Goal: Information Seeking & Learning: Learn about a topic

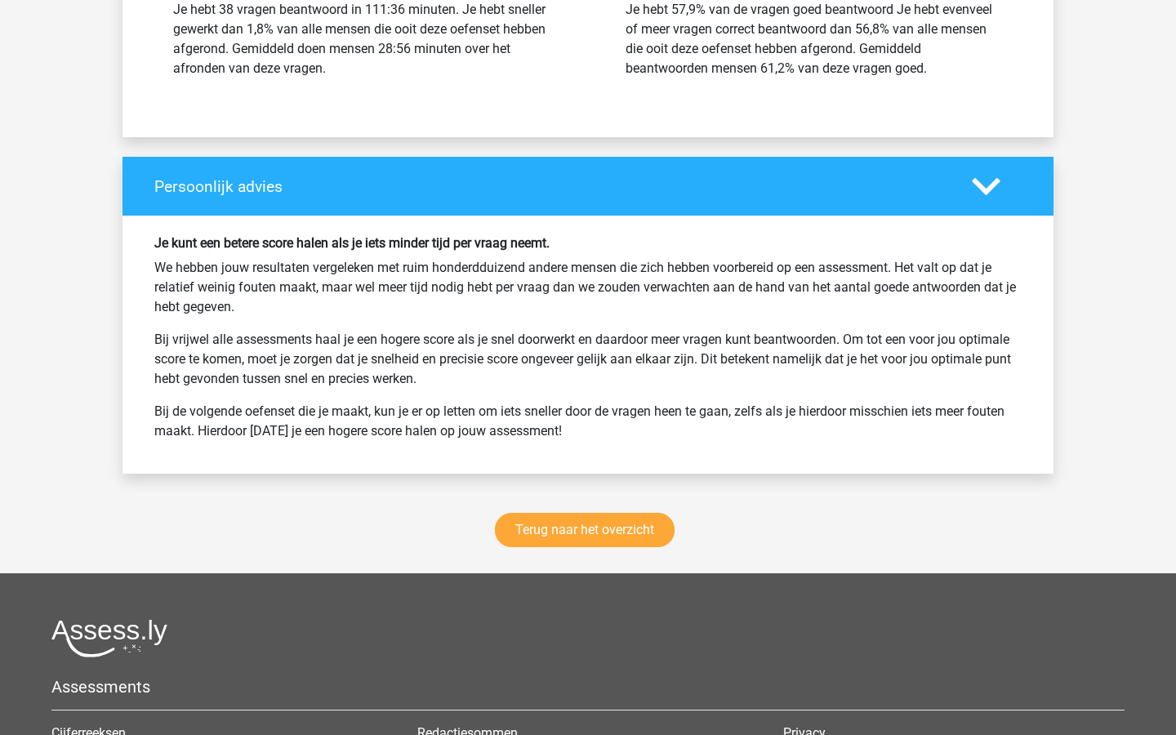
scroll to position [3659, 0]
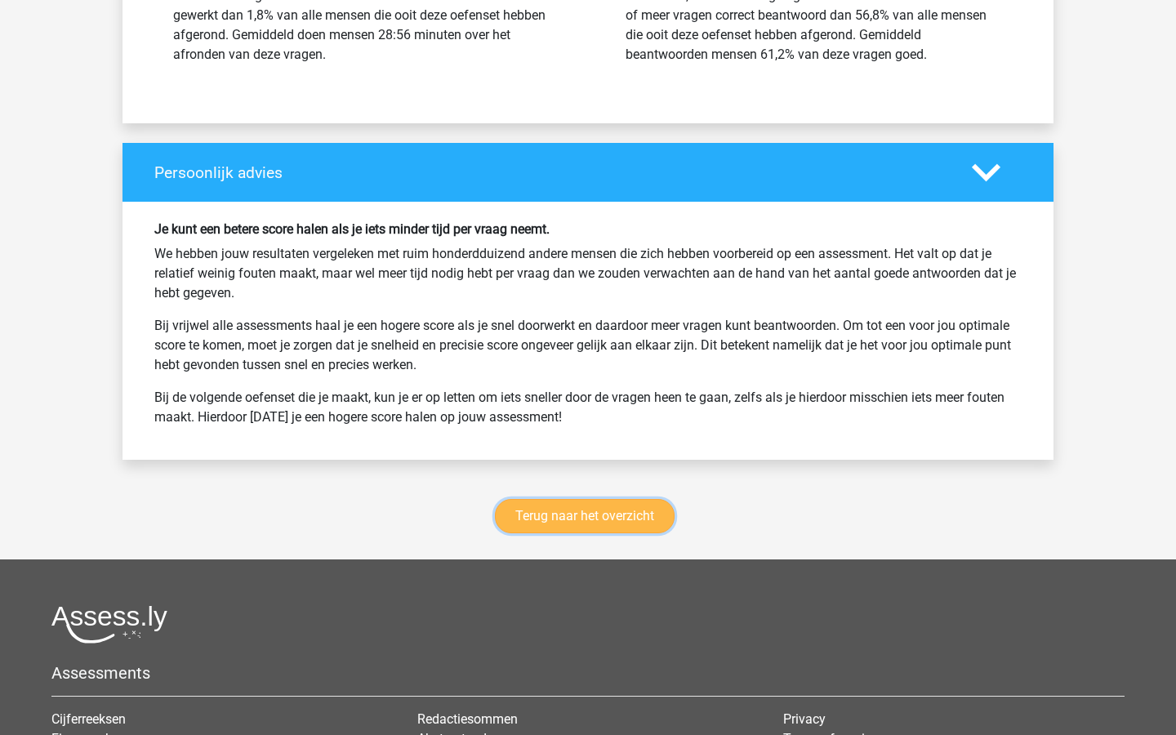
click at [607, 528] on link "Terug naar het overzicht" at bounding box center [585, 516] width 180 height 34
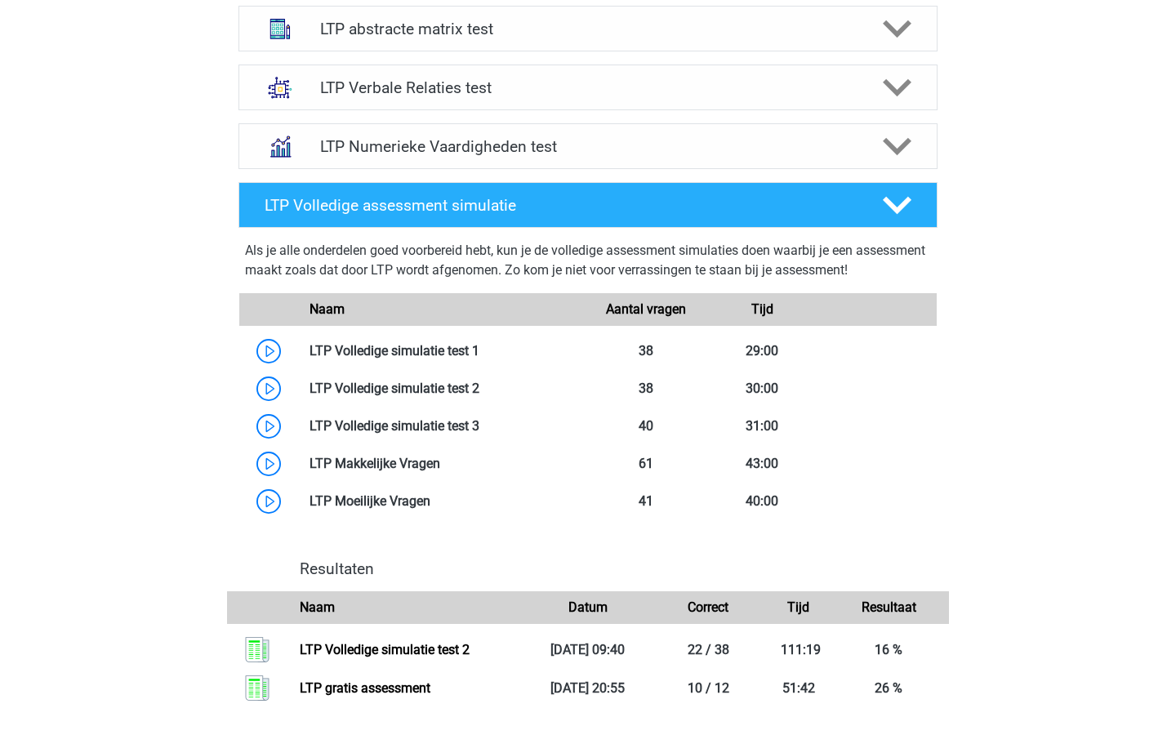
scroll to position [757, 0]
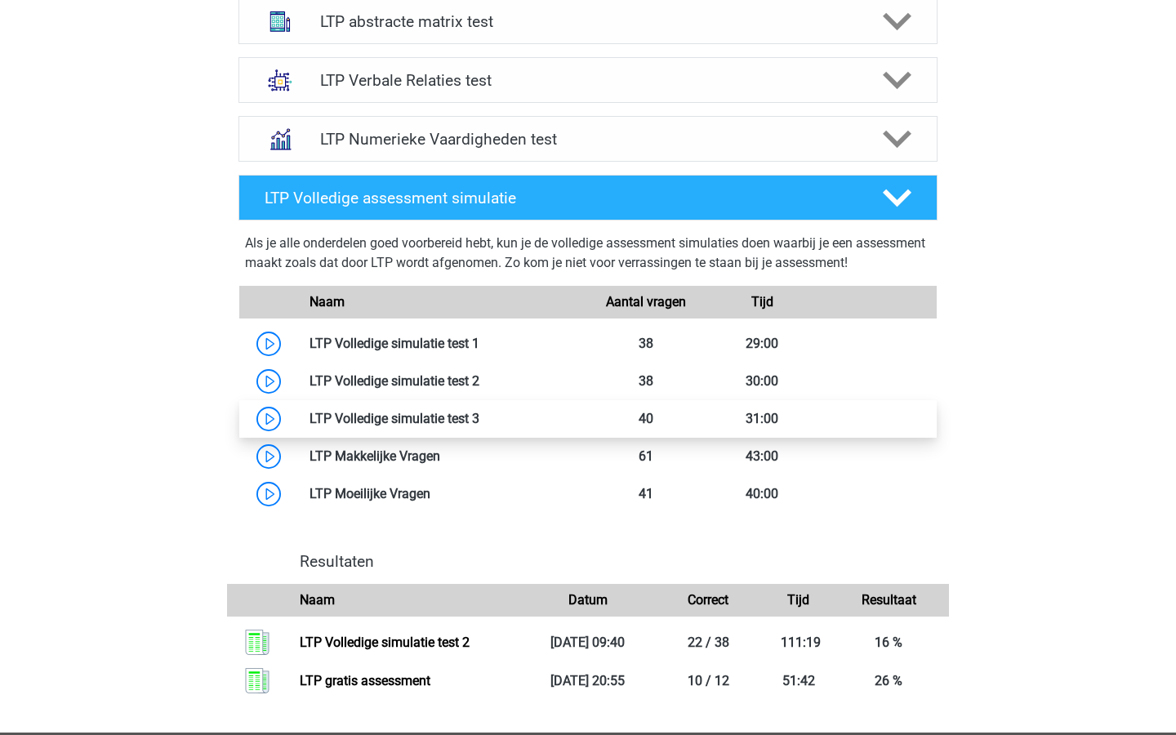
click at [480, 422] on link at bounding box center [480, 419] width 0 height 16
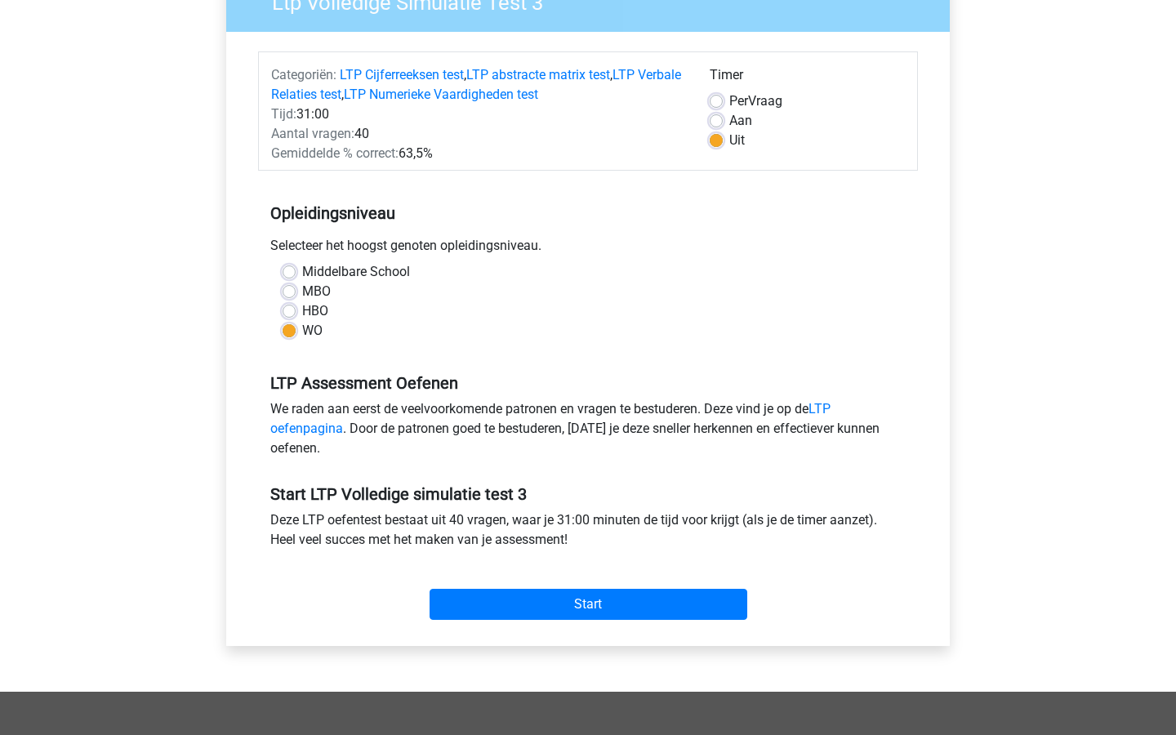
scroll to position [173, 0]
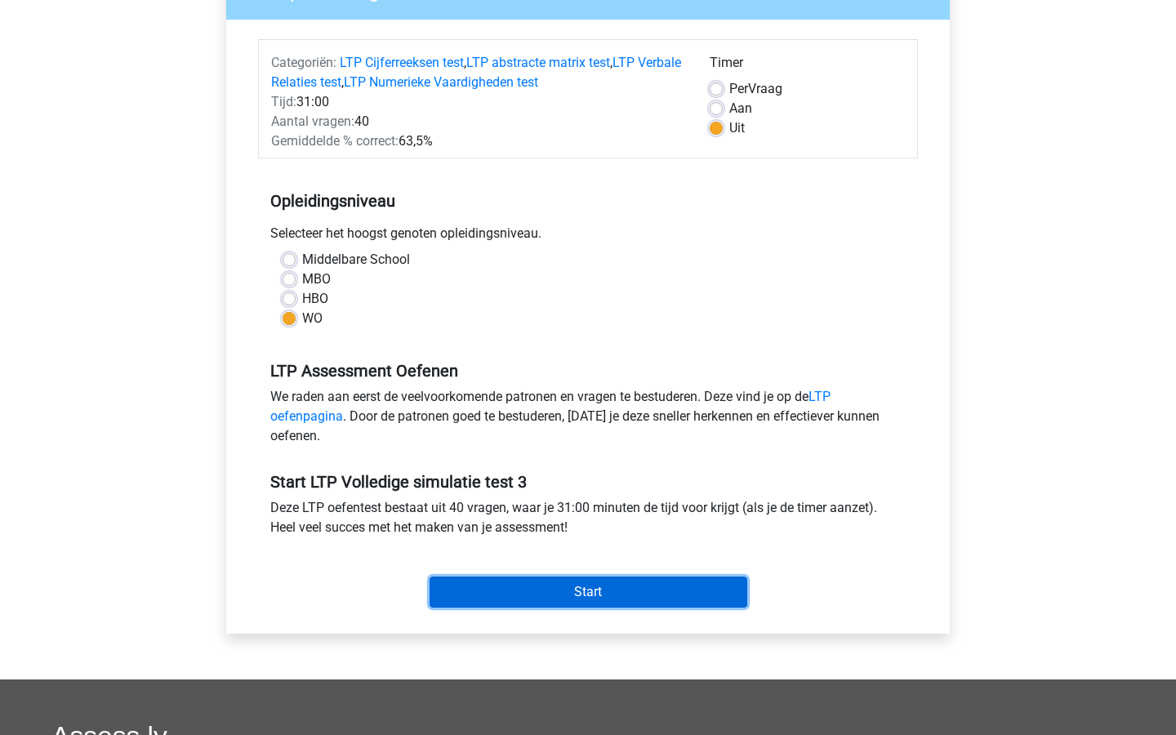
click at [490, 586] on input "Start" at bounding box center [589, 592] width 318 height 31
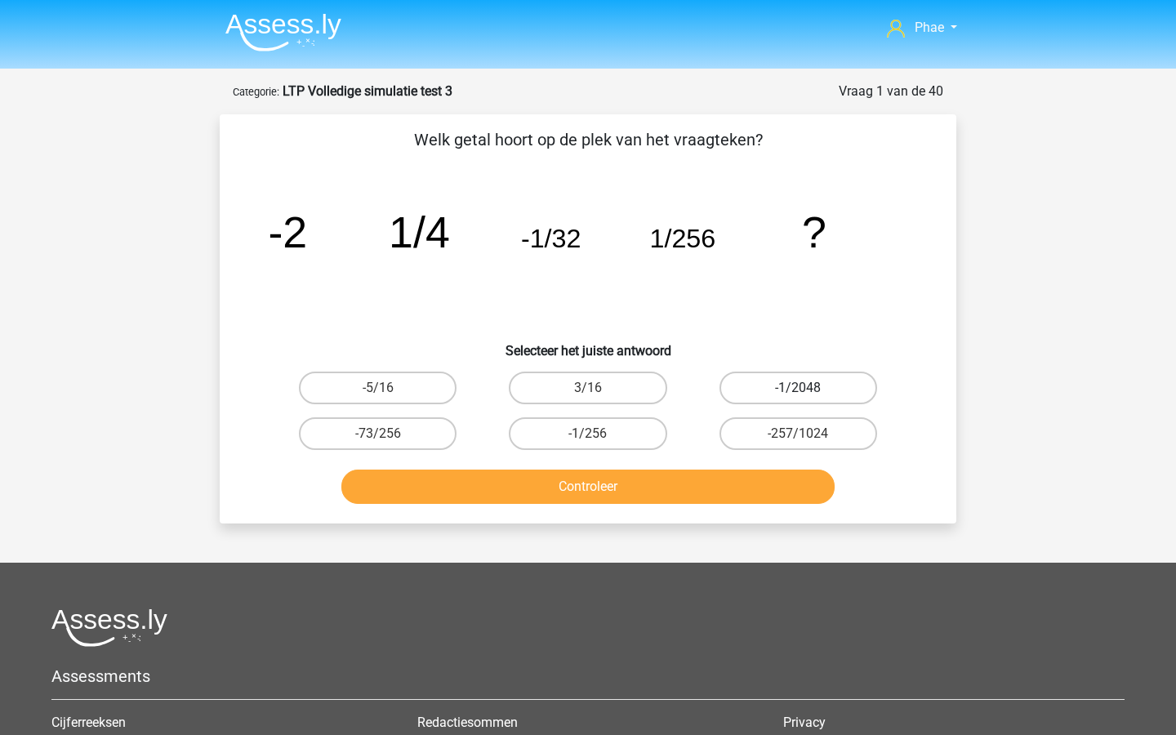
click at [786, 401] on label "-1/2048" at bounding box center [799, 388] width 158 height 33
click at [798, 399] on input "-1/2048" at bounding box center [803, 393] width 11 height 11
radio input "true"
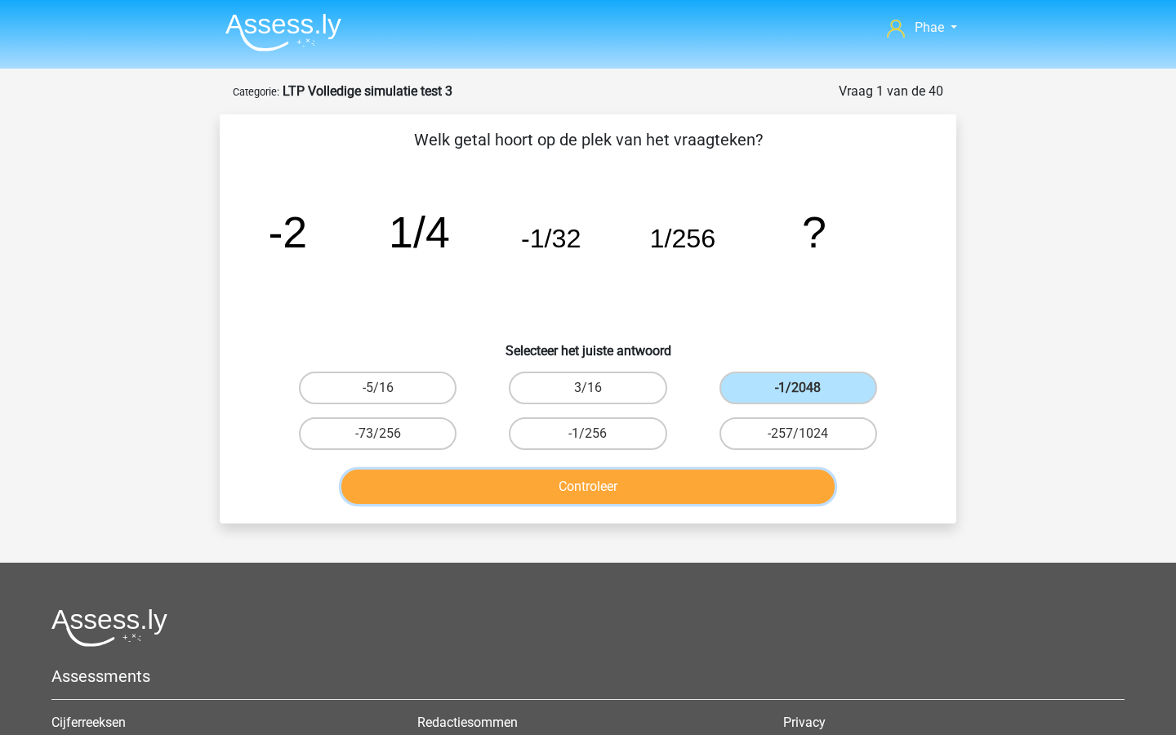
click at [725, 471] on button "Controleer" at bounding box center [589, 487] width 494 height 34
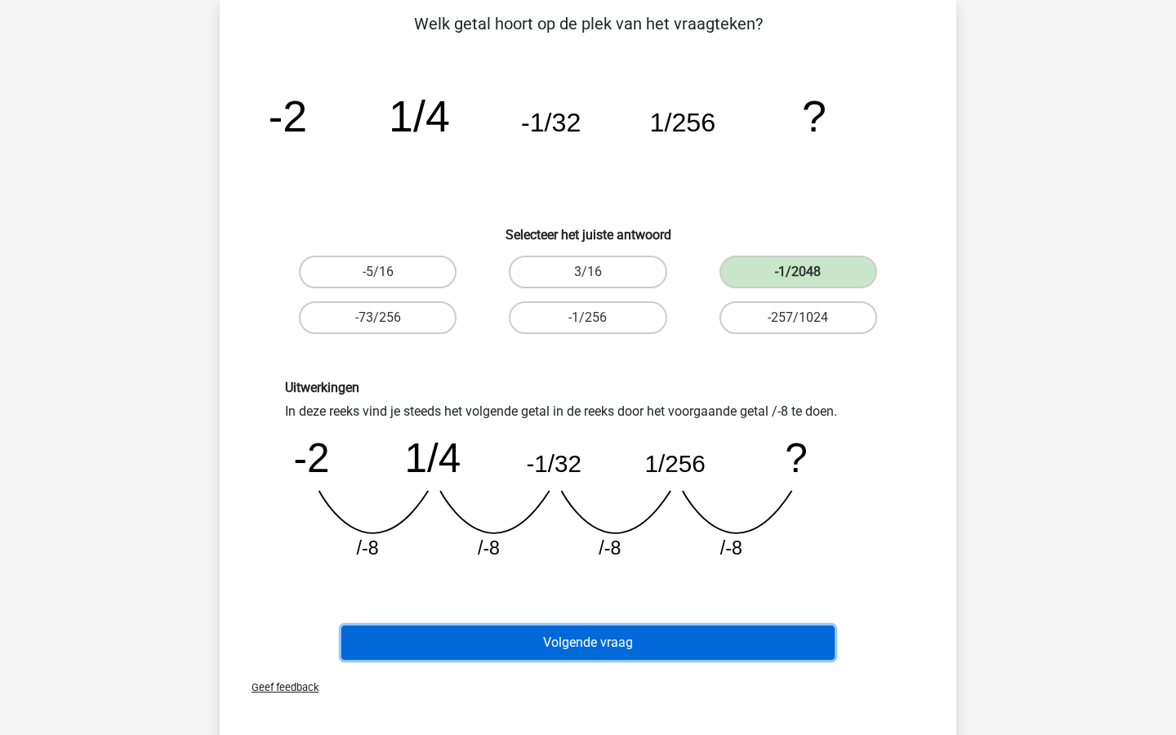
click at [654, 648] on button "Volgende vraag" at bounding box center [589, 643] width 494 height 34
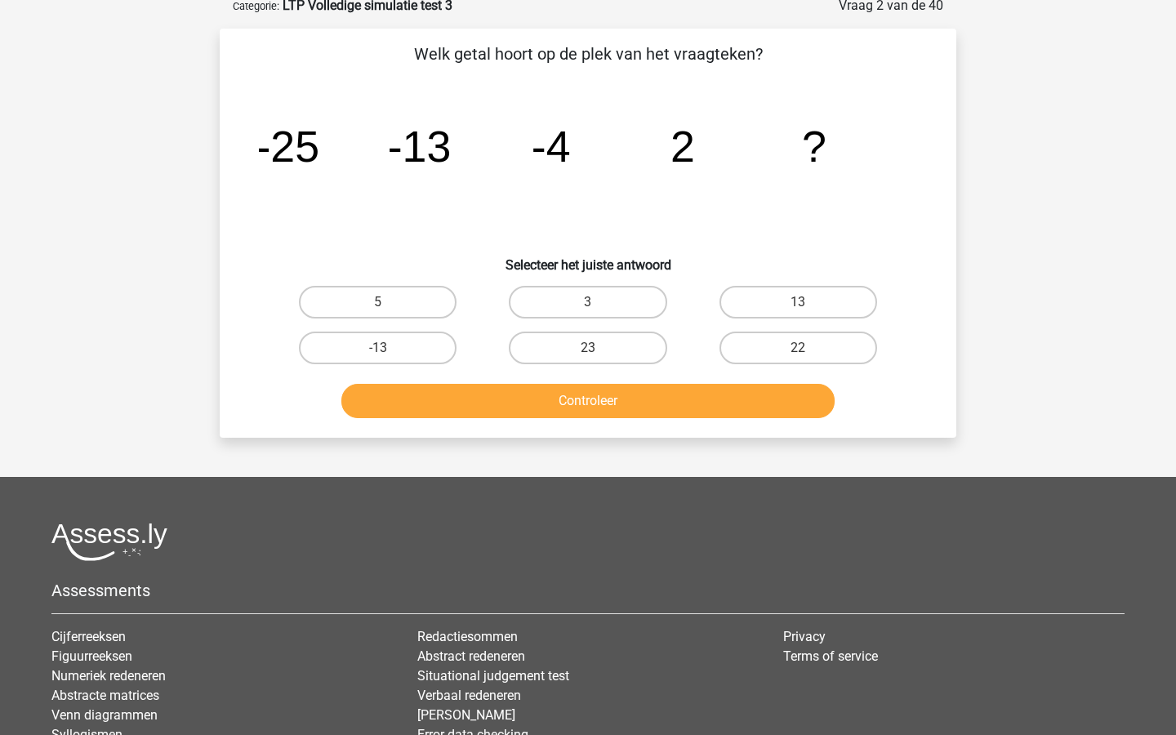
scroll to position [82, 0]
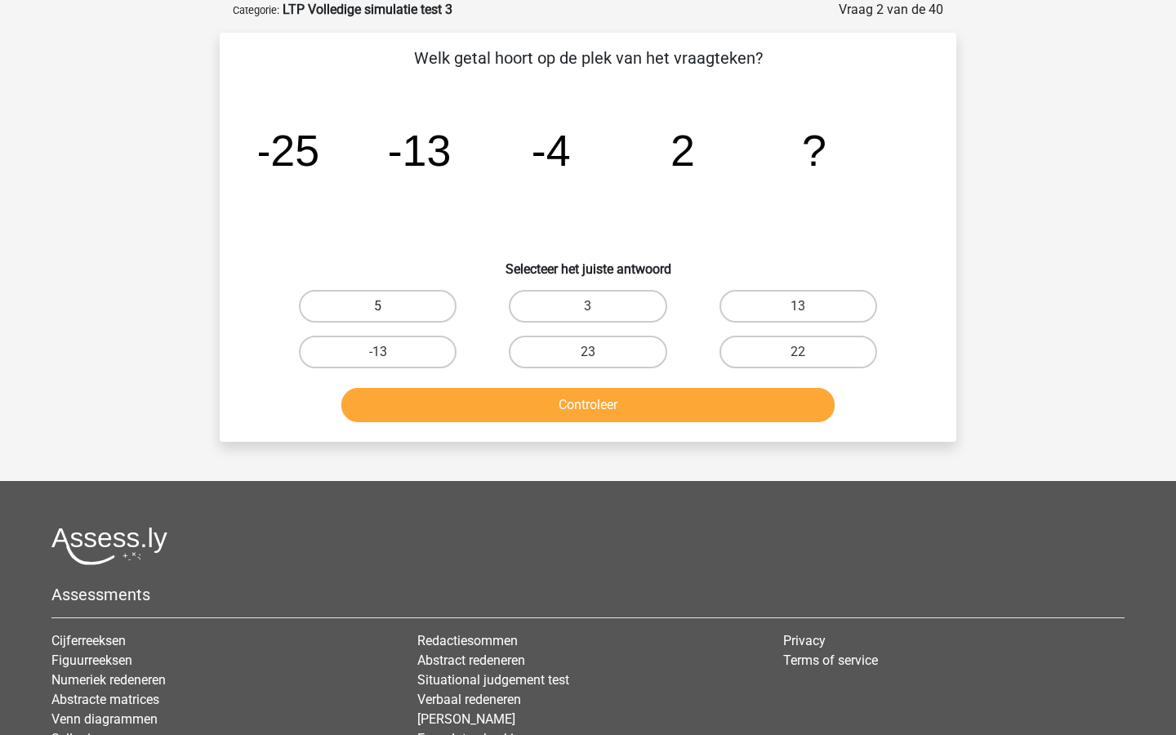
click at [424, 315] on label "5" at bounding box center [378, 306] width 158 height 33
click at [389, 315] on input "5" at bounding box center [383, 311] width 11 height 11
radio input "true"
click at [512, 387] on div "Controleer" at bounding box center [588, 402] width 685 height 54
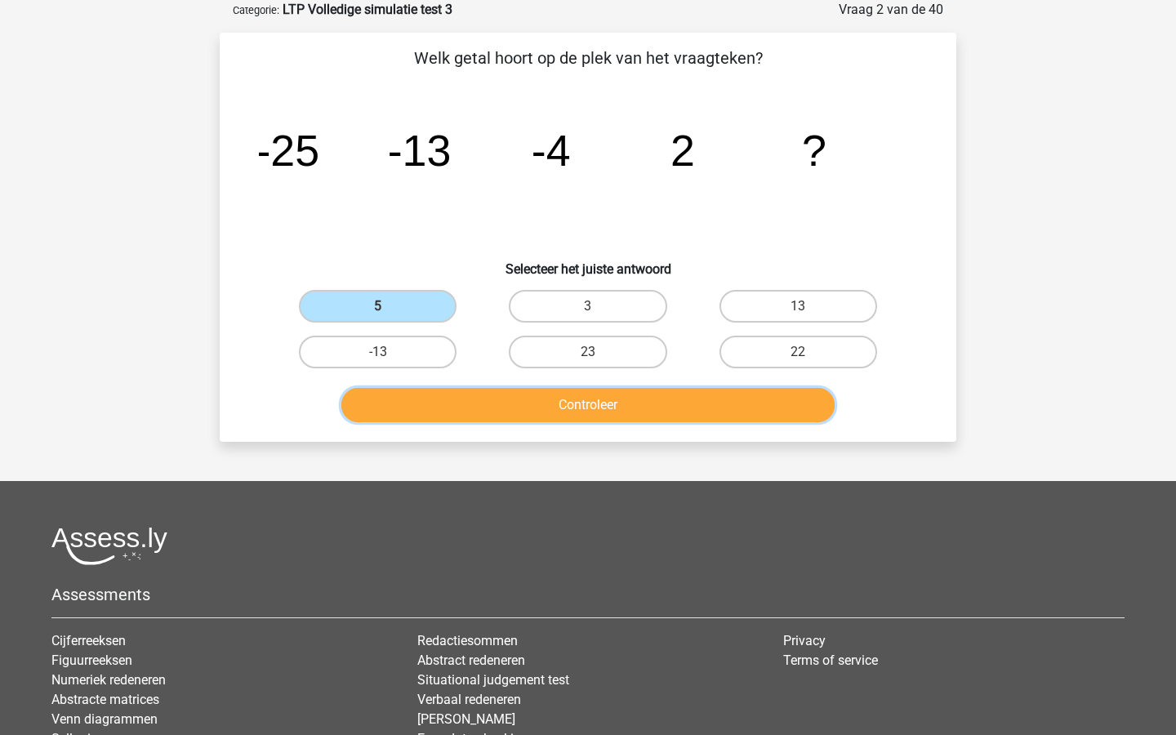
click at [515, 403] on button "Controleer" at bounding box center [589, 405] width 494 height 34
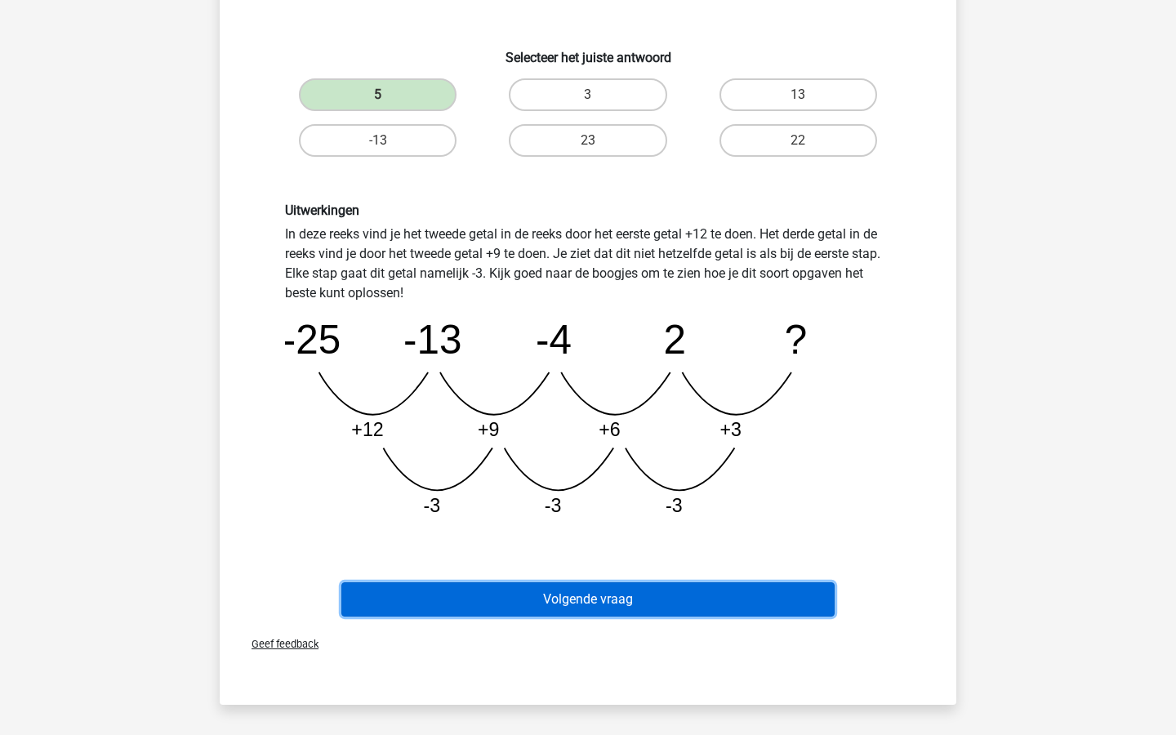
click at [532, 584] on button "Volgende vraag" at bounding box center [589, 600] width 494 height 34
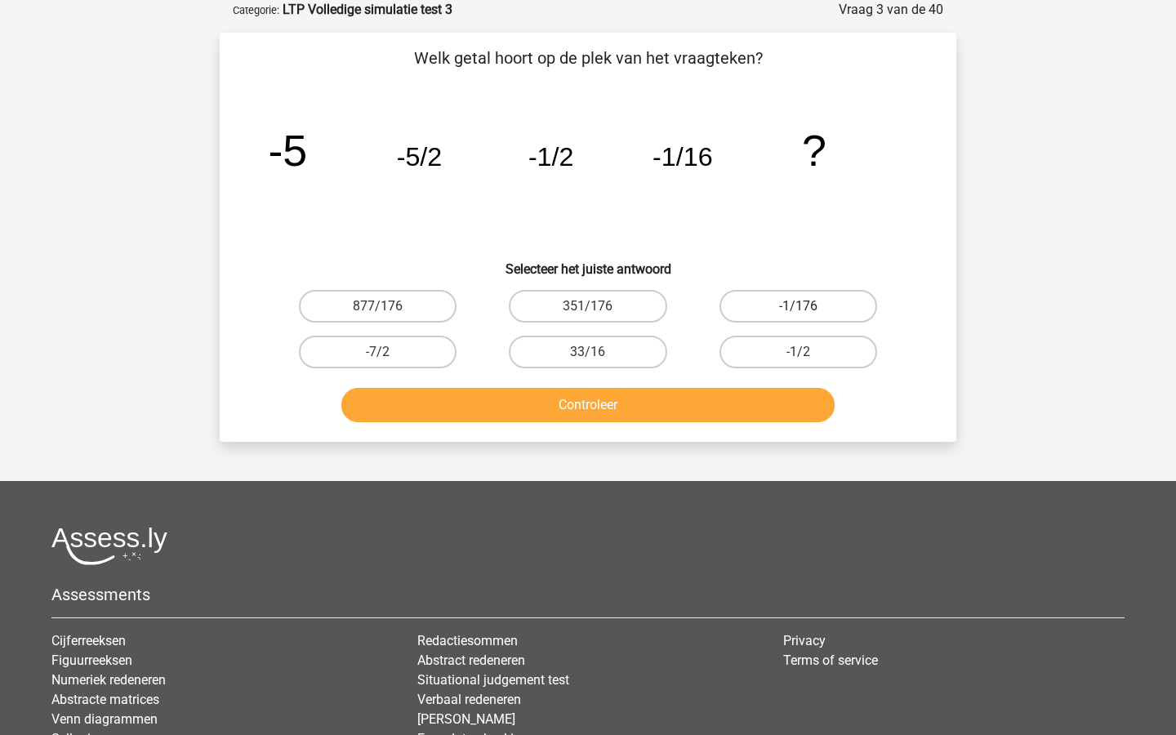
click at [780, 308] on label "-1/176" at bounding box center [799, 306] width 158 height 33
click at [798, 308] on input "-1/176" at bounding box center [803, 311] width 11 height 11
radio input "true"
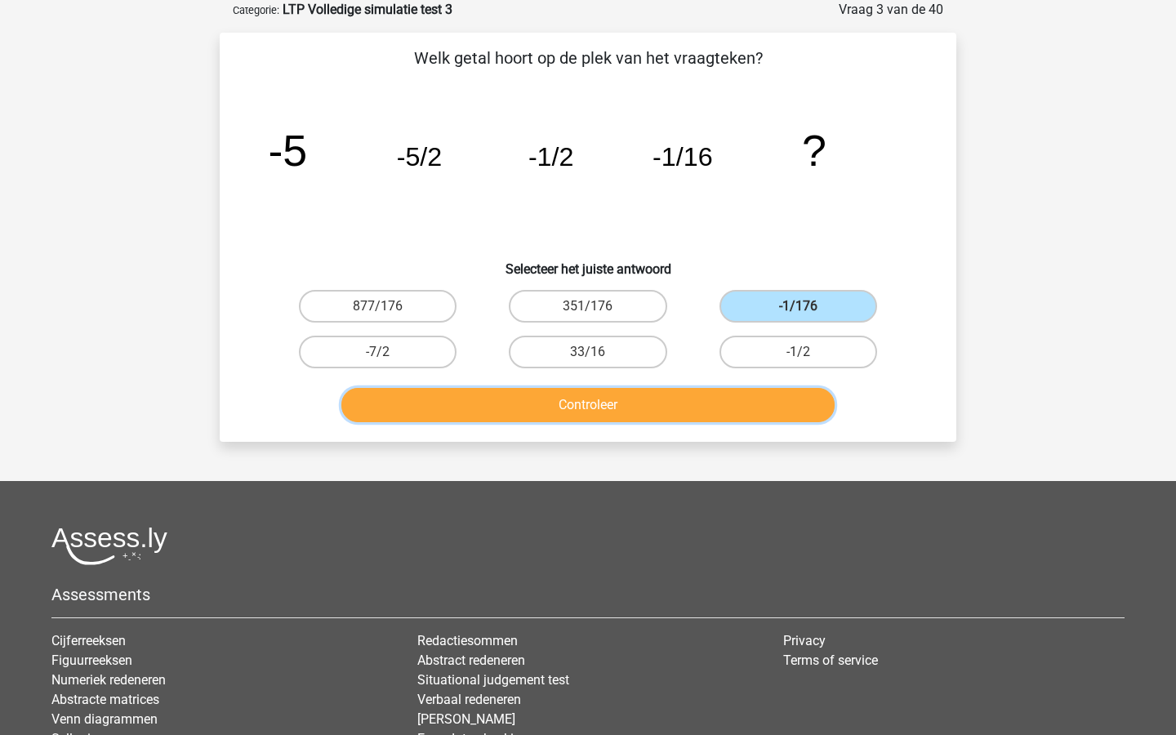
click at [722, 410] on button "Controleer" at bounding box center [589, 405] width 494 height 34
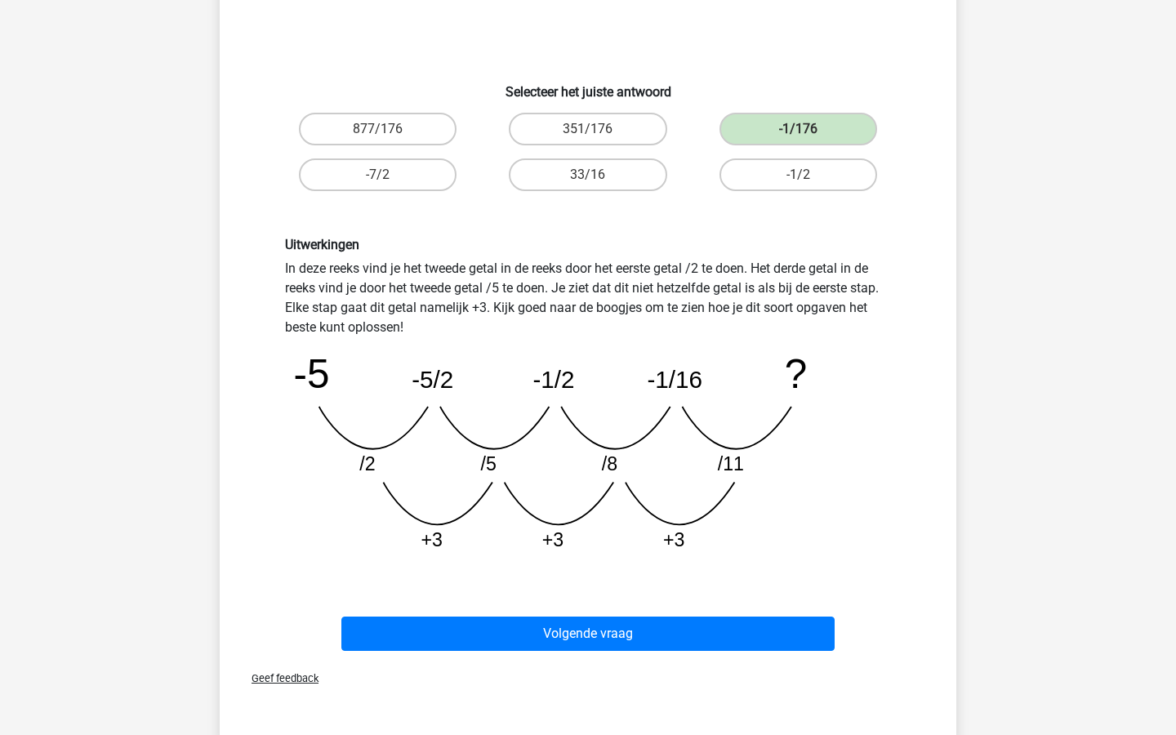
scroll to position [279, 0]
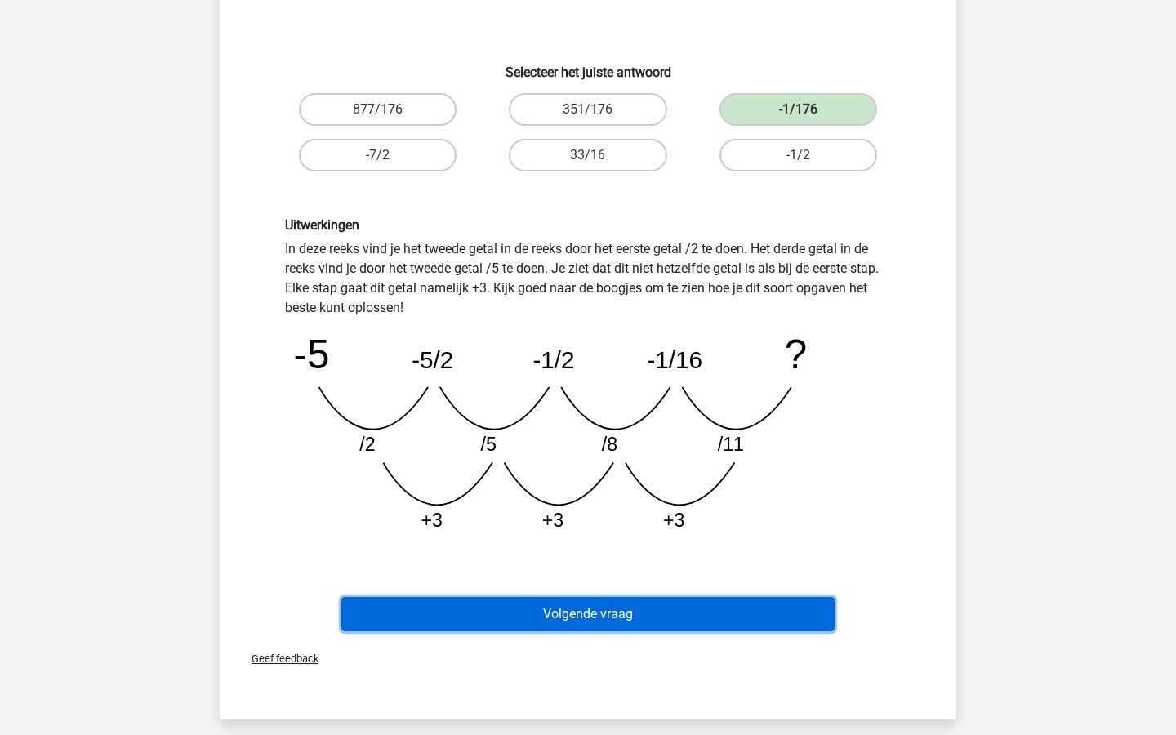
click at [709, 608] on button "Volgende vraag" at bounding box center [589, 614] width 494 height 34
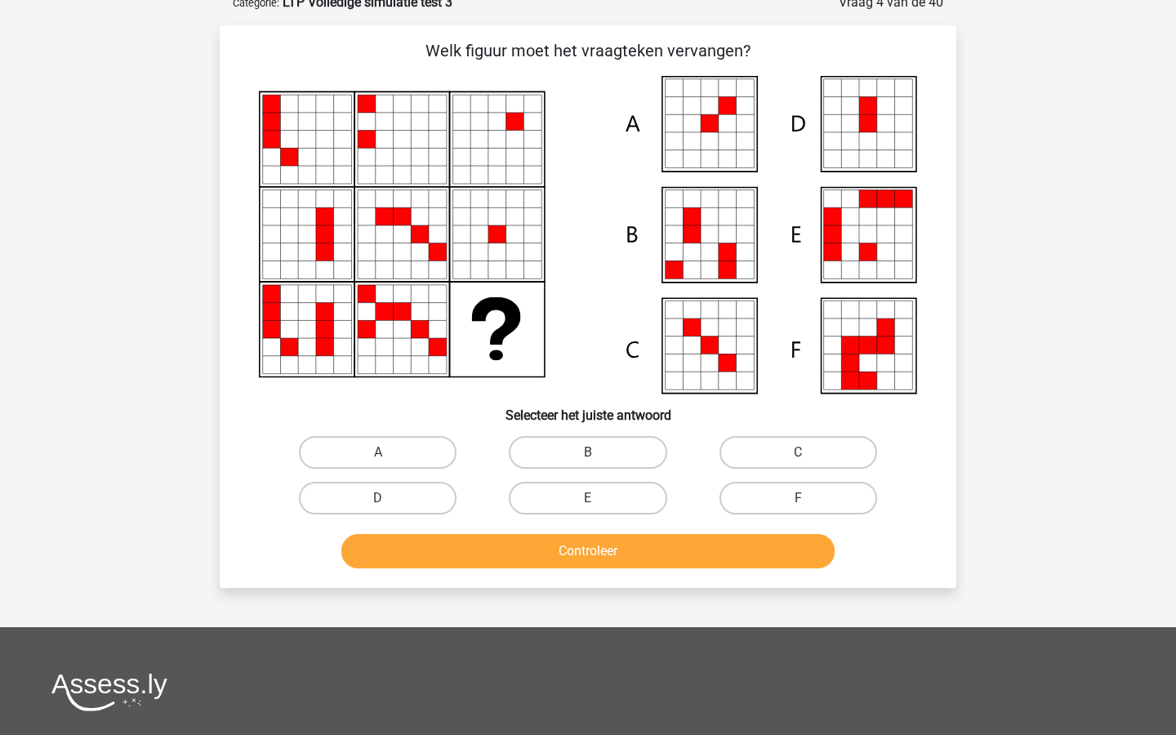
scroll to position [82, 0]
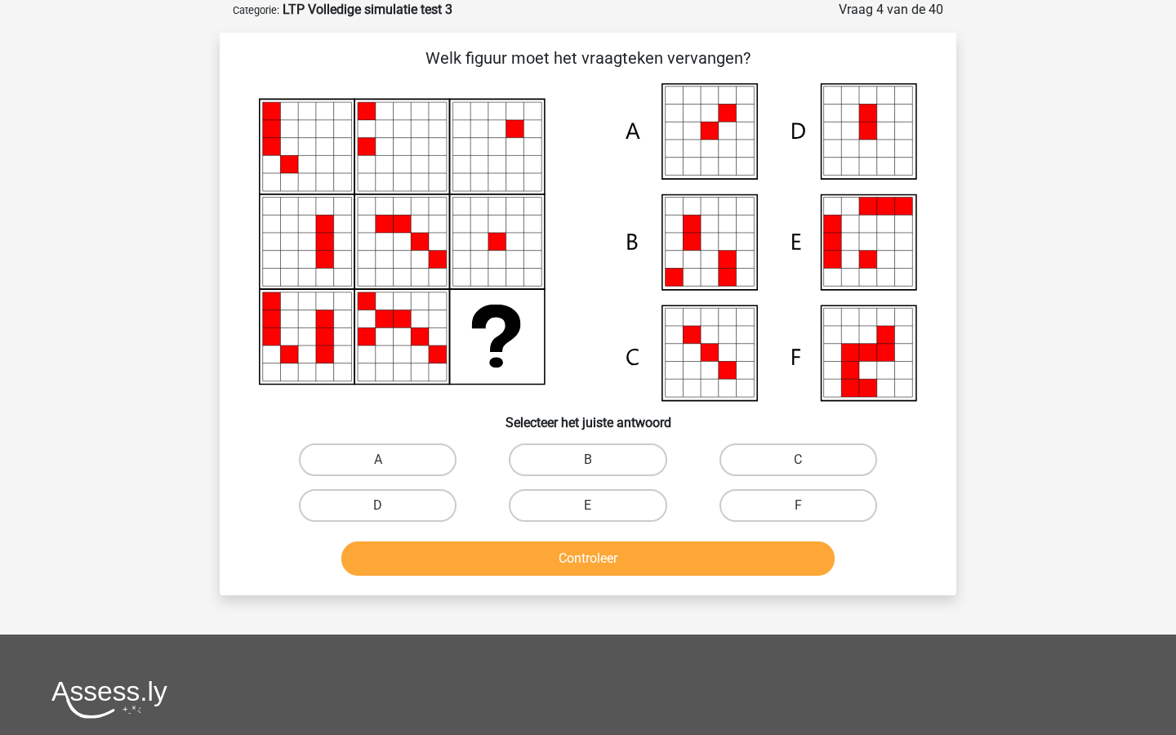
click at [713, 140] on icon at bounding box center [710, 149] width 18 height 18
click at [406, 474] on label "A" at bounding box center [378, 460] width 158 height 33
click at [389, 471] on input "A" at bounding box center [383, 465] width 11 height 11
radio input "true"
click at [523, 553] on button "Controleer" at bounding box center [589, 559] width 494 height 34
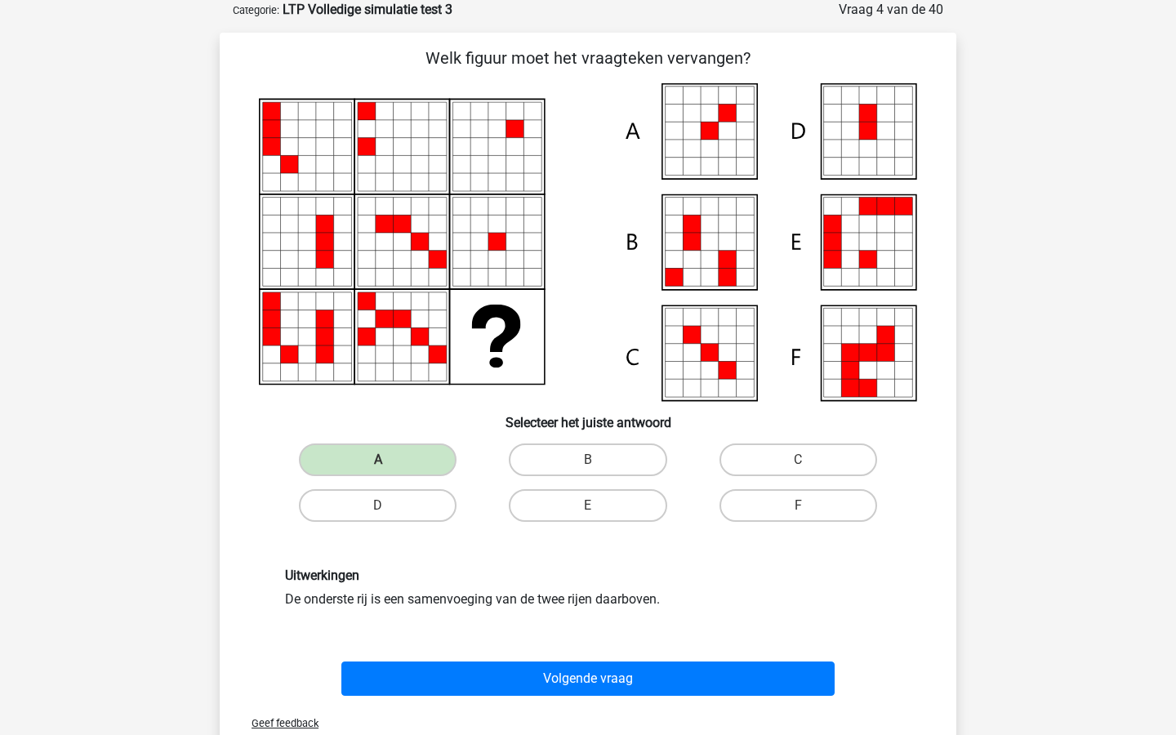
scroll to position [89, 0]
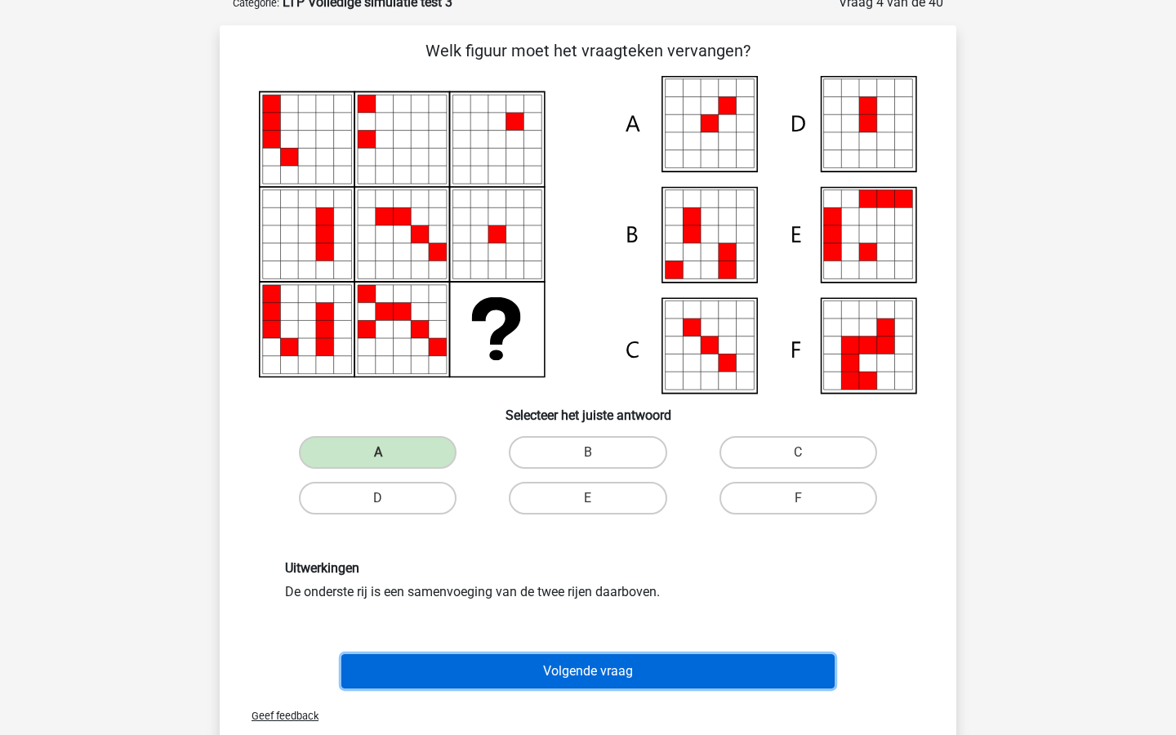
click at [542, 661] on button "Volgende vraag" at bounding box center [589, 671] width 494 height 34
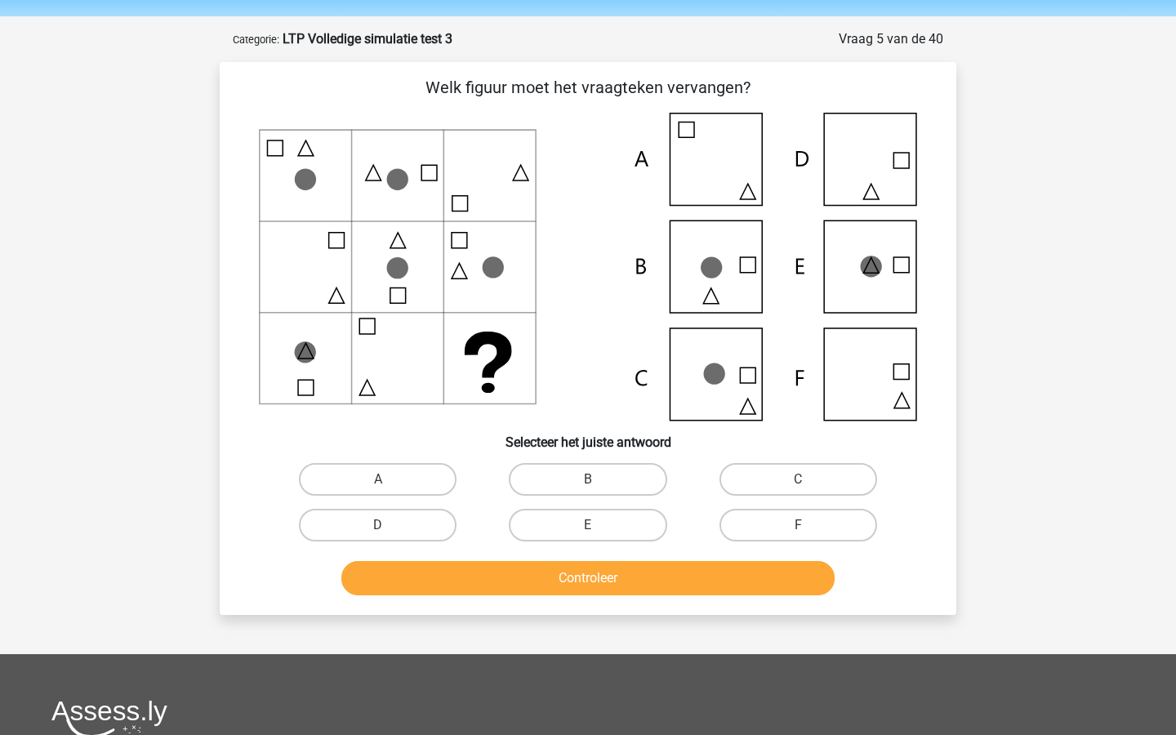
scroll to position [51, 0]
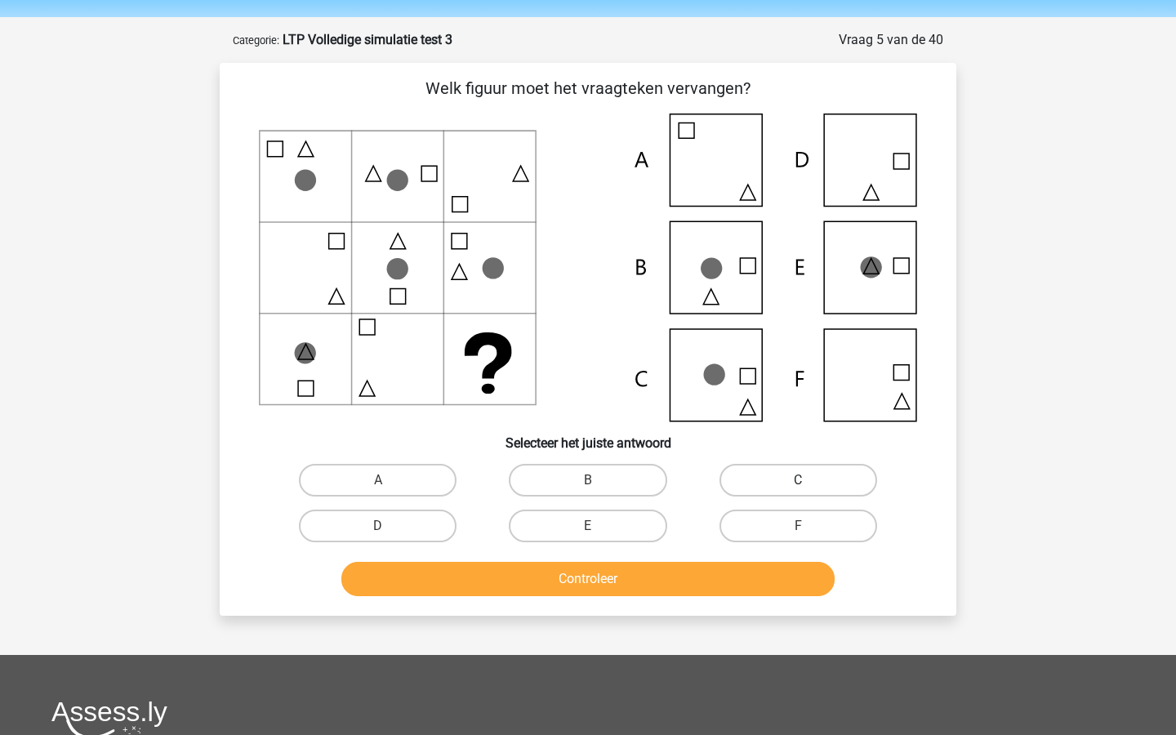
click at [826, 480] on label "C" at bounding box center [799, 480] width 158 height 33
click at [809, 480] on input "C" at bounding box center [803, 485] width 11 height 11
radio input "true"
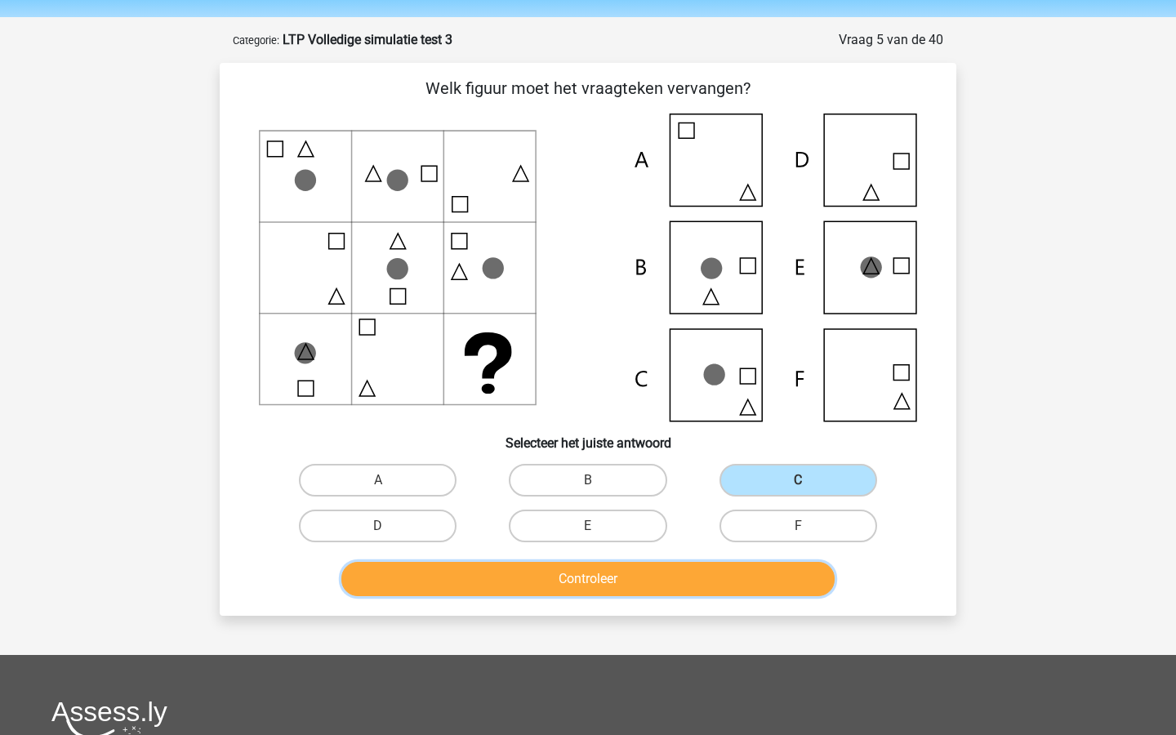
click at [729, 583] on button "Controleer" at bounding box center [589, 579] width 494 height 34
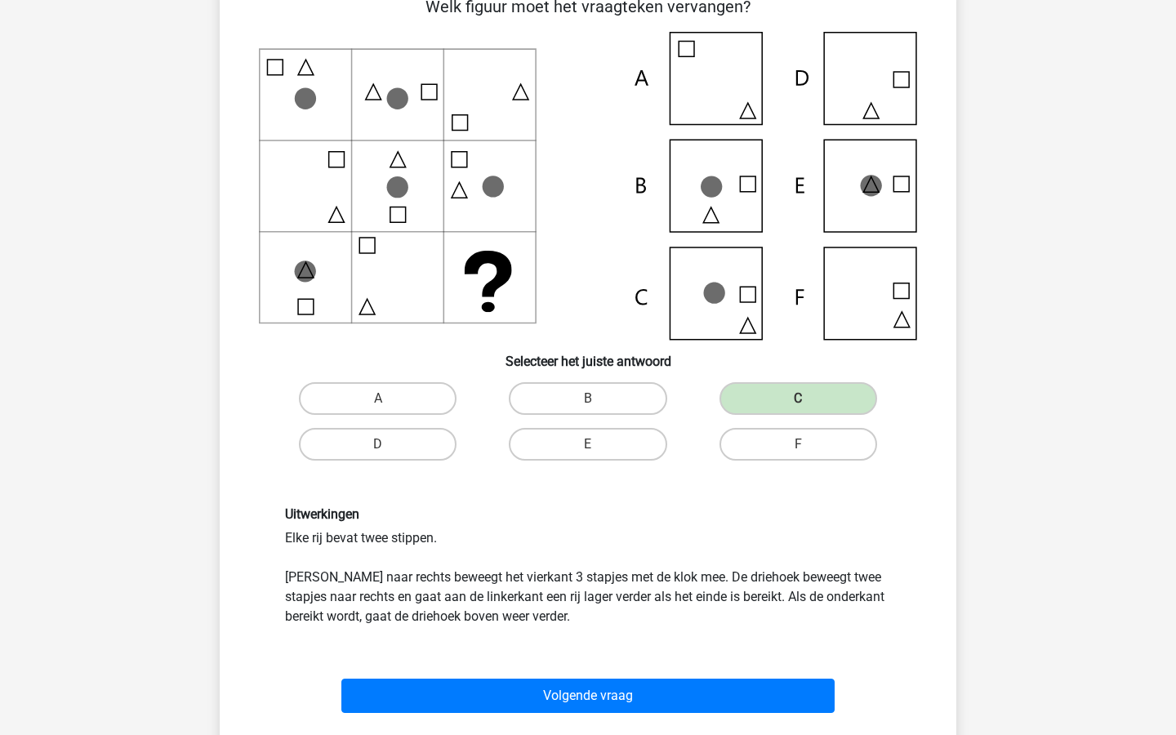
scroll to position [147, 0]
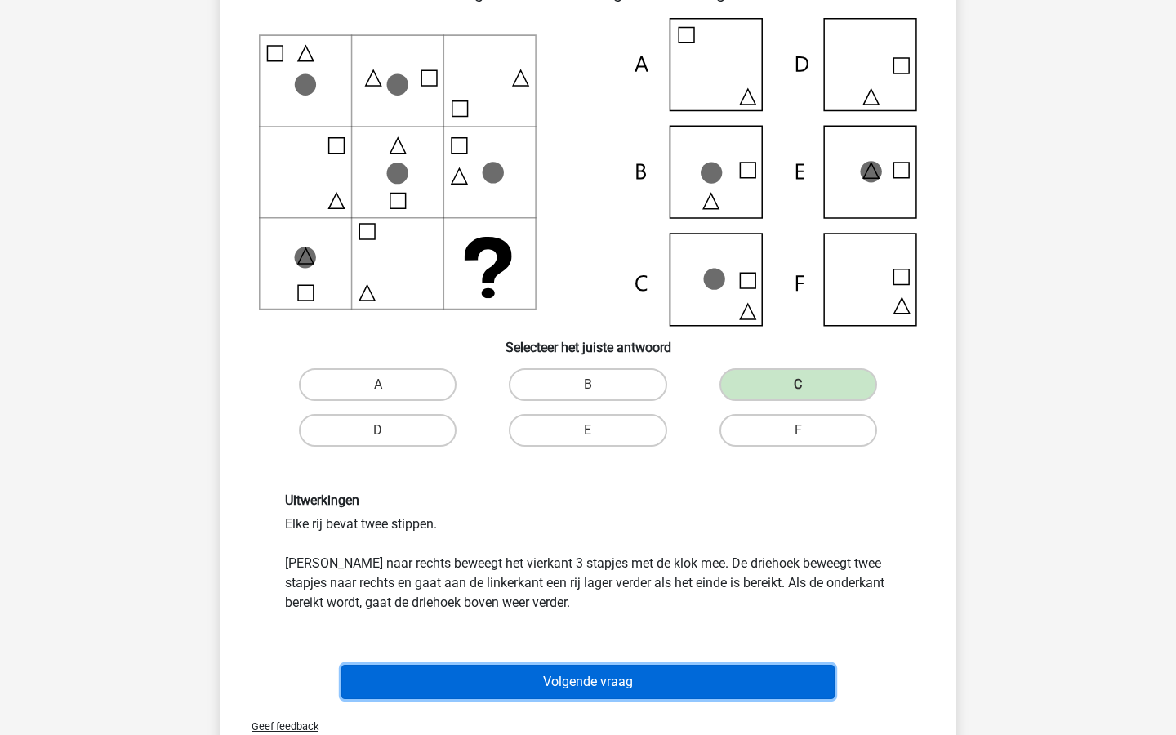
click at [795, 694] on button "Volgende vraag" at bounding box center [589, 682] width 494 height 34
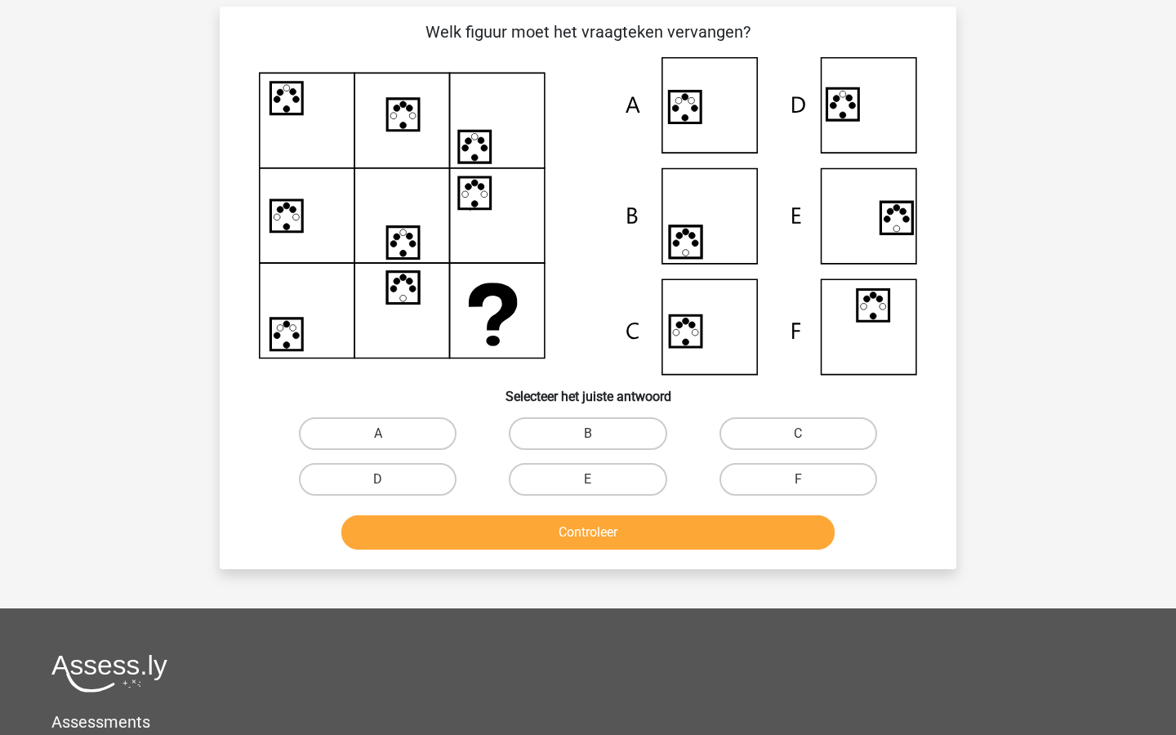
scroll to position [82, 0]
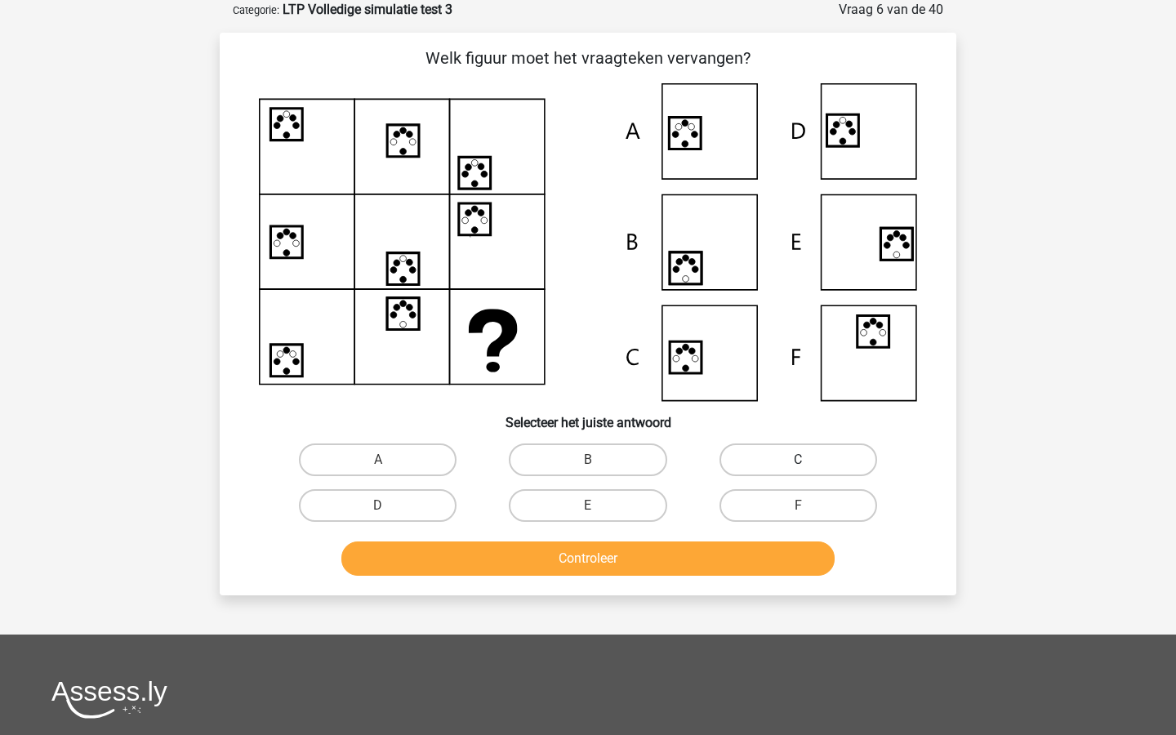
click at [777, 451] on label "C" at bounding box center [799, 460] width 158 height 33
click at [798, 460] on input "C" at bounding box center [803, 465] width 11 height 11
radio input "true"
click at [737, 552] on button "Controleer" at bounding box center [589, 559] width 494 height 34
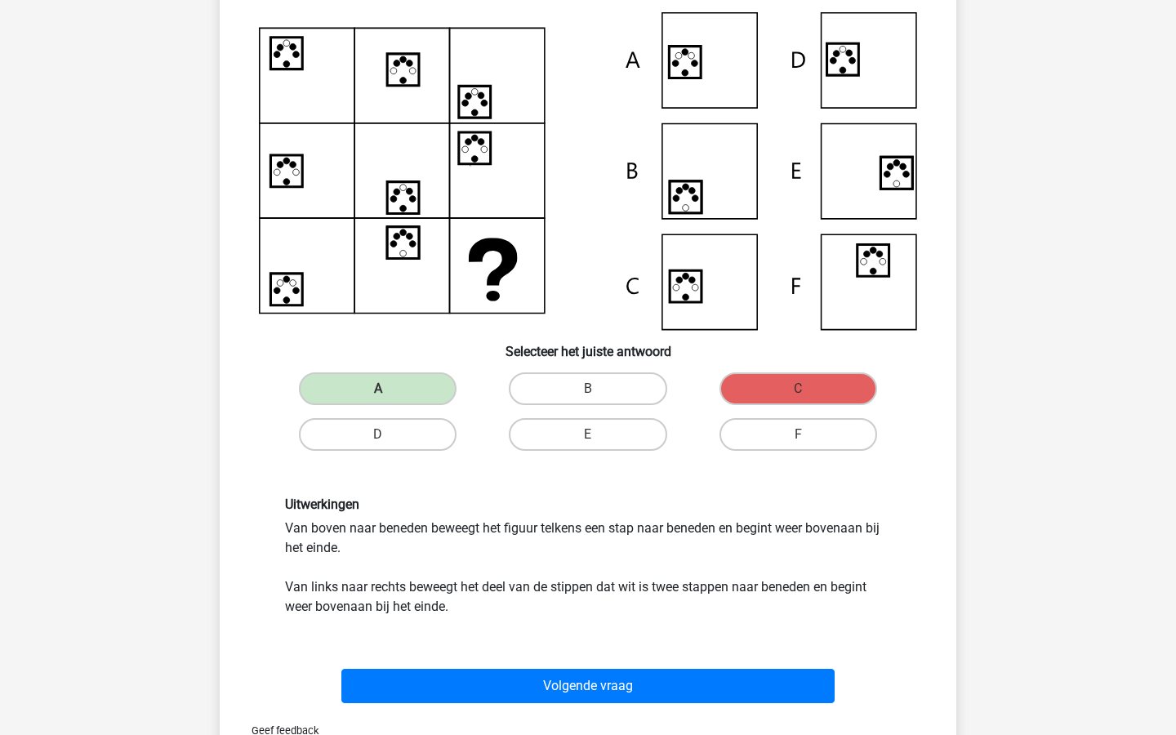
scroll to position [148, 0]
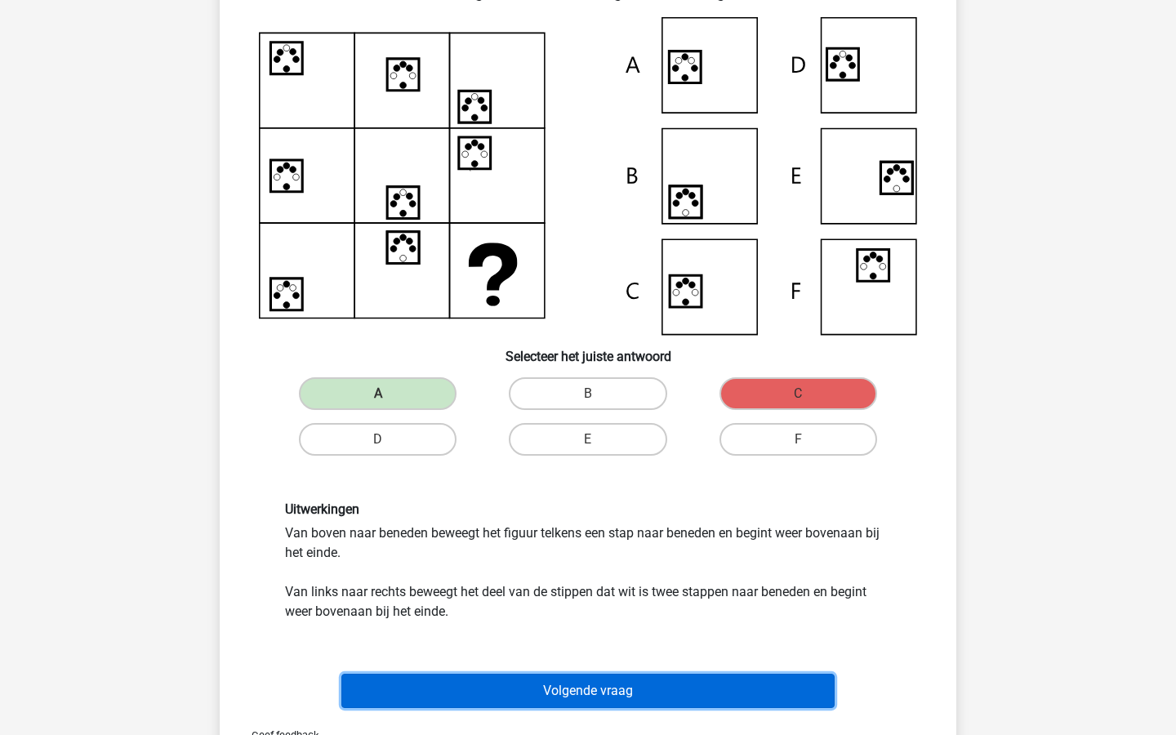
click at [729, 694] on button "Volgende vraag" at bounding box center [589, 691] width 494 height 34
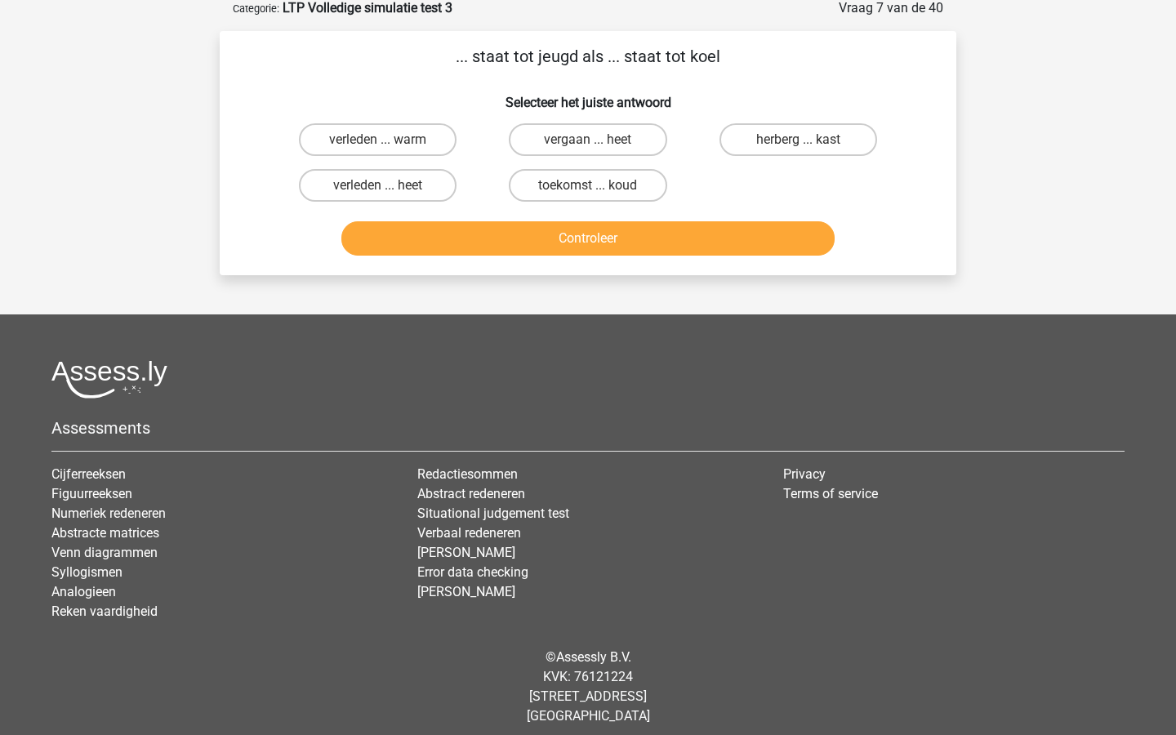
scroll to position [82, 0]
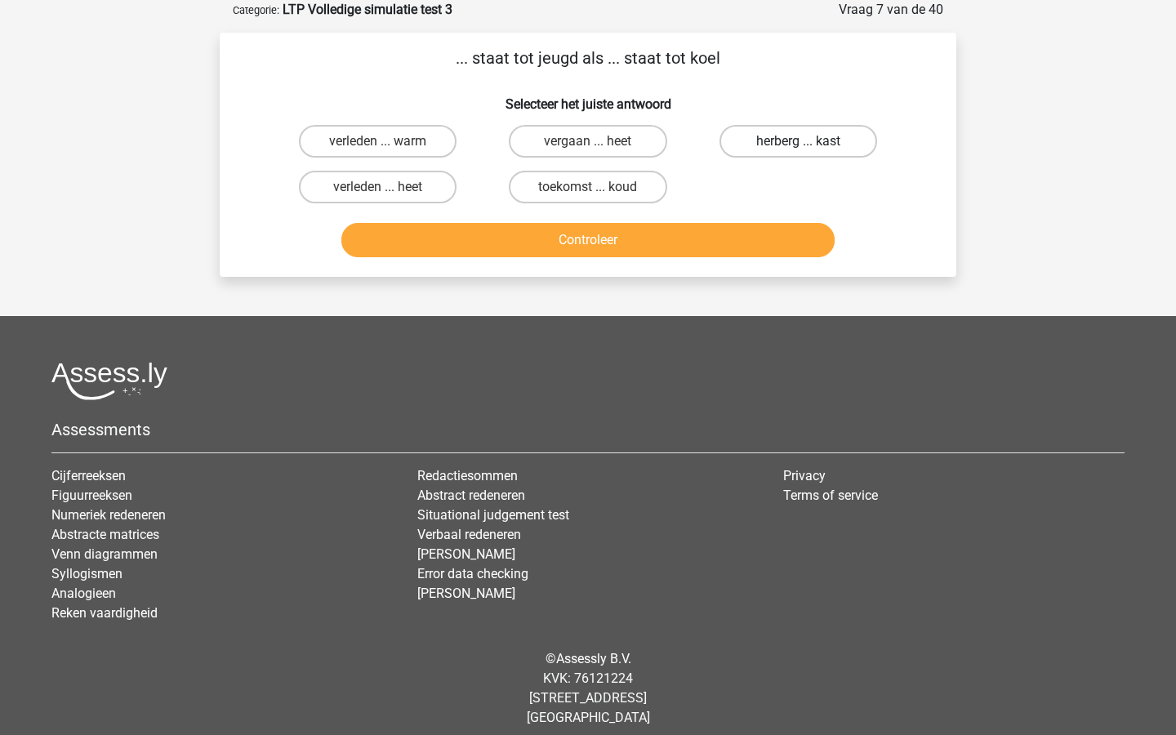
click at [811, 149] on label "herberg ... kast" at bounding box center [799, 141] width 158 height 33
click at [809, 149] on input "herberg ... kast" at bounding box center [803, 146] width 11 height 11
radio input "true"
click at [761, 244] on button "Controleer" at bounding box center [589, 240] width 494 height 34
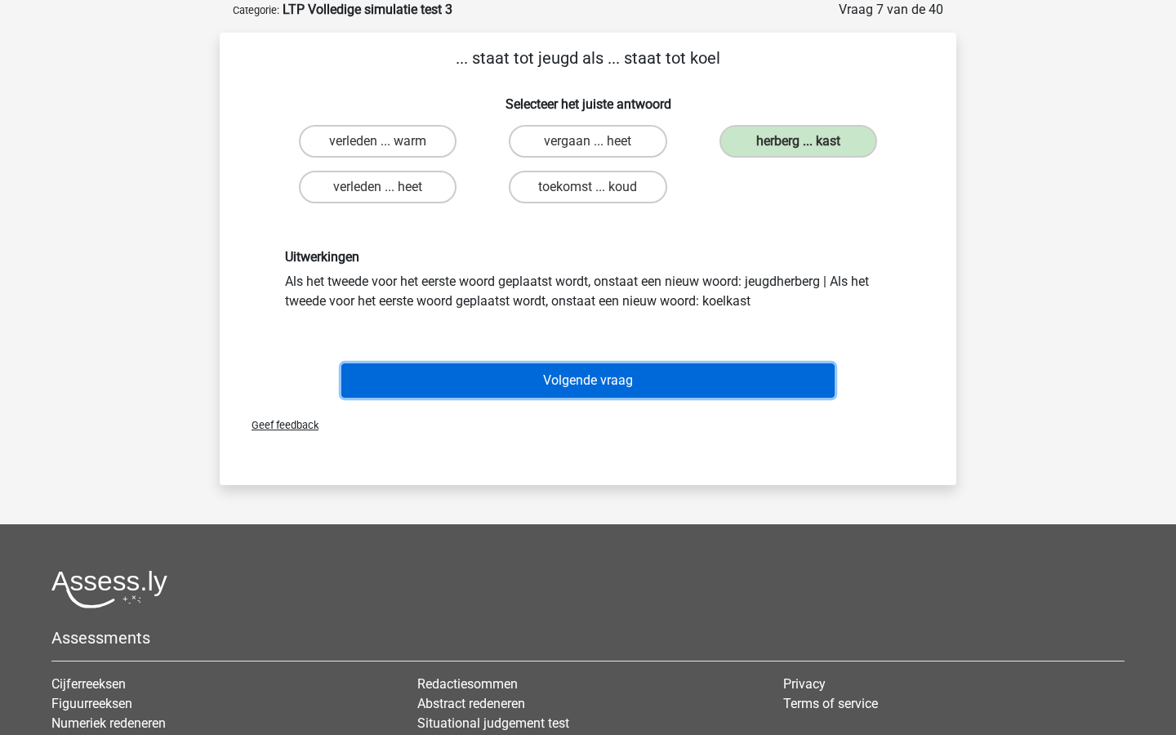
click at [727, 391] on button "Volgende vraag" at bounding box center [589, 381] width 494 height 34
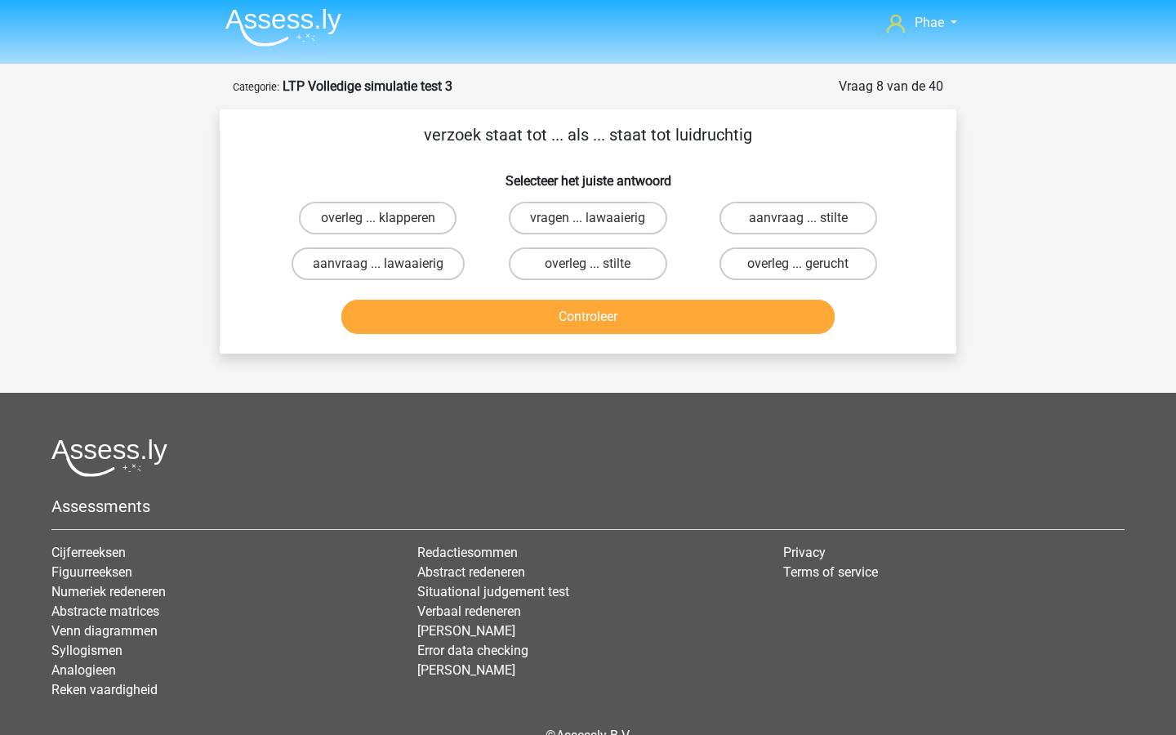
scroll to position [0, 0]
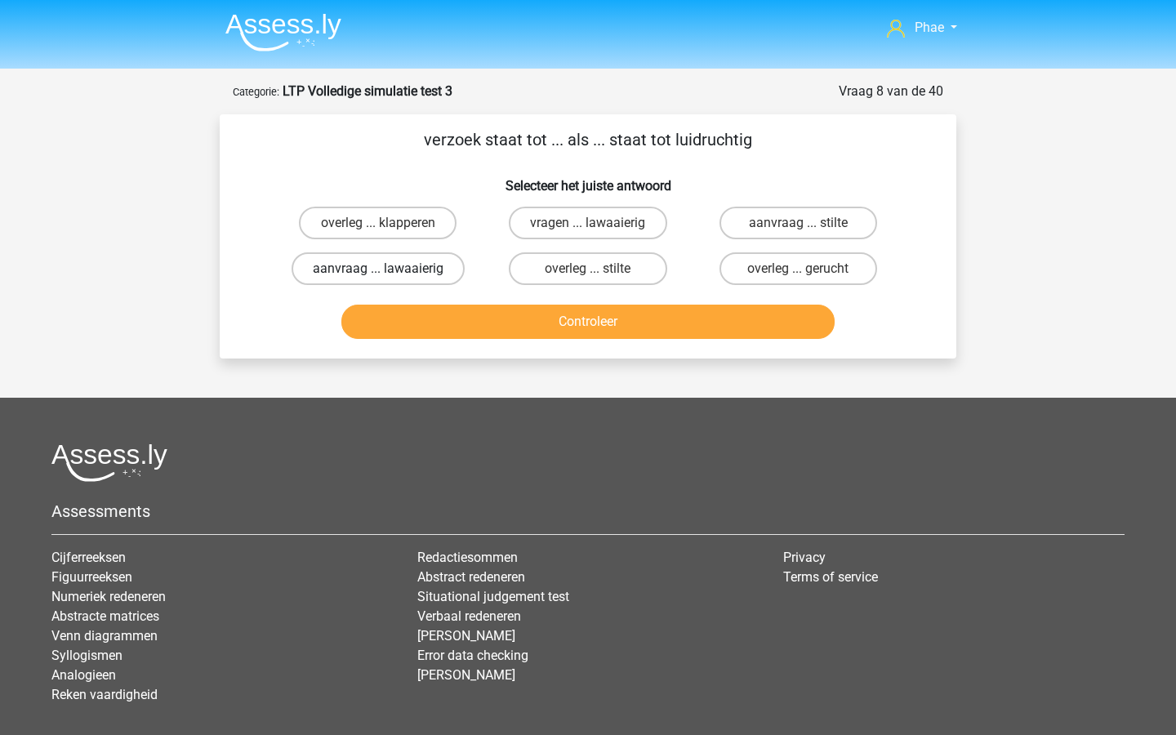
click at [451, 262] on label "aanvraag ... lawaaierig" at bounding box center [378, 268] width 173 height 33
click at [389, 269] on input "aanvraag ... lawaaierig" at bounding box center [383, 274] width 11 height 11
radio input "true"
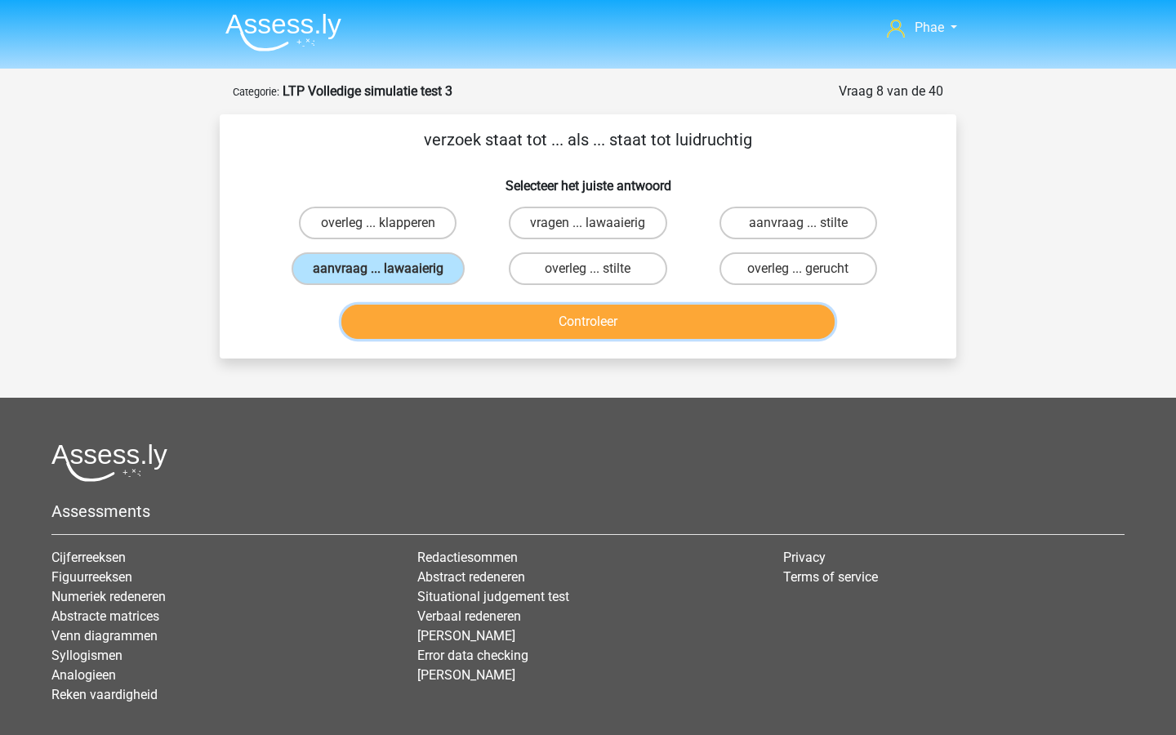
click at [524, 323] on button "Controleer" at bounding box center [589, 322] width 494 height 34
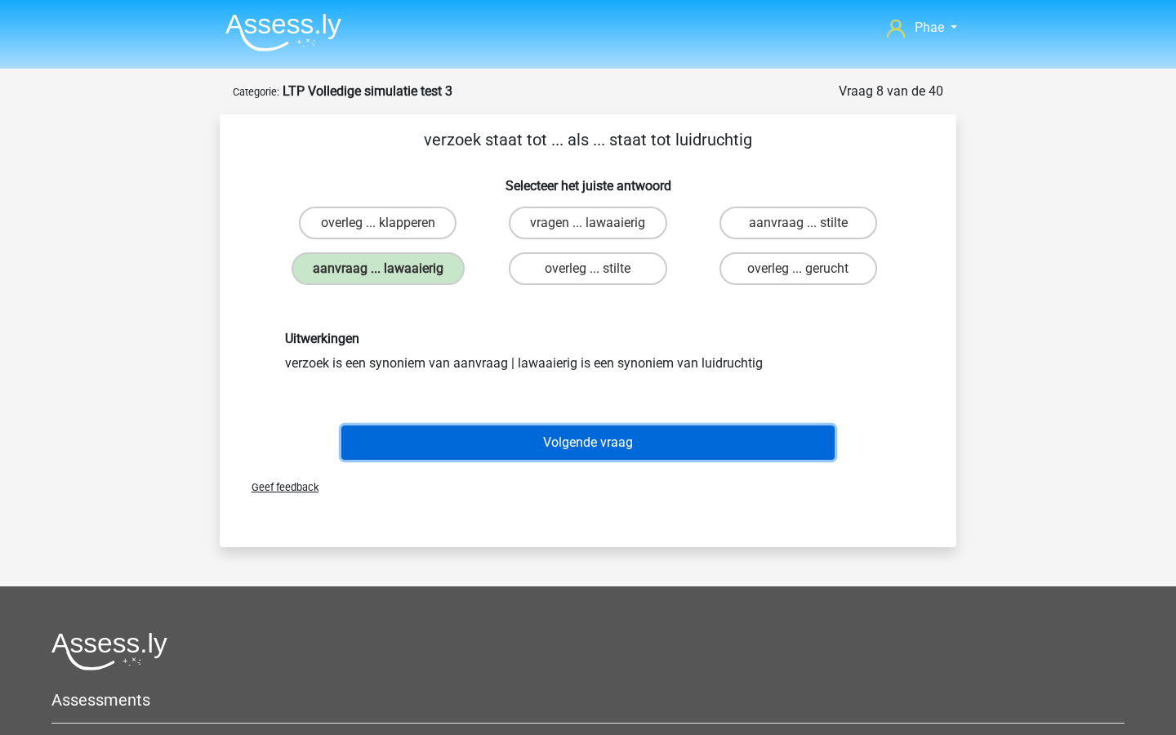
click at [579, 439] on button "Volgende vraag" at bounding box center [589, 443] width 494 height 34
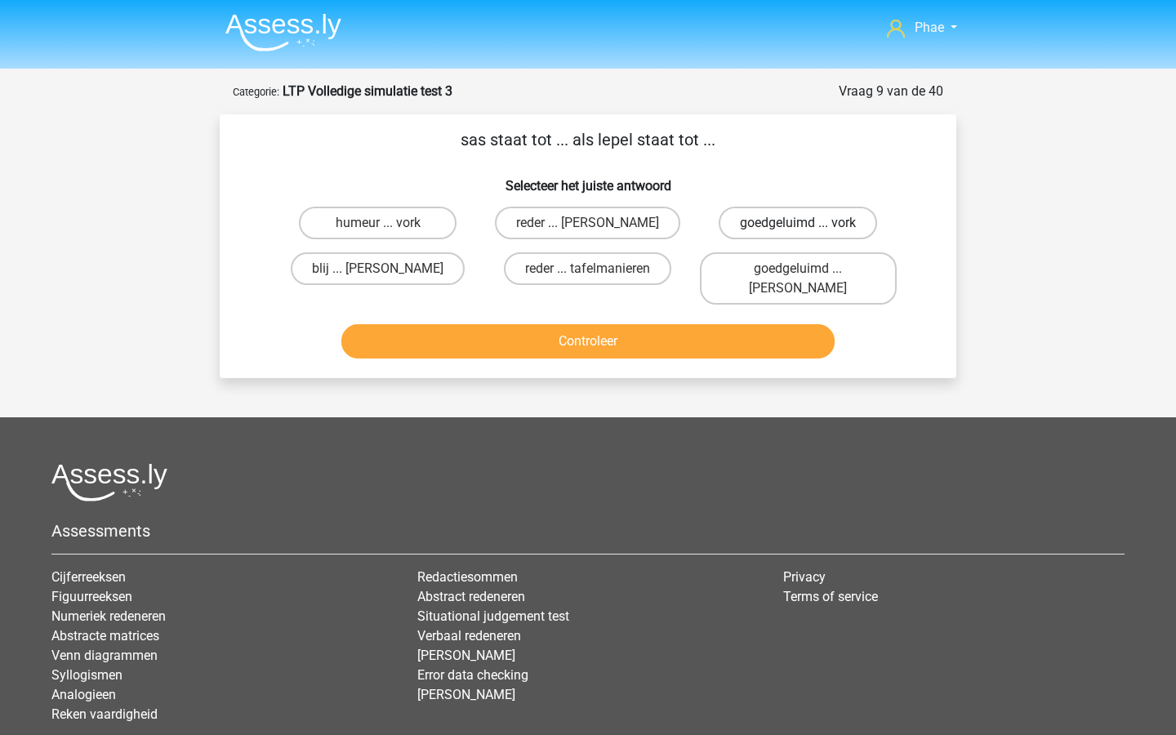
click at [777, 221] on label "goedgeluimd ... vork" at bounding box center [798, 223] width 158 height 33
click at [798, 223] on input "goedgeluimd ... vork" at bounding box center [803, 228] width 11 height 11
radio input "true"
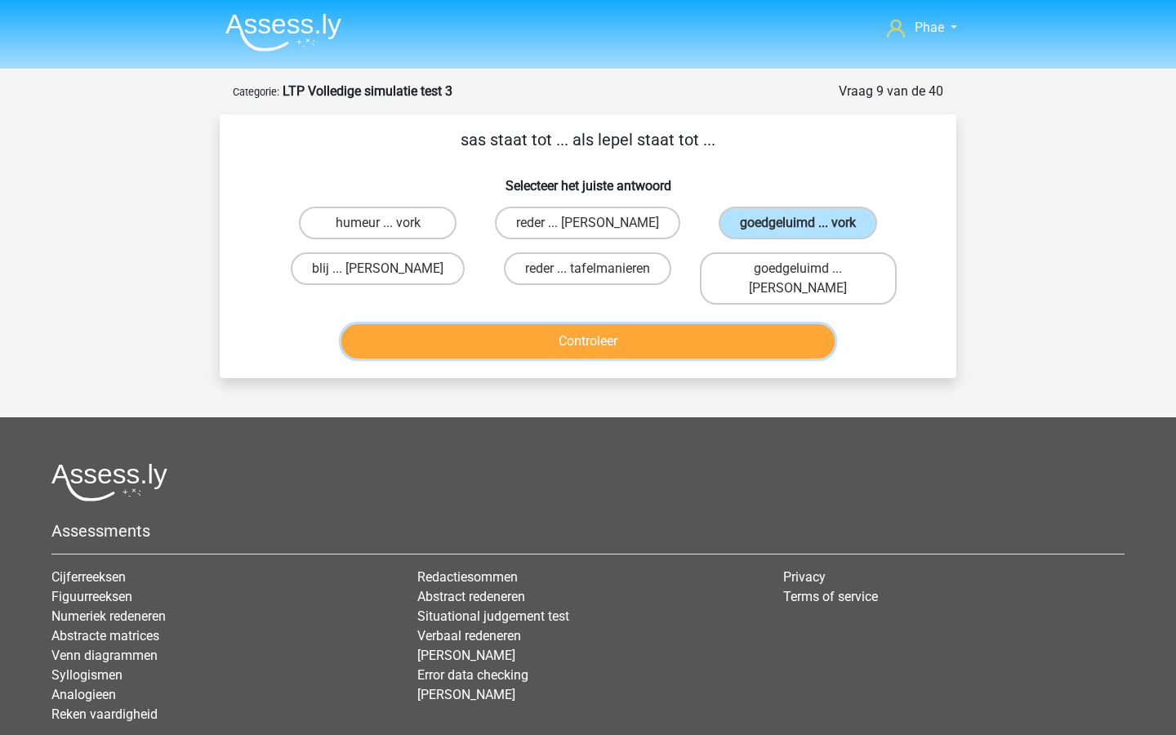
click at [747, 324] on button "Controleer" at bounding box center [589, 341] width 494 height 34
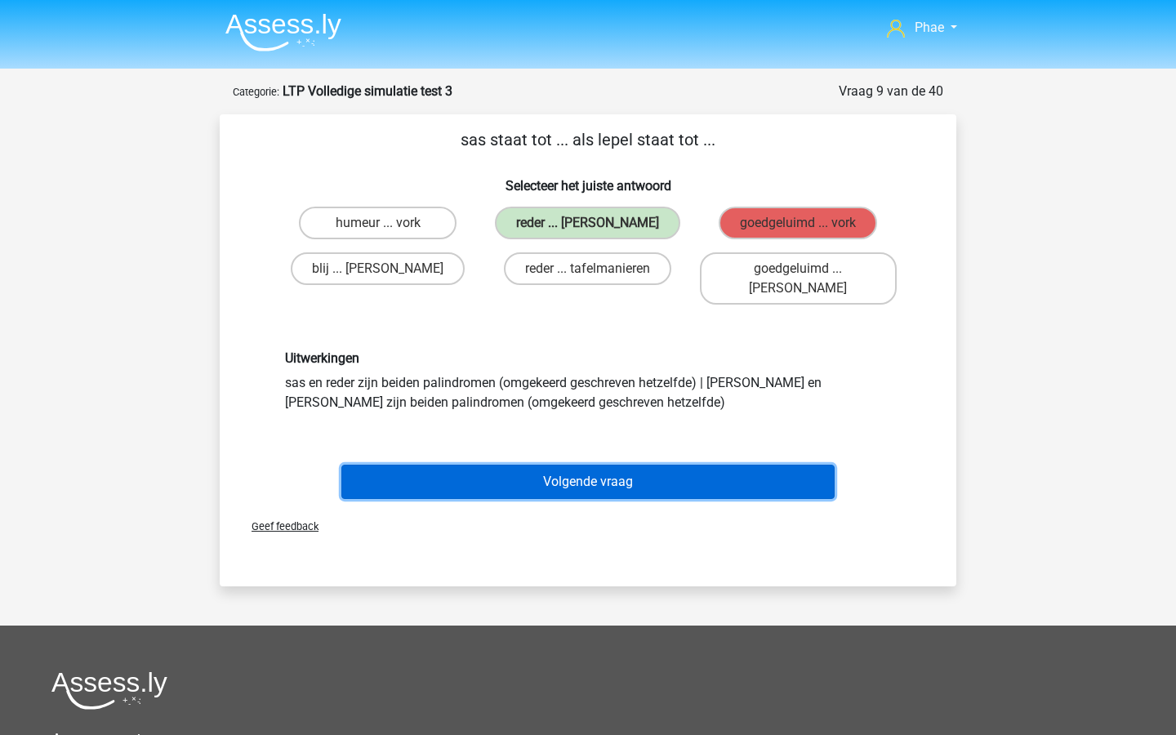
click at [745, 465] on button "Volgende vraag" at bounding box center [589, 482] width 494 height 34
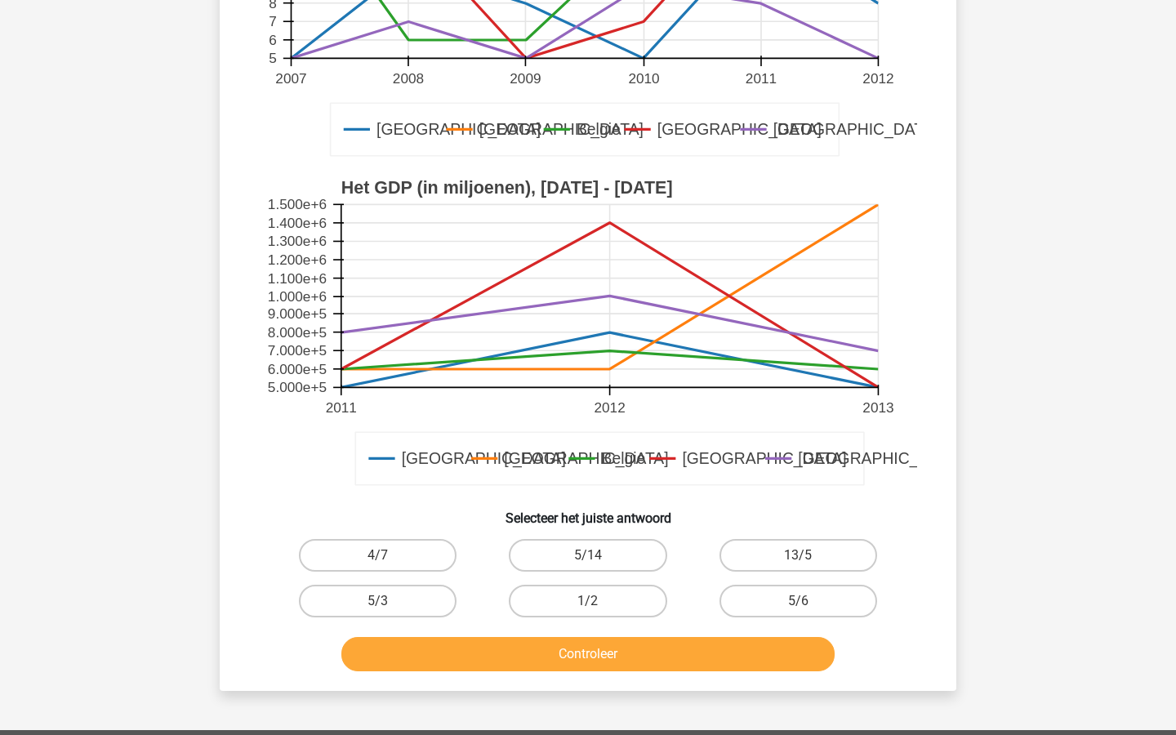
scroll to position [353, 0]
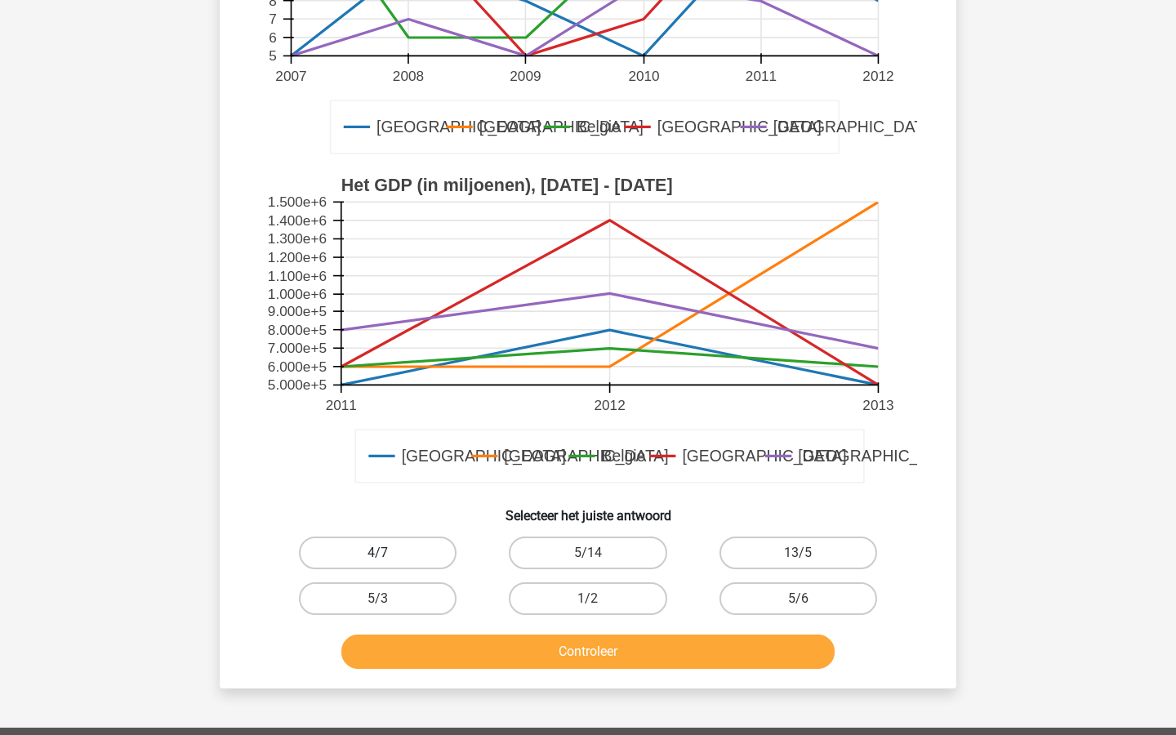
click at [397, 555] on label "4/7" at bounding box center [378, 553] width 158 height 33
click at [389, 555] on input "4/7" at bounding box center [383, 558] width 11 height 11
radio input "true"
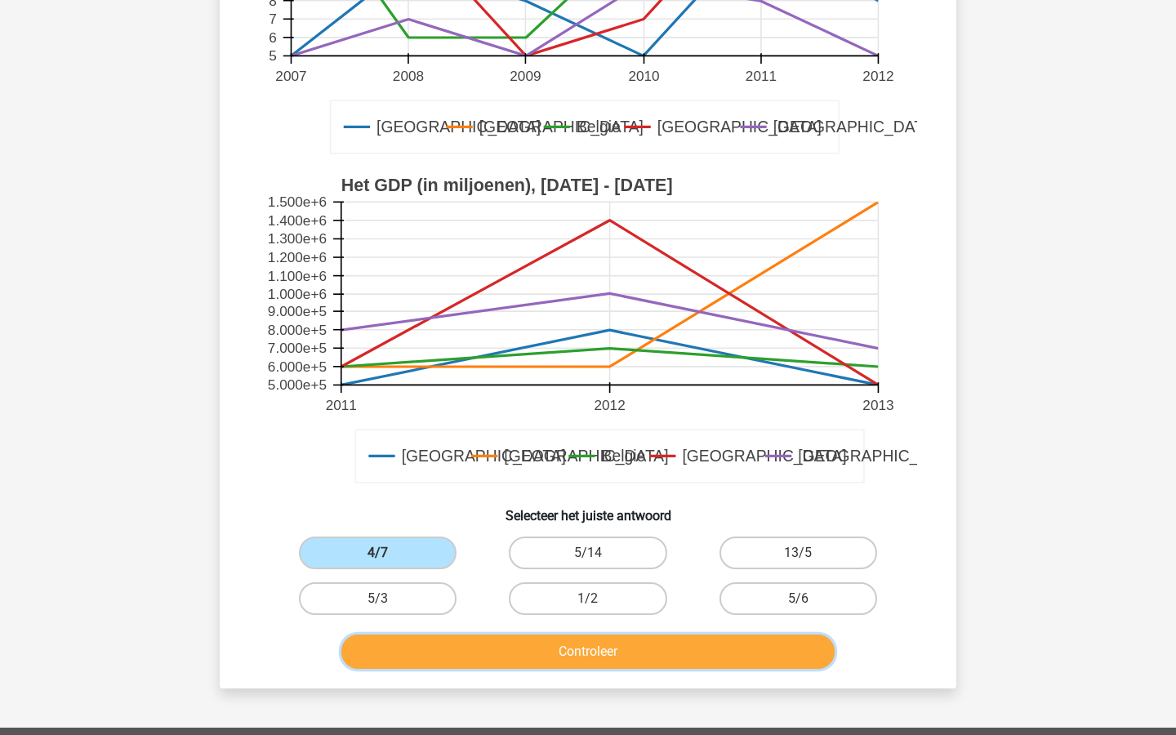
click at [605, 641] on button "Controleer" at bounding box center [589, 652] width 494 height 34
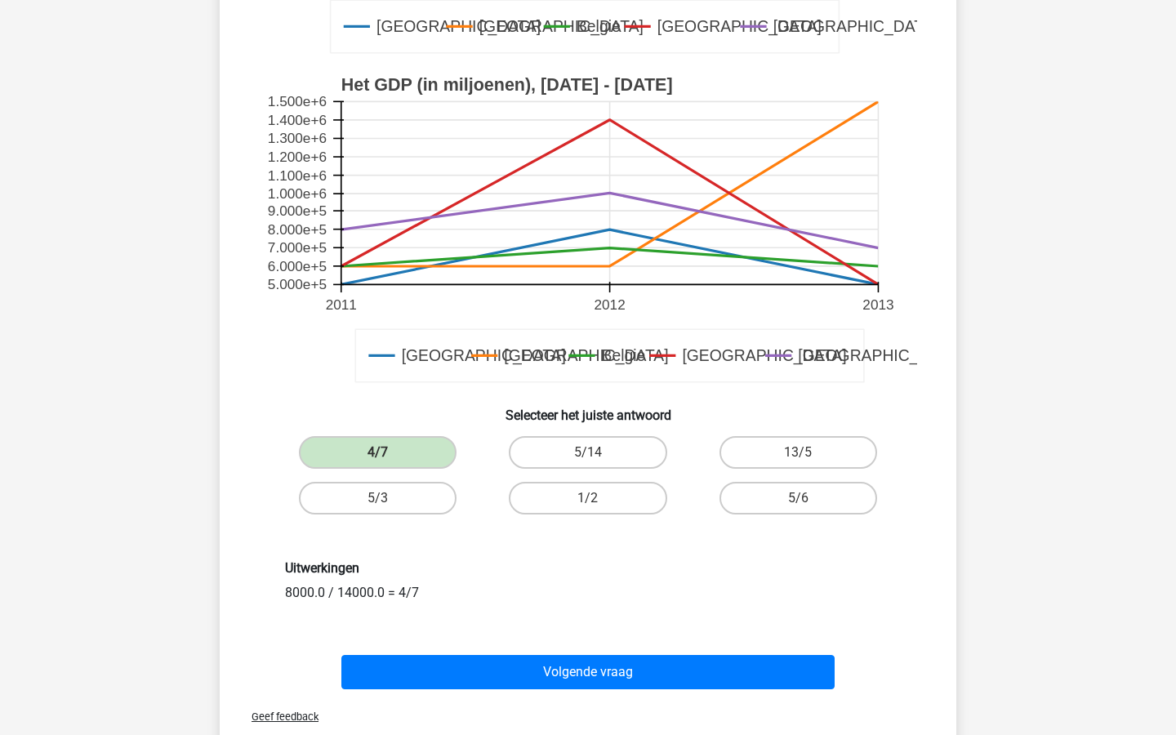
scroll to position [461, 0]
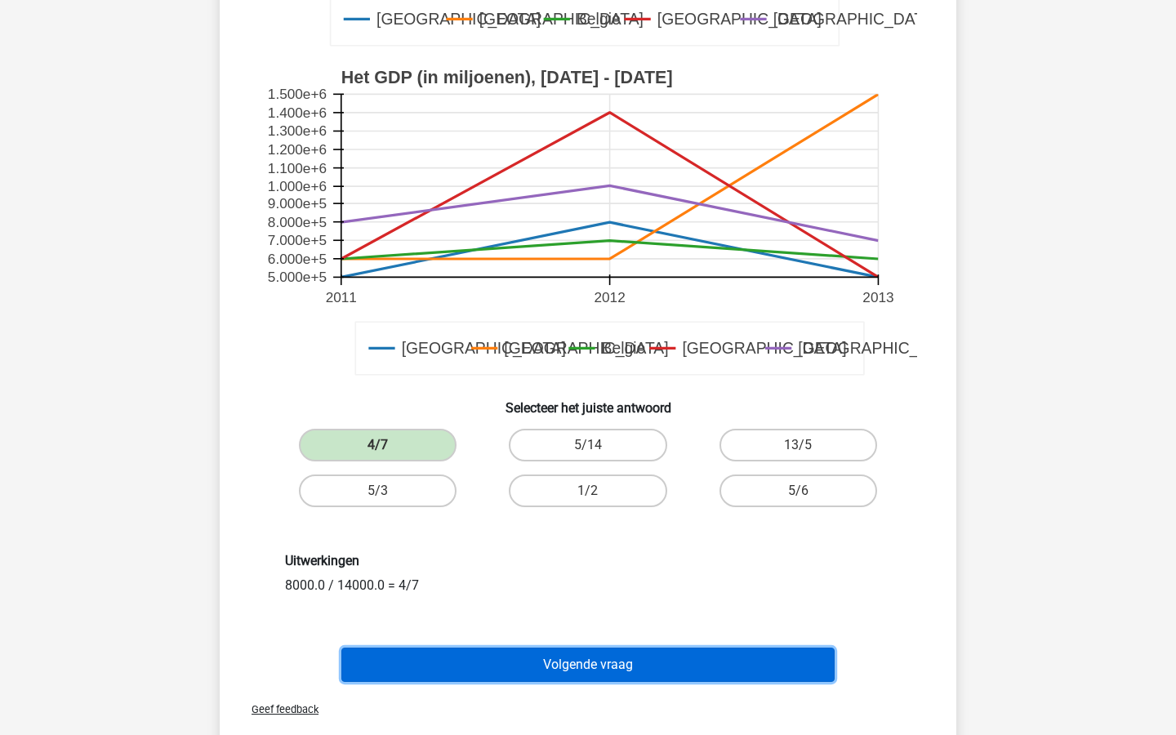
click at [604, 661] on button "Volgende vraag" at bounding box center [589, 665] width 494 height 34
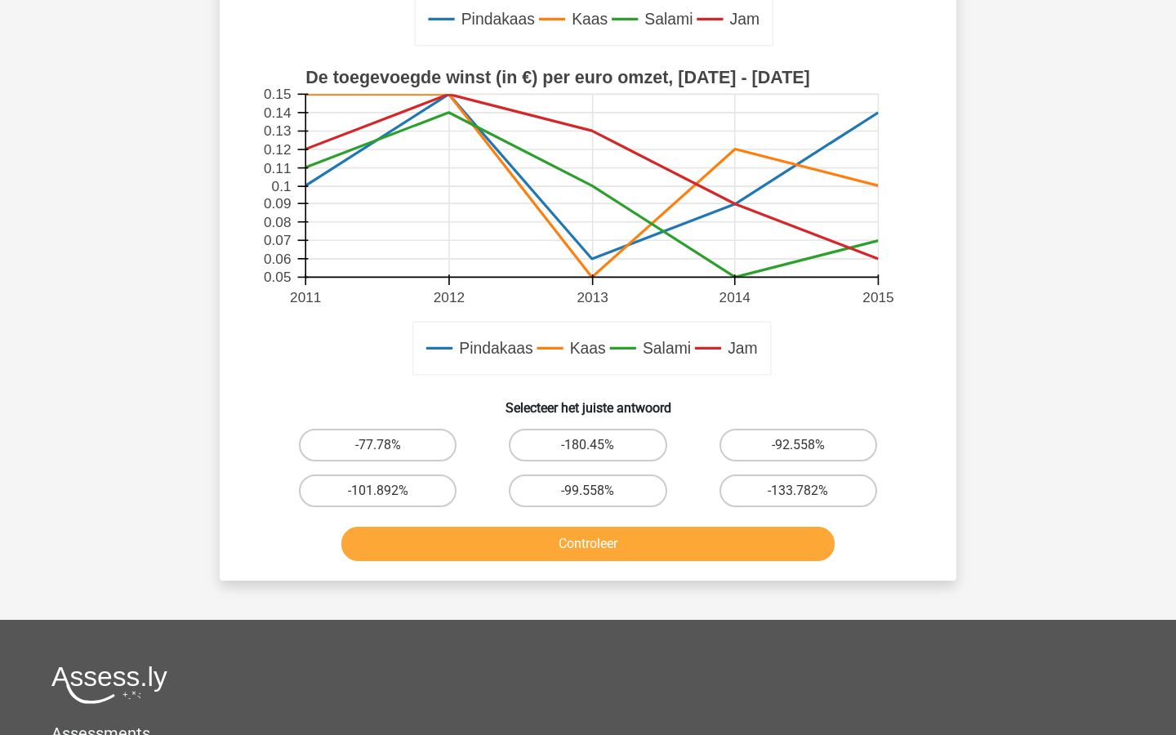
scroll to position [468, 0]
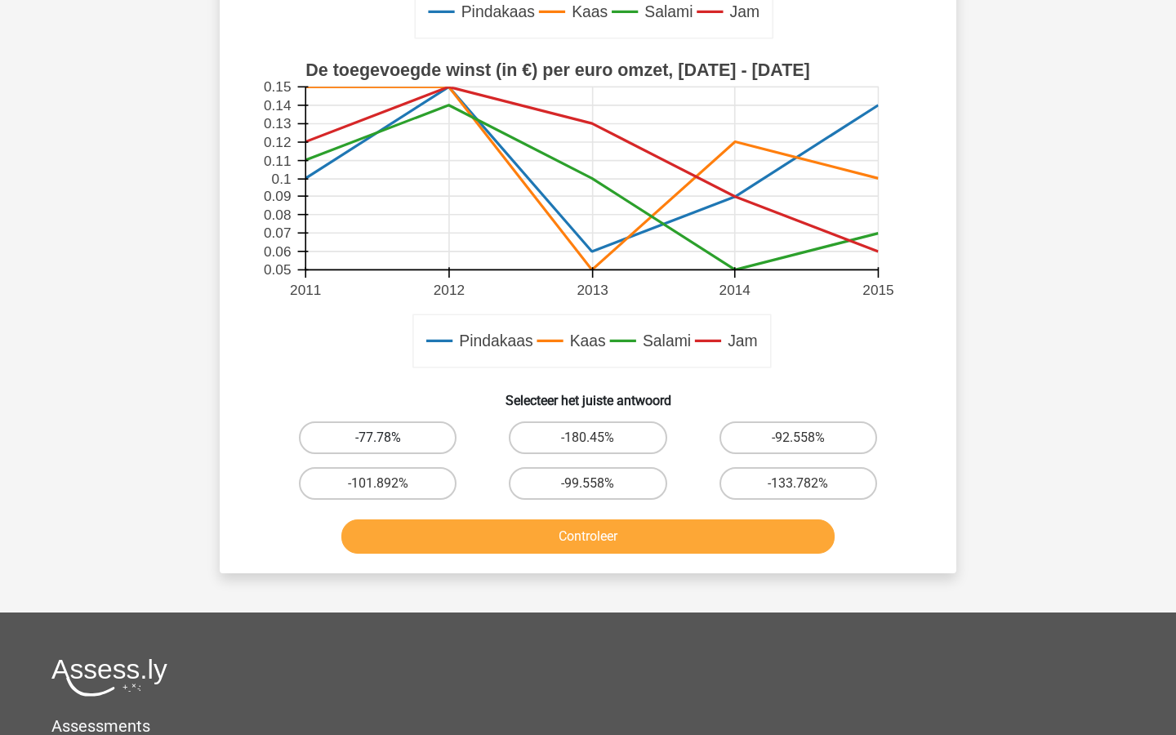
click at [428, 438] on label "-77.78%" at bounding box center [378, 438] width 158 height 33
click at [389, 438] on input "-77.78%" at bounding box center [383, 443] width 11 height 11
radio input "true"
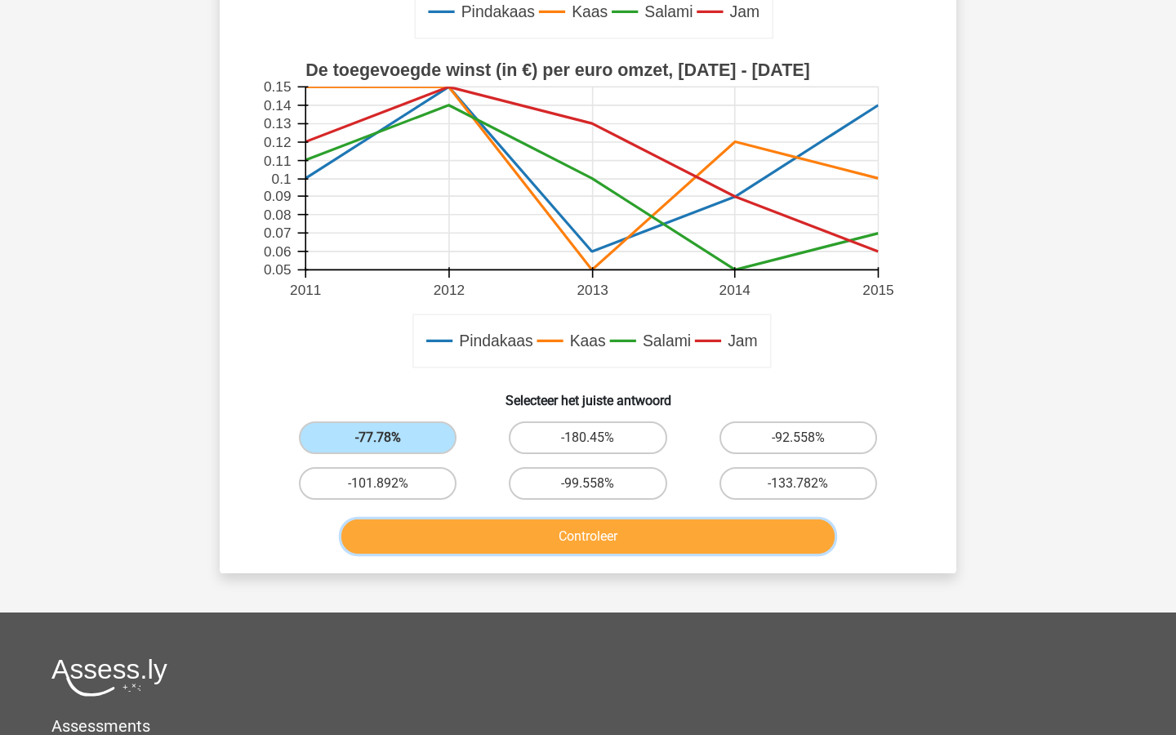
click at [498, 547] on button "Controleer" at bounding box center [589, 537] width 494 height 34
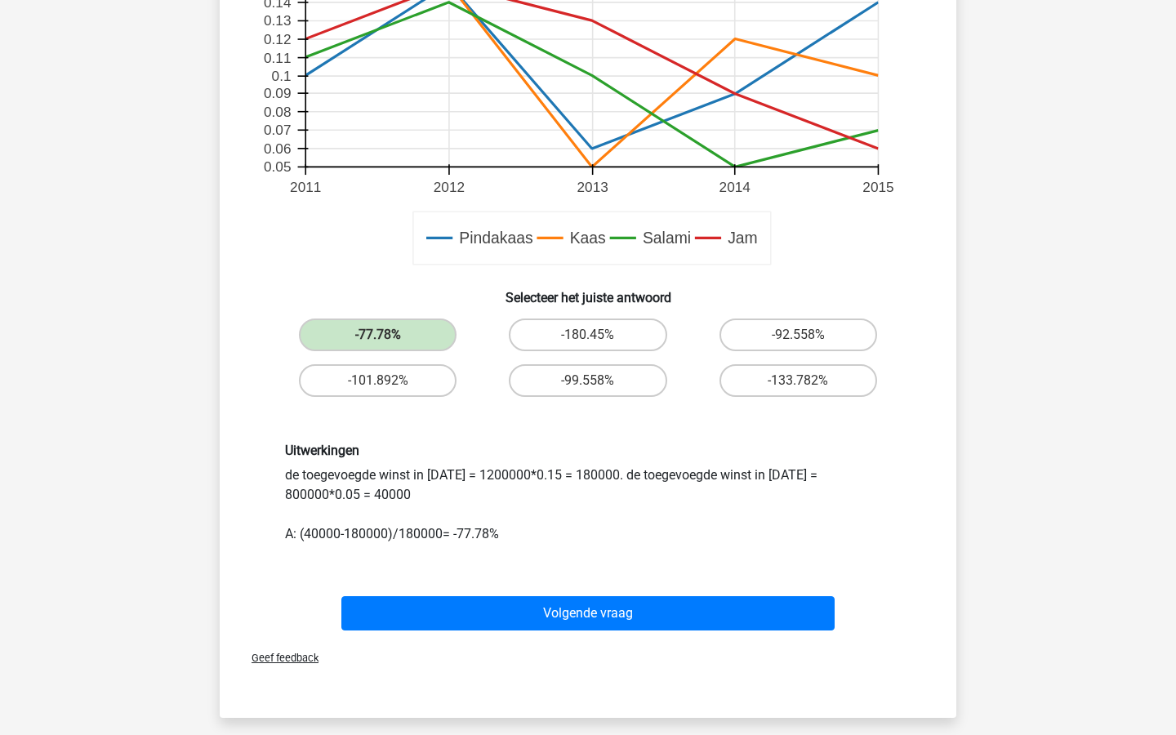
scroll to position [568, 0]
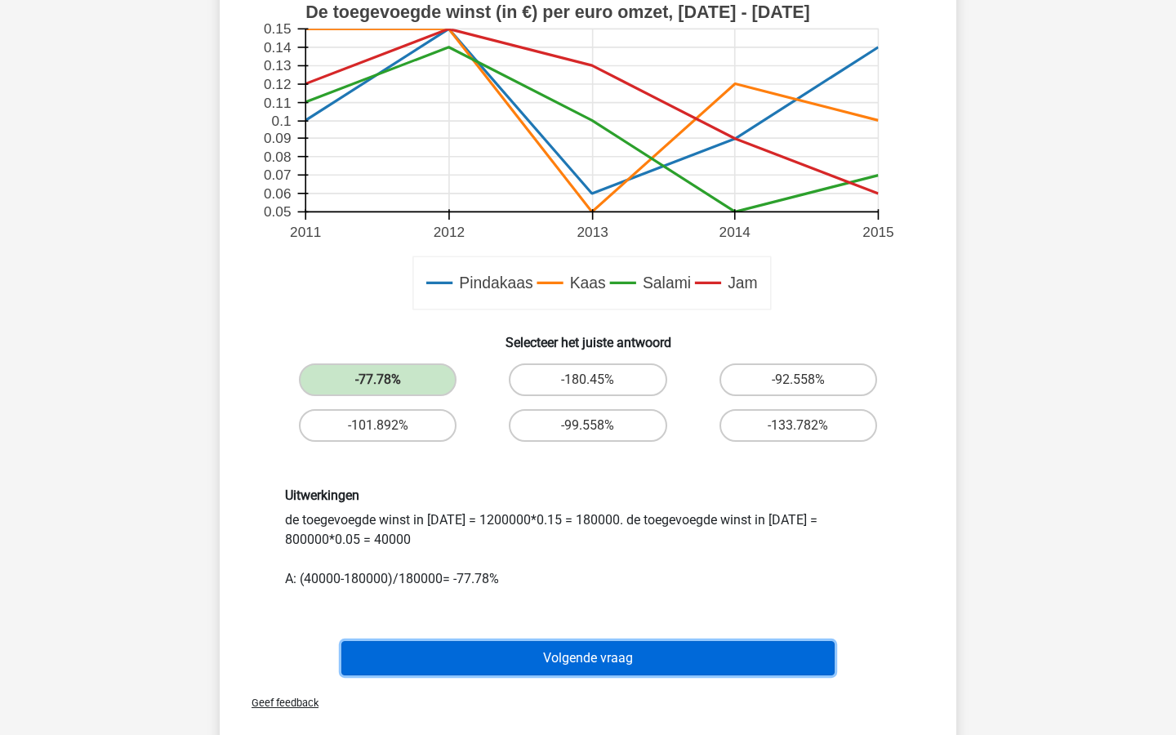
click at [572, 671] on button "Volgende vraag" at bounding box center [589, 658] width 494 height 34
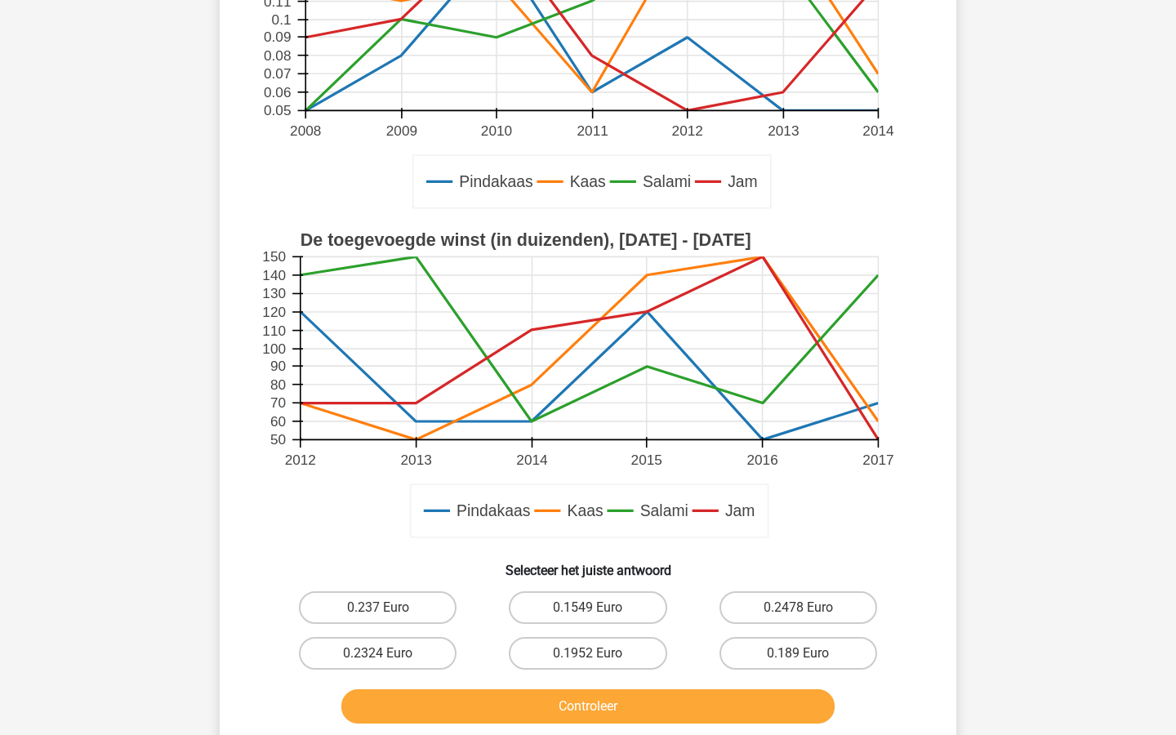
scroll to position [324, 0]
click at [659, 612] on label "0.1549 Euro" at bounding box center [588, 607] width 158 height 33
click at [599, 612] on input "0.1549 Euro" at bounding box center [593, 612] width 11 height 11
radio input "true"
click at [699, 734] on div "Als de omzet per product door verkoop van Kaas is afgenomen met 17% tussen 2012…" at bounding box center [588, 267] width 737 height 952
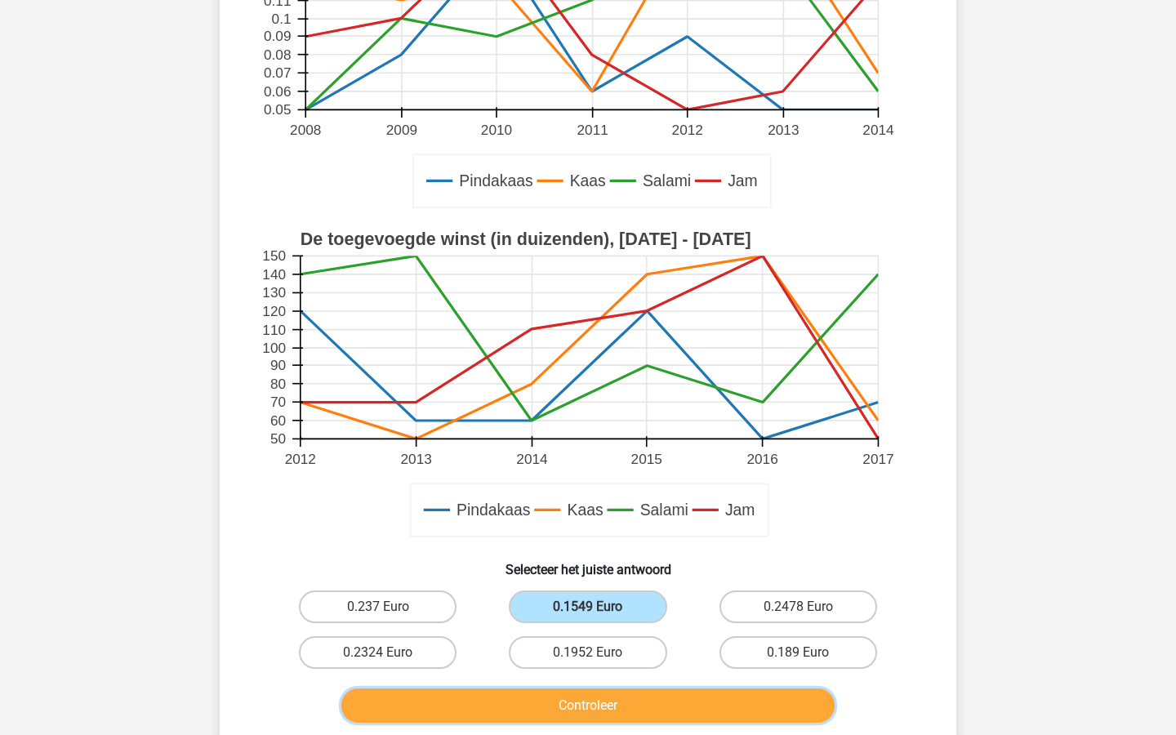
click at [699, 717] on button "Controleer" at bounding box center [589, 706] width 494 height 34
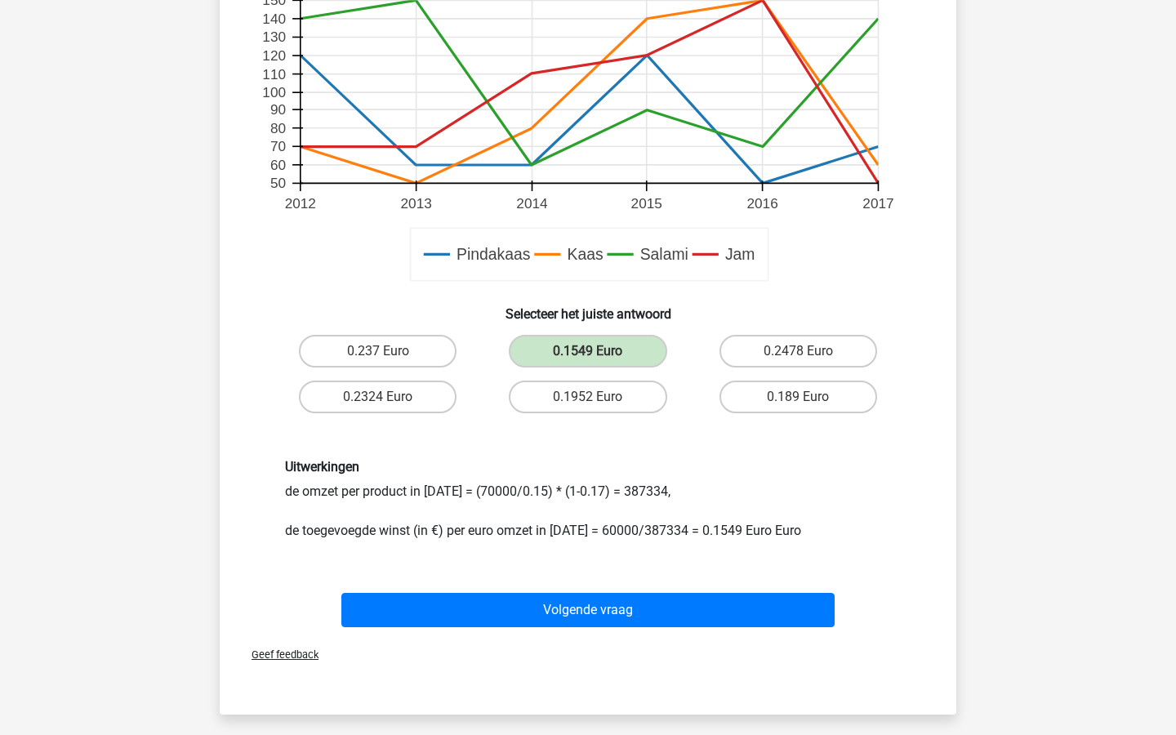
scroll to position [582, 0]
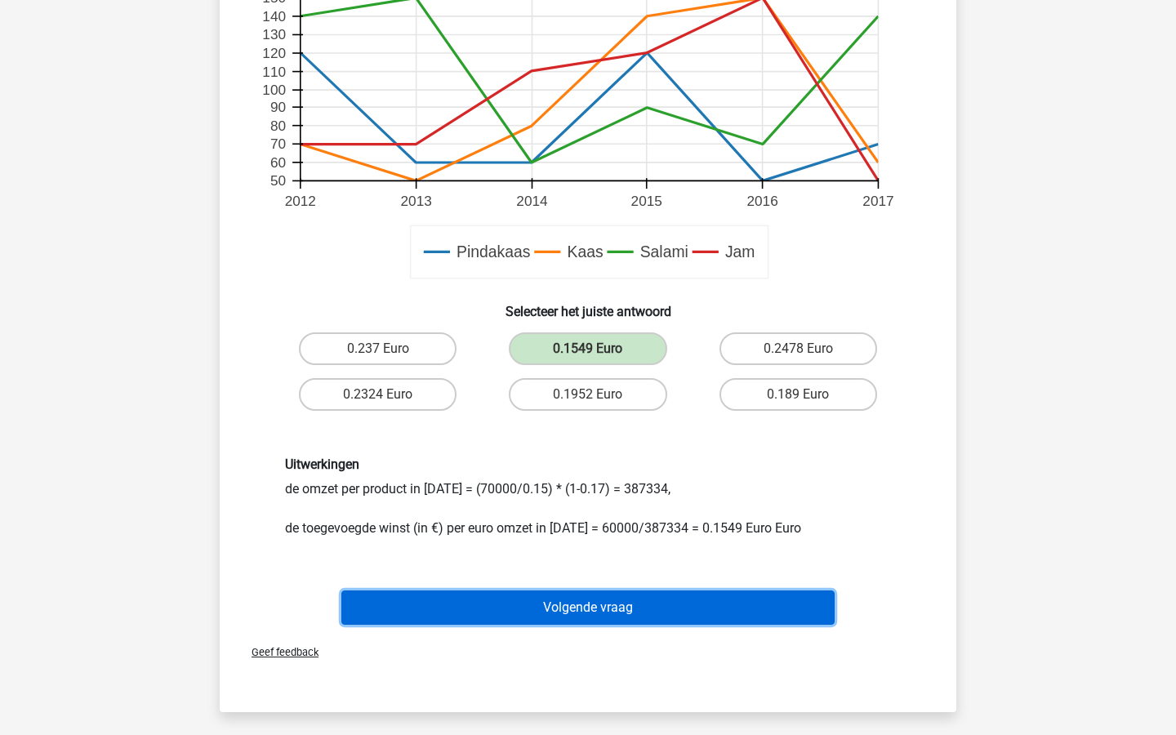
click at [714, 601] on button "Volgende vraag" at bounding box center [589, 608] width 494 height 34
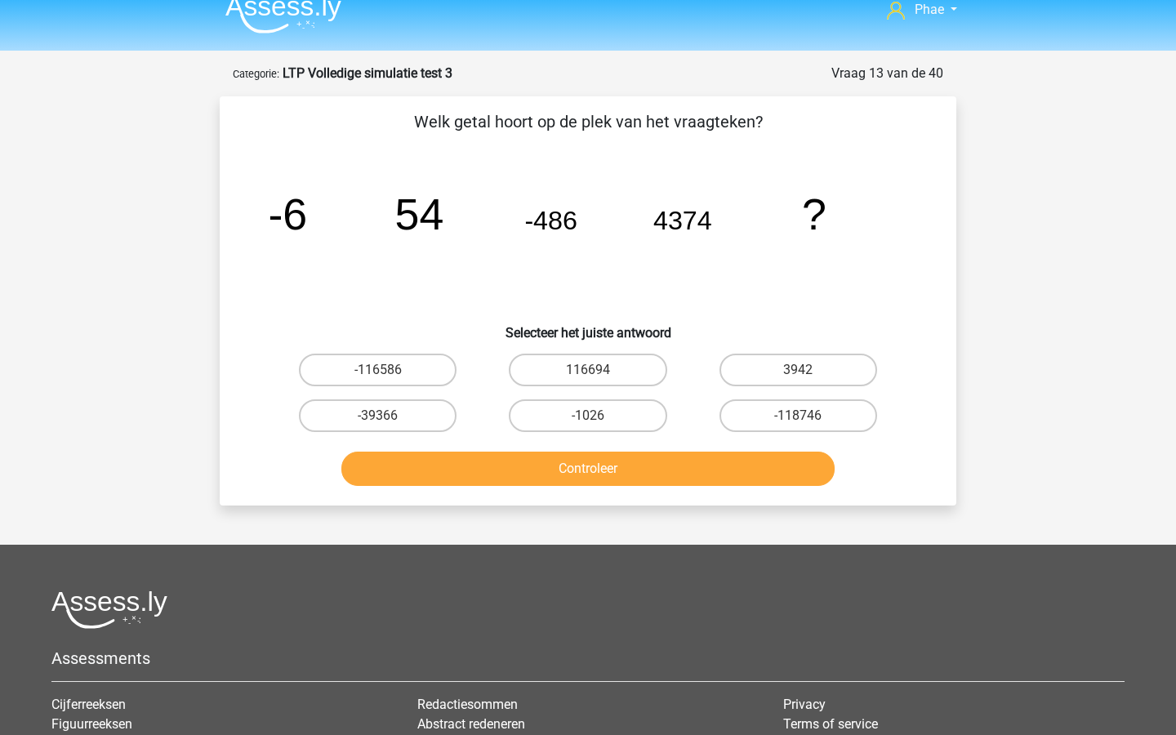
scroll to position [11, 0]
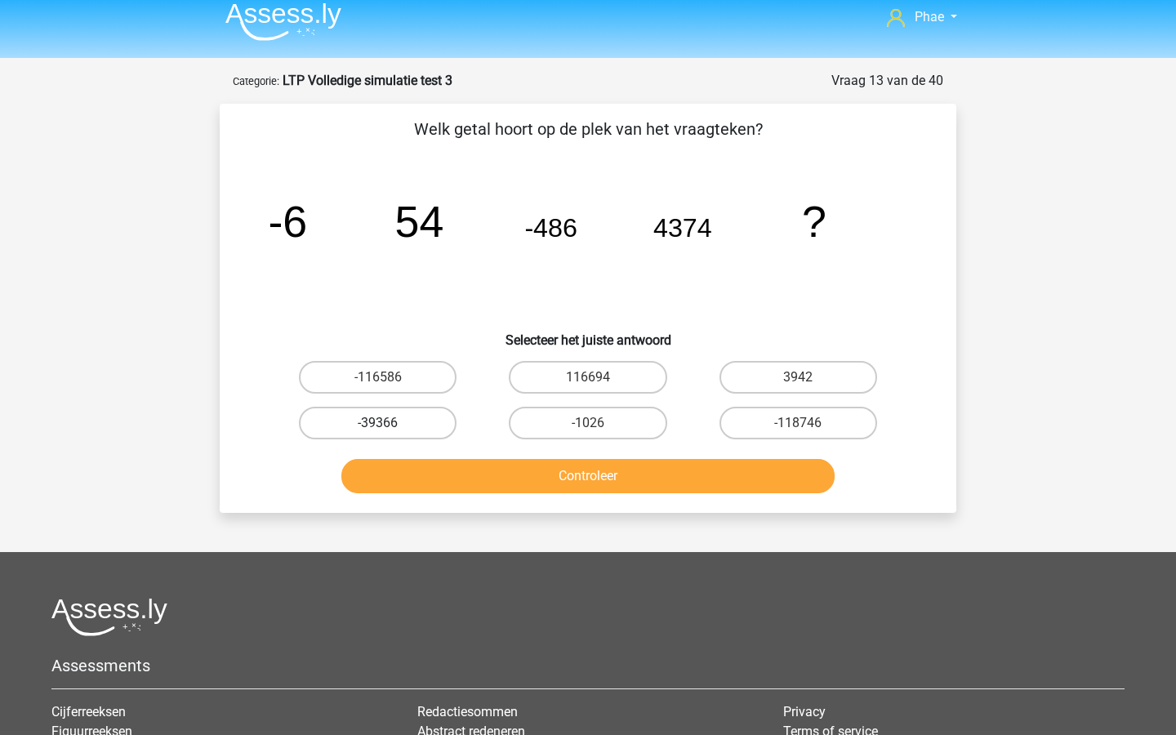
click at [419, 426] on label "-39366" at bounding box center [378, 423] width 158 height 33
click at [389, 426] on input "-39366" at bounding box center [383, 428] width 11 height 11
radio input "true"
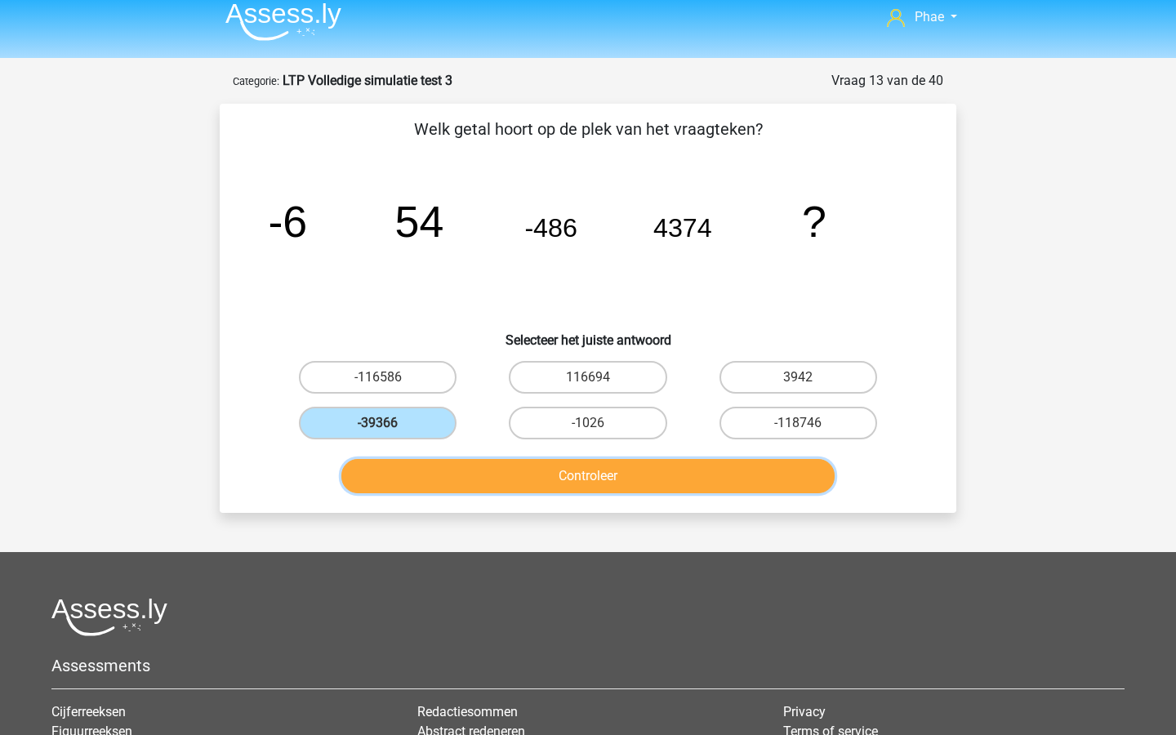
click at [461, 487] on button "Controleer" at bounding box center [589, 476] width 494 height 34
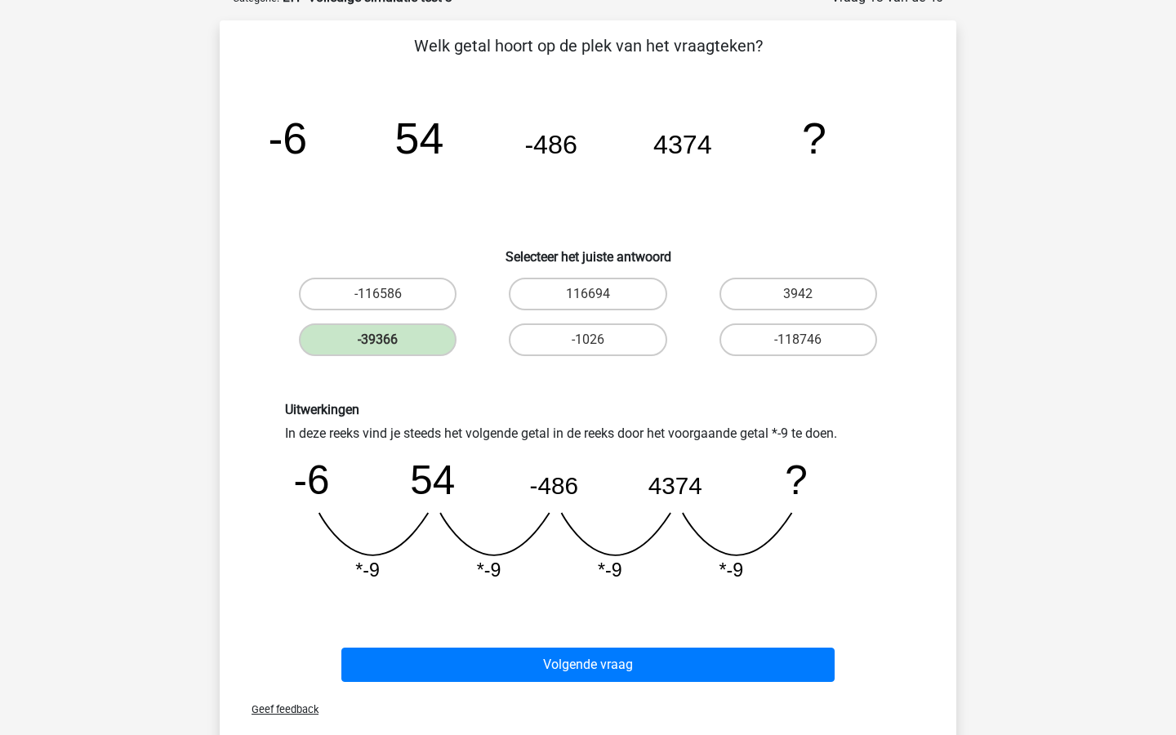
scroll to position [101, 0]
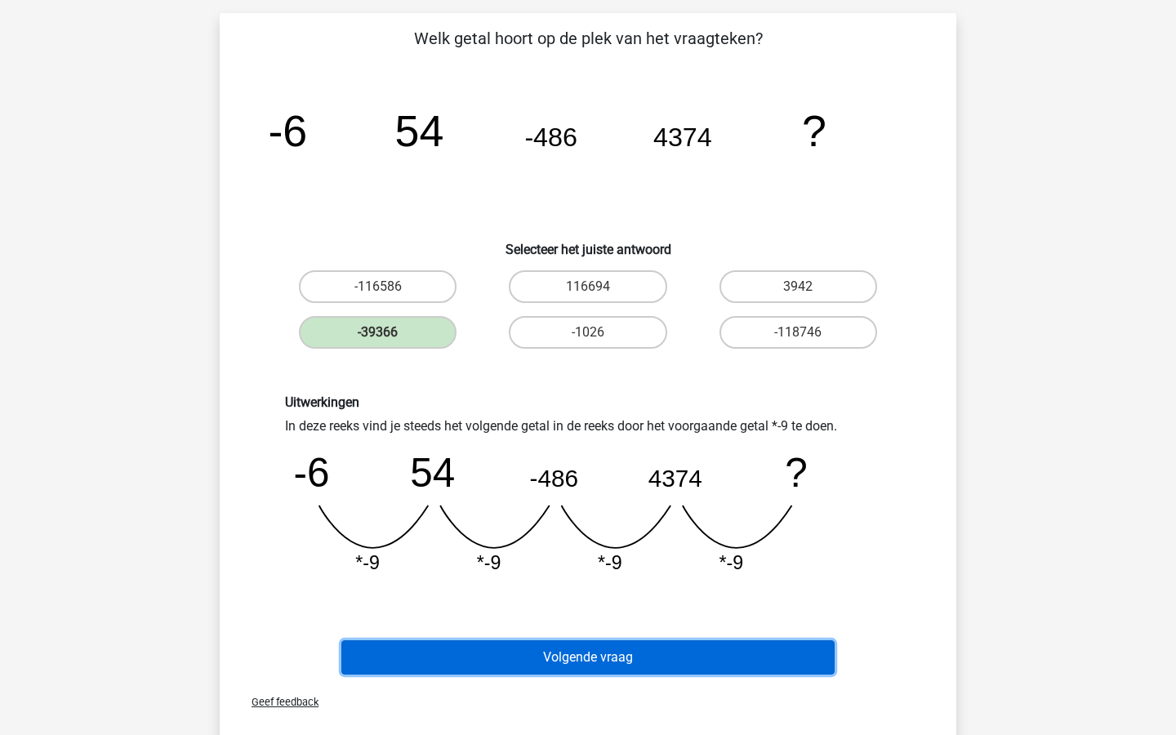
click at [547, 659] on button "Volgende vraag" at bounding box center [589, 658] width 494 height 34
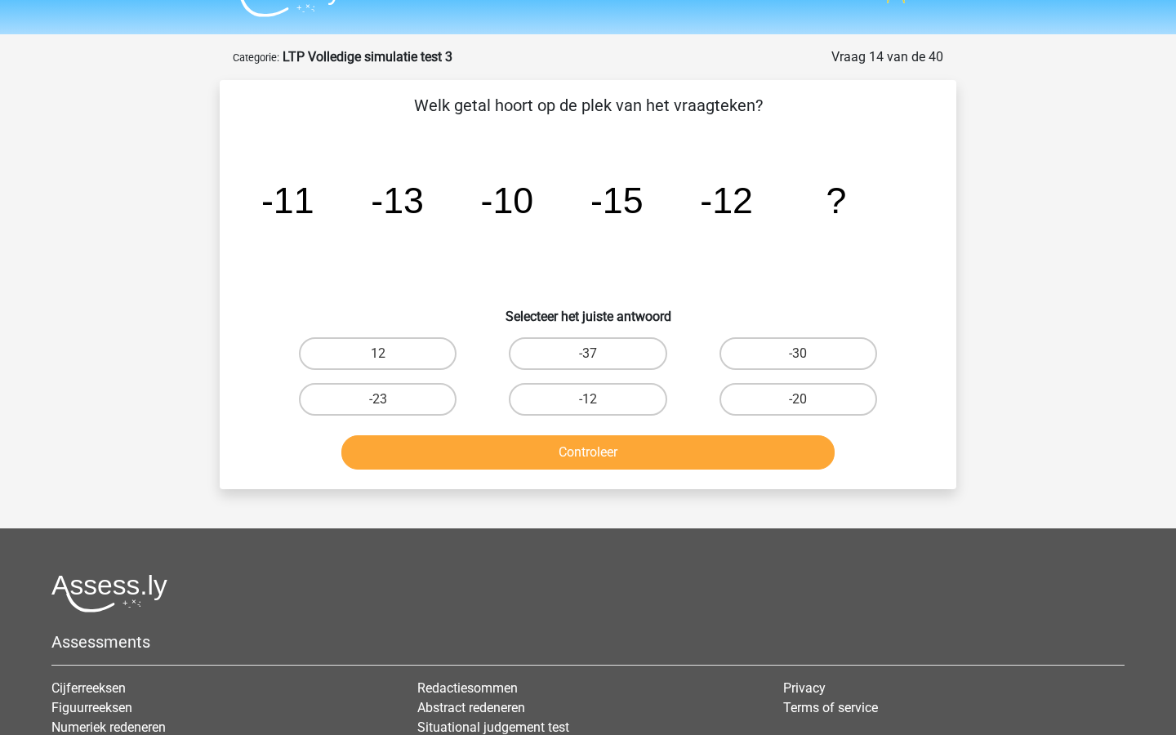
scroll to position [29, 0]
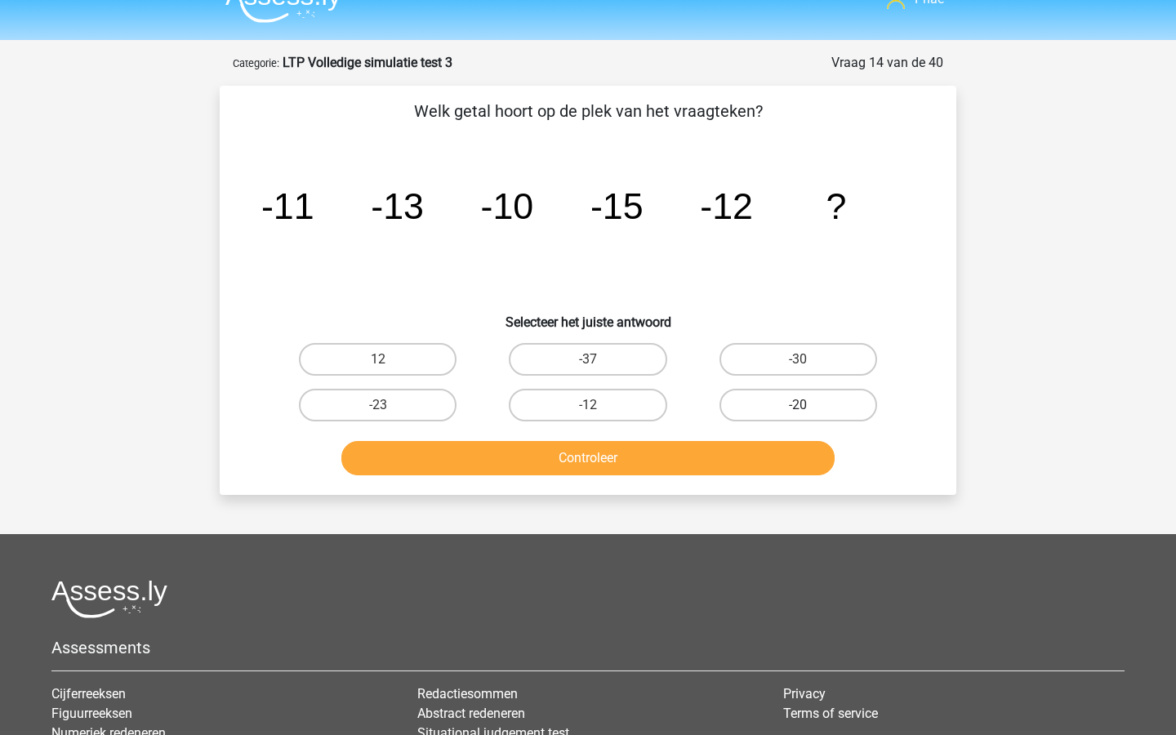
click at [785, 408] on label "-20" at bounding box center [799, 405] width 158 height 33
click at [798, 408] on input "-20" at bounding box center [803, 410] width 11 height 11
radio input "true"
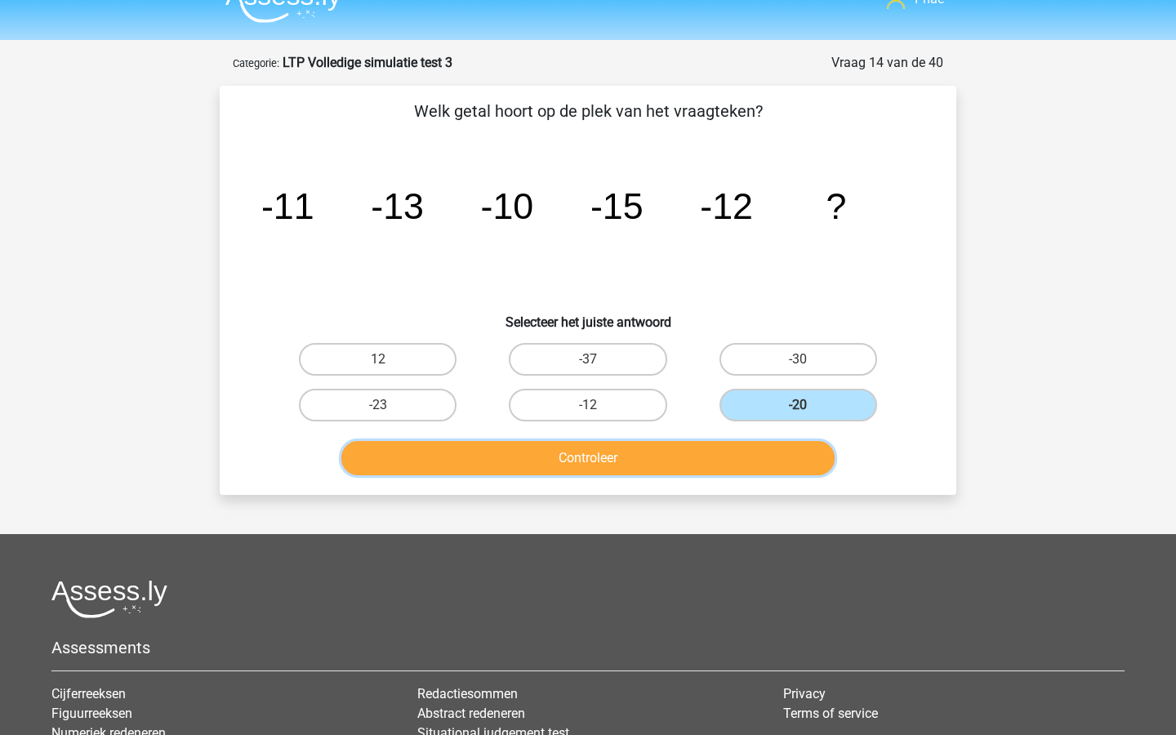
click at [752, 468] on button "Controleer" at bounding box center [589, 458] width 494 height 34
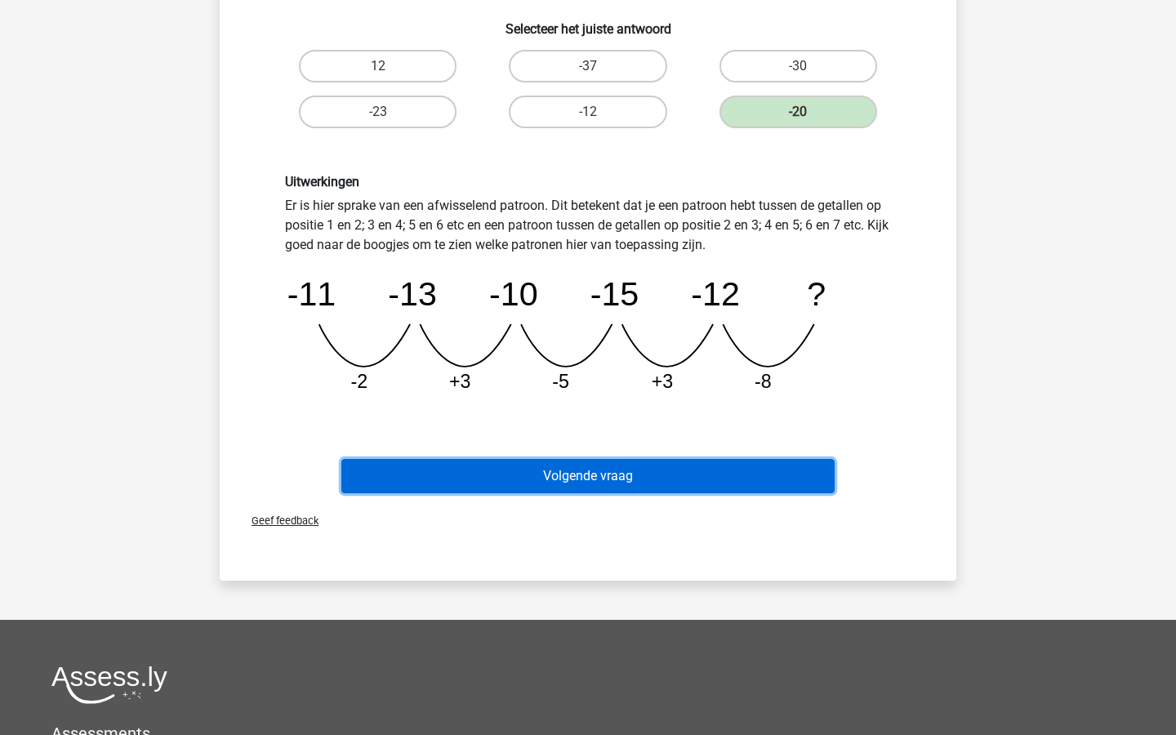
click at [749, 483] on button "Volgende vraag" at bounding box center [589, 476] width 494 height 34
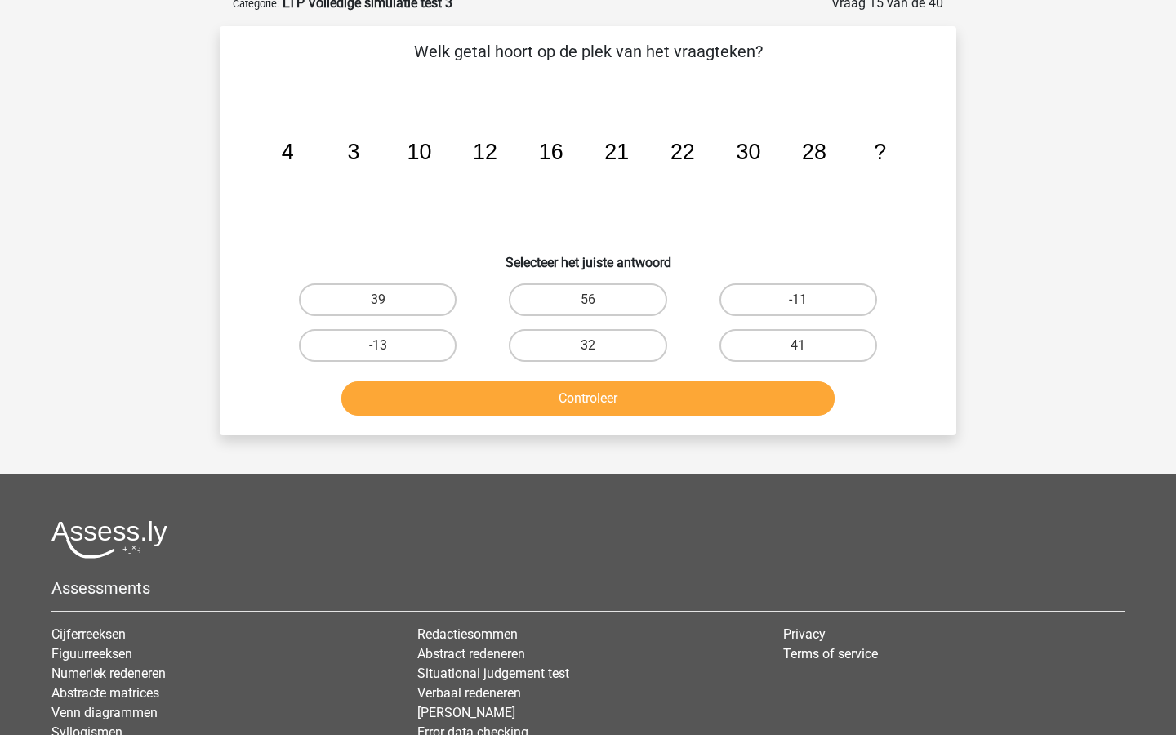
scroll to position [82, 0]
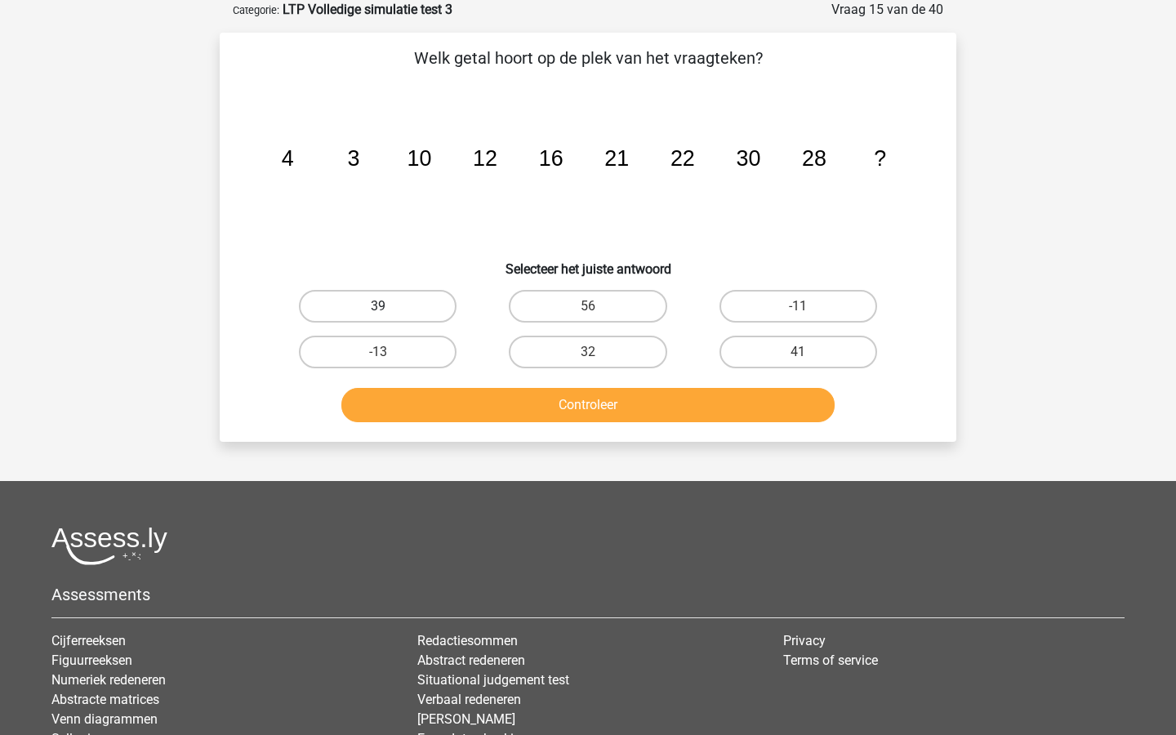
click at [436, 312] on label "39" at bounding box center [378, 306] width 158 height 33
click at [389, 312] on input "39" at bounding box center [383, 311] width 11 height 11
radio input "true"
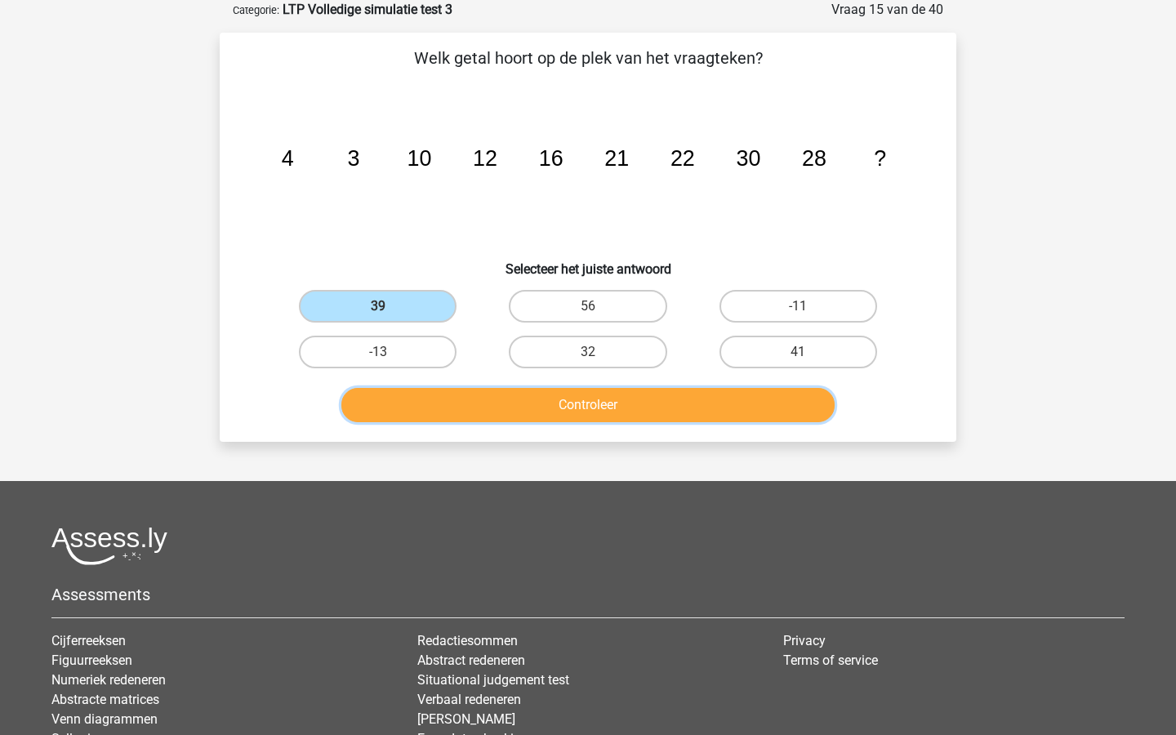
click at [526, 412] on button "Controleer" at bounding box center [589, 405] width 494 height 34
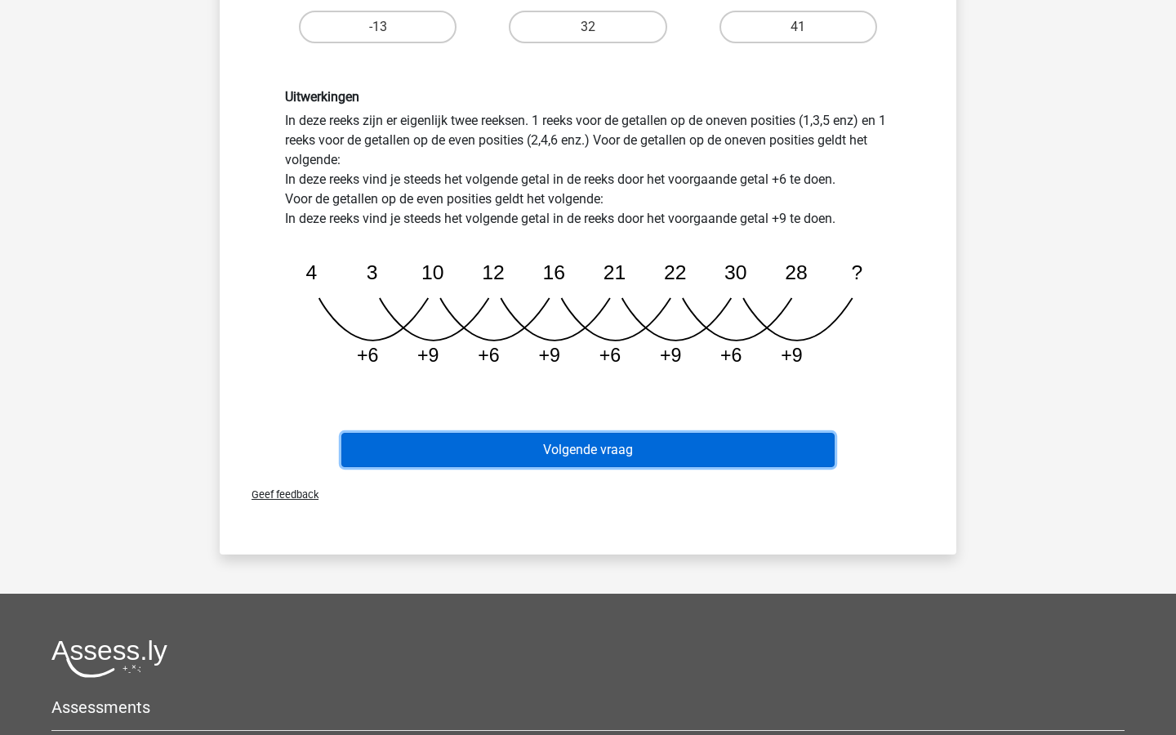
click at [528, 459] on button "Volgende vraag" at bounding box center [589, 450] width 494 height 34
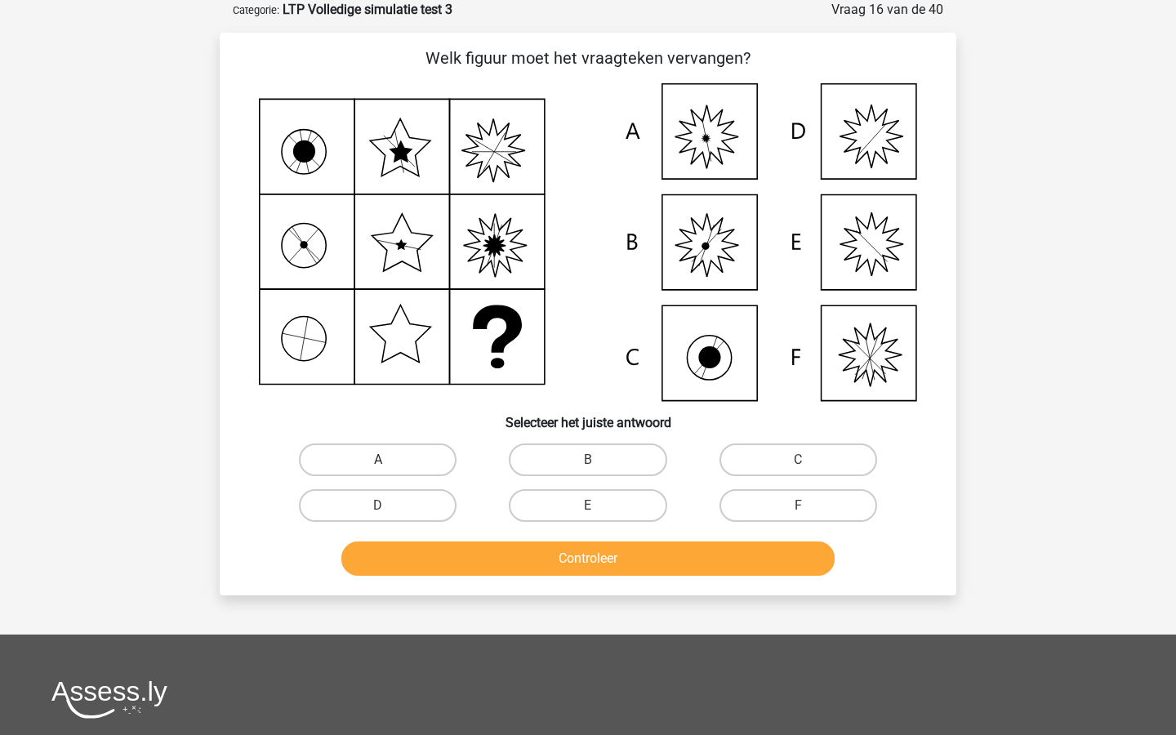
click at [417, 466] on label "A" at bounding box center [378, 460] width 158 height 33
click at [389, 466] on input "A" at bounding box center [383, 465] width 11 height 11
radio input "true"
click at [516, 557] on button "Controleer" at bounding box center [589, 559] width 494 height 34
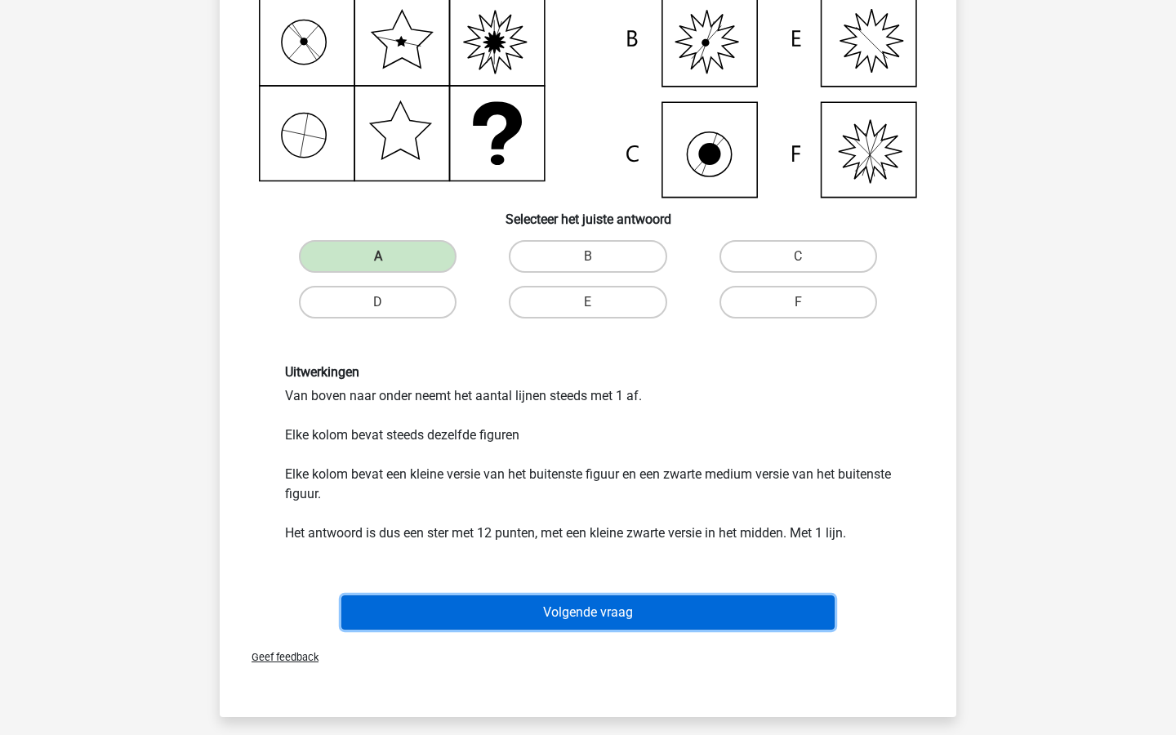
click at [522, 605] on button "Volgende vraag" at bounding box center [589, 613] width 494 height 34
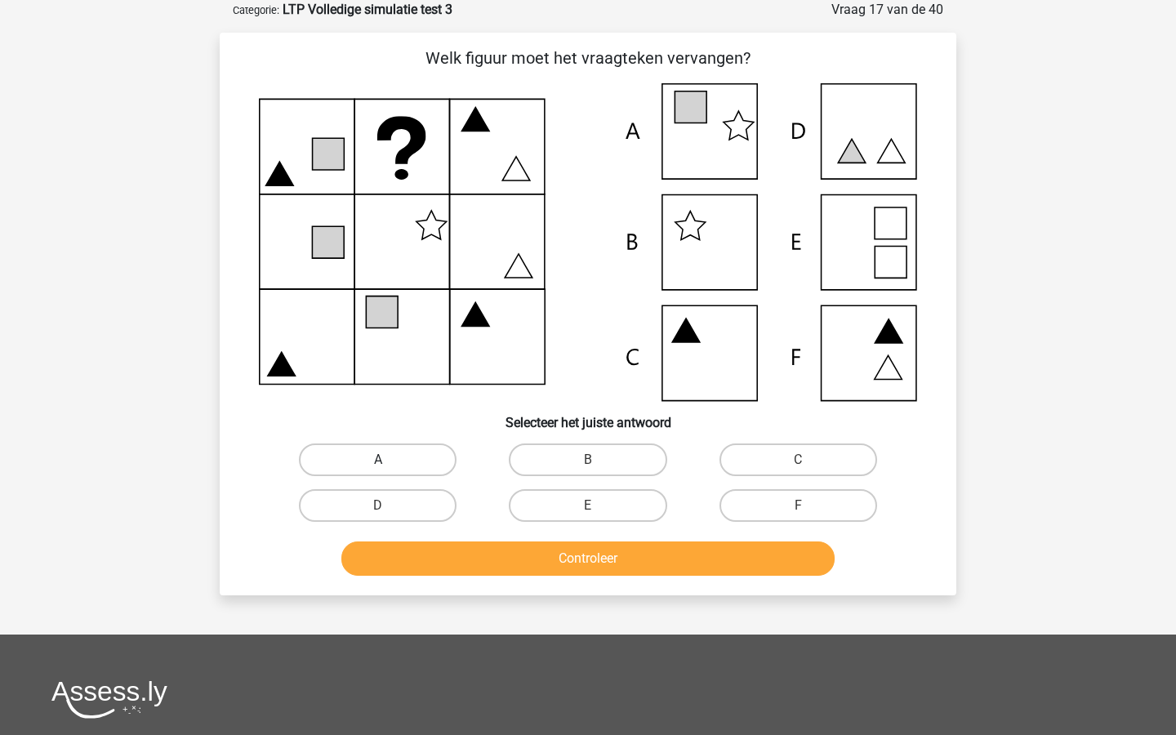
click at [392, 463] on label "A" at bounding box center [378, 460] width 158 height 33
click at [389, 463] on input "A" at bounding box center [383, 465] width 11 height 11
radio input "true"
click at [500, 556] on button "Controleer" at bounding box center [589, 559] width 494 height 34
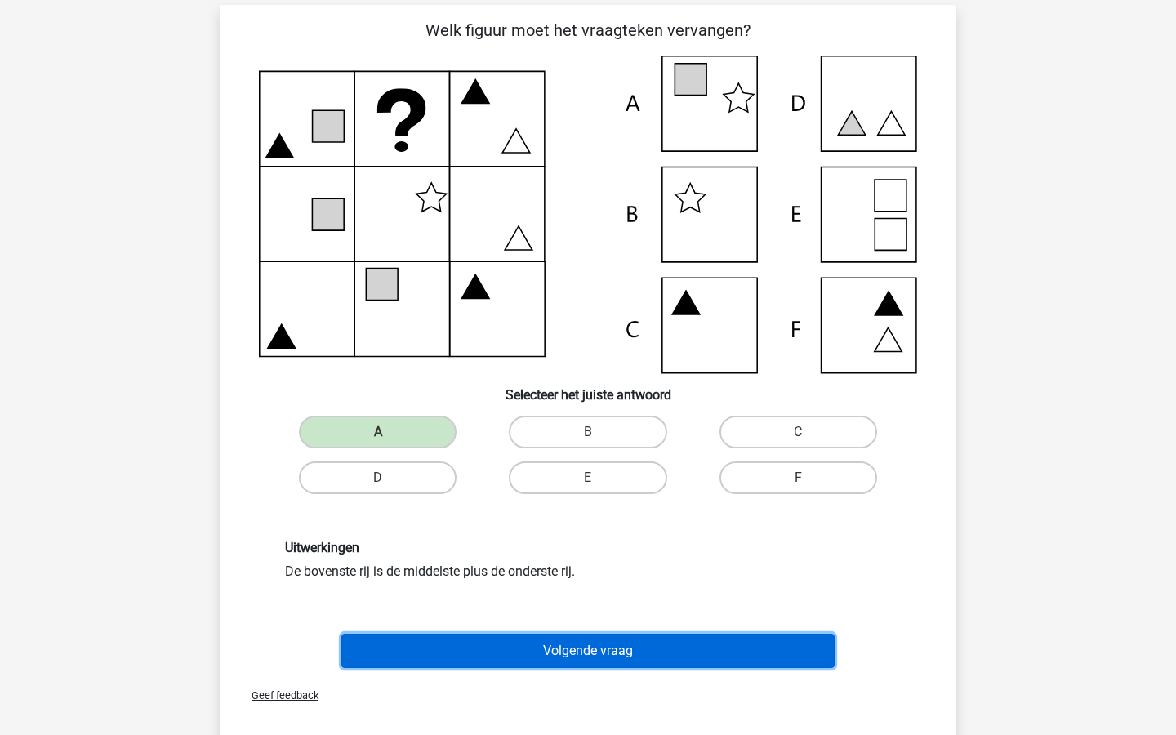
click at [523, 643] on button "Volgende vraag" at bounding box center [589, 651] width 494 height 34
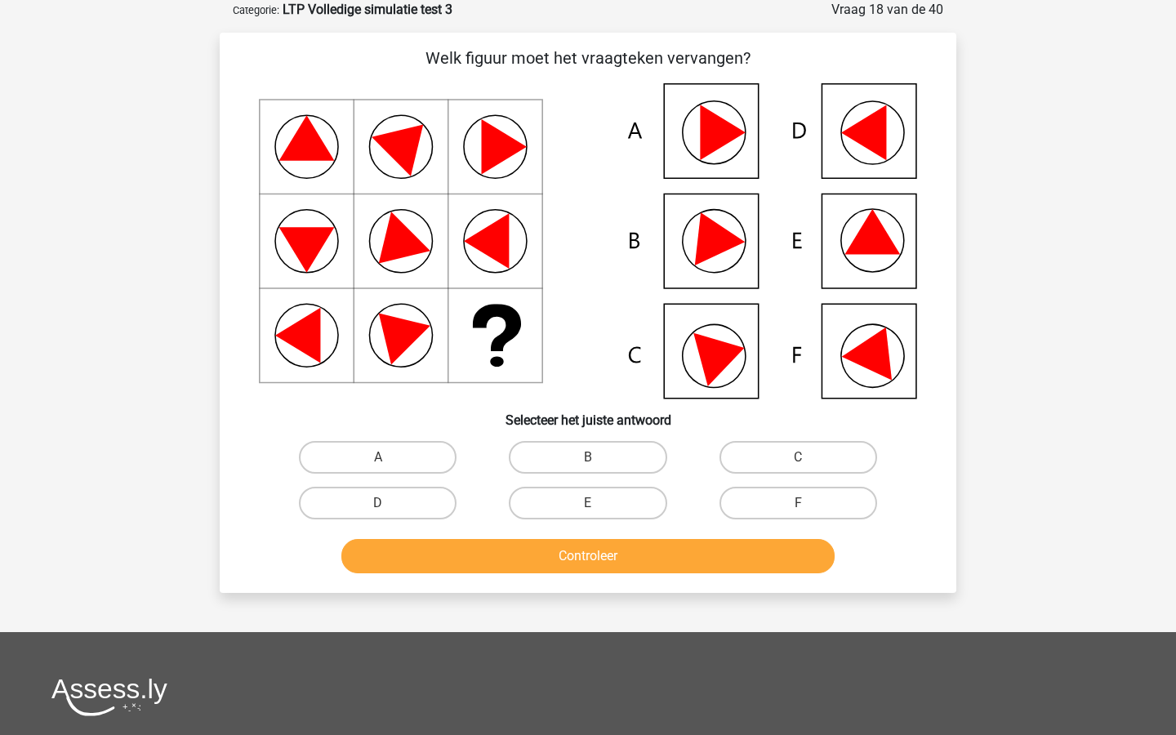
scroll to position [57, 0]
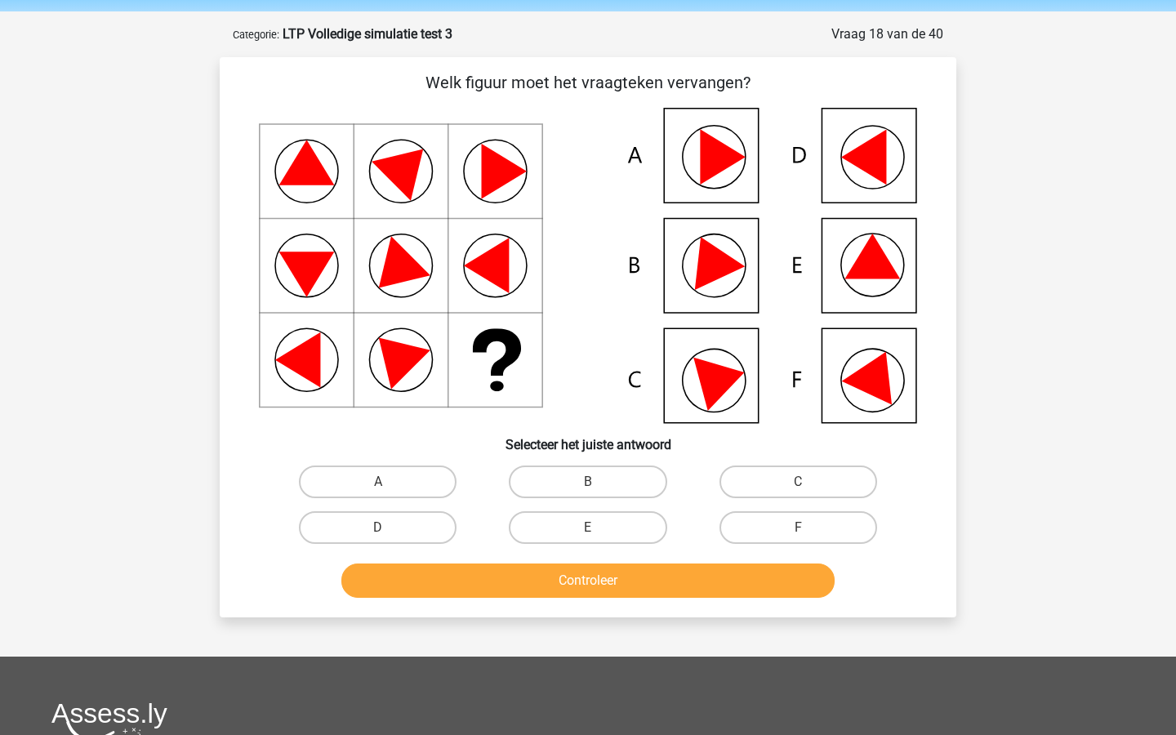
click at [590, 483] on input "B" at bounding box center [593, 487] width 11 height 11
radio input "true"
click at [627, 610] on div "Welk figuur moet het vraagteken vervangen?" at bounding box center [588, 337] width 737 height 560
click at [624, 584] on button "Controleer" at bounding box center [589, 581] width 494 height 34
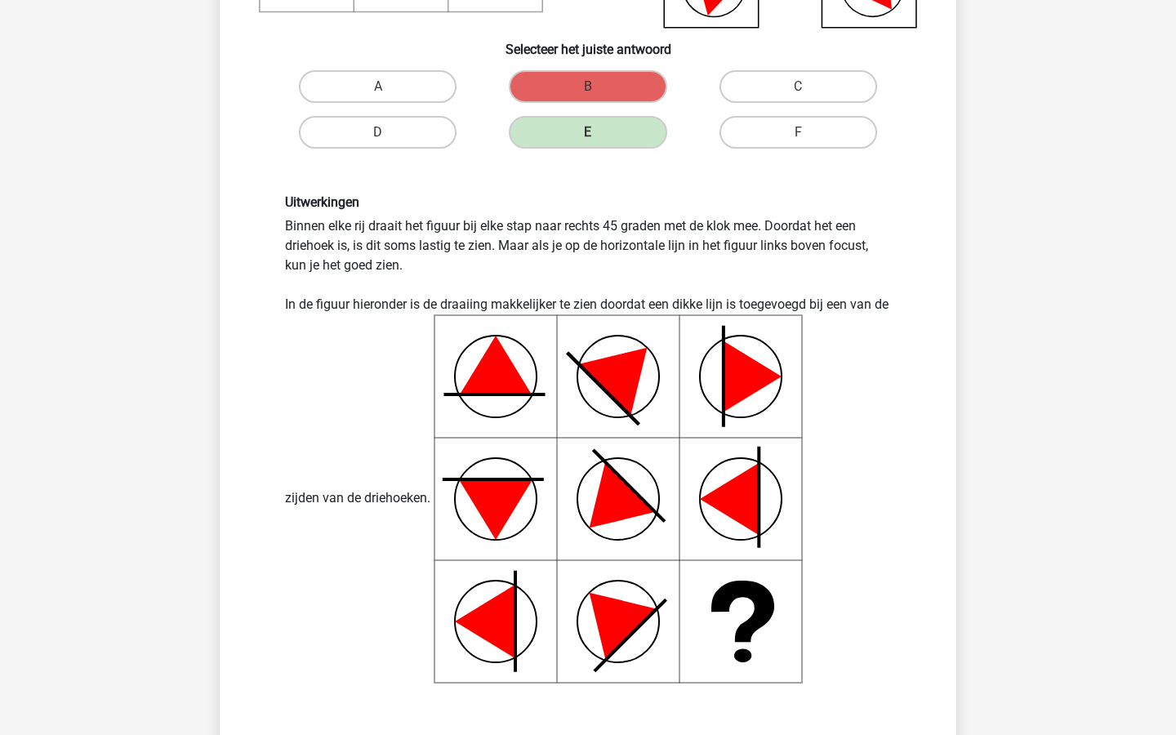
scroll to position [453, 0]
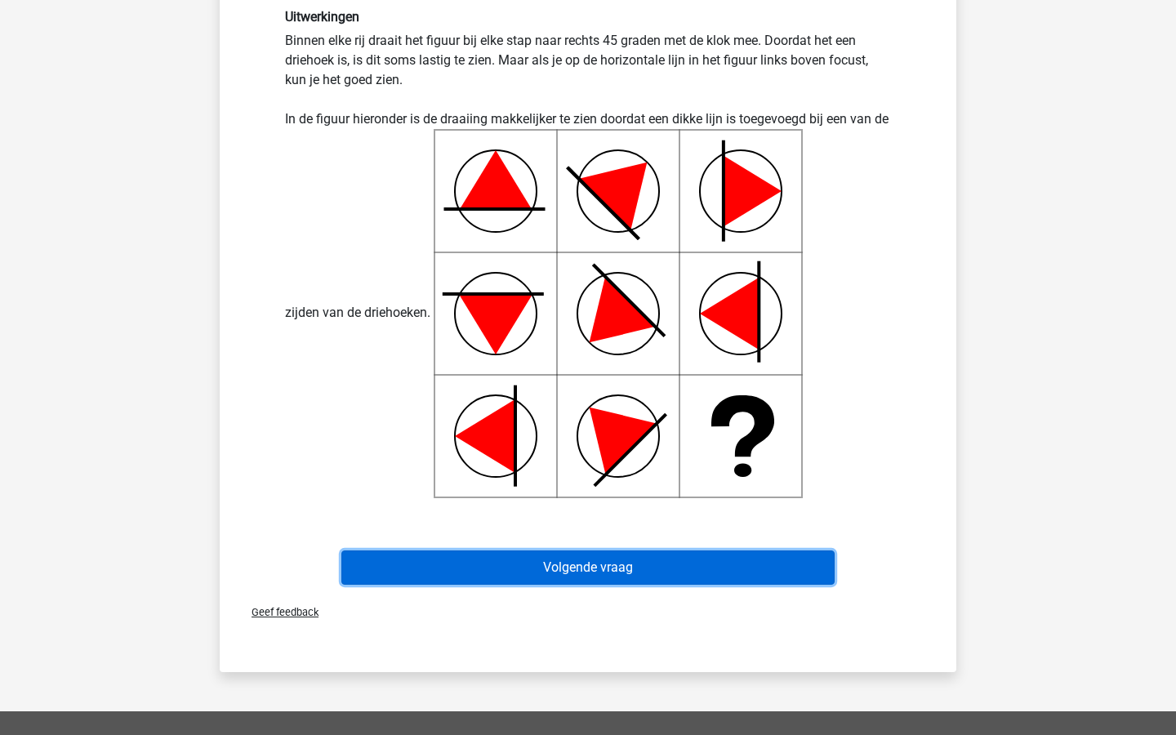
click at [624, 584] on button "Volgende vraag" at bounding box center [589, 568] width 494 height 34
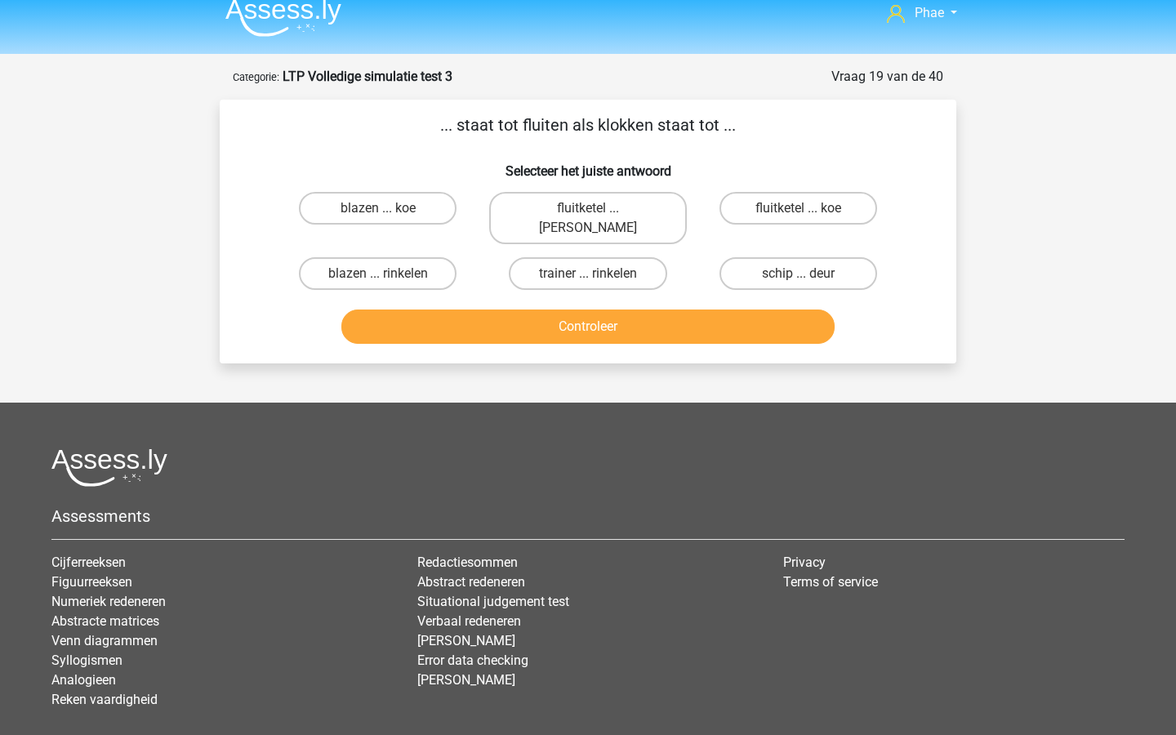
scroll to position [0, 0]
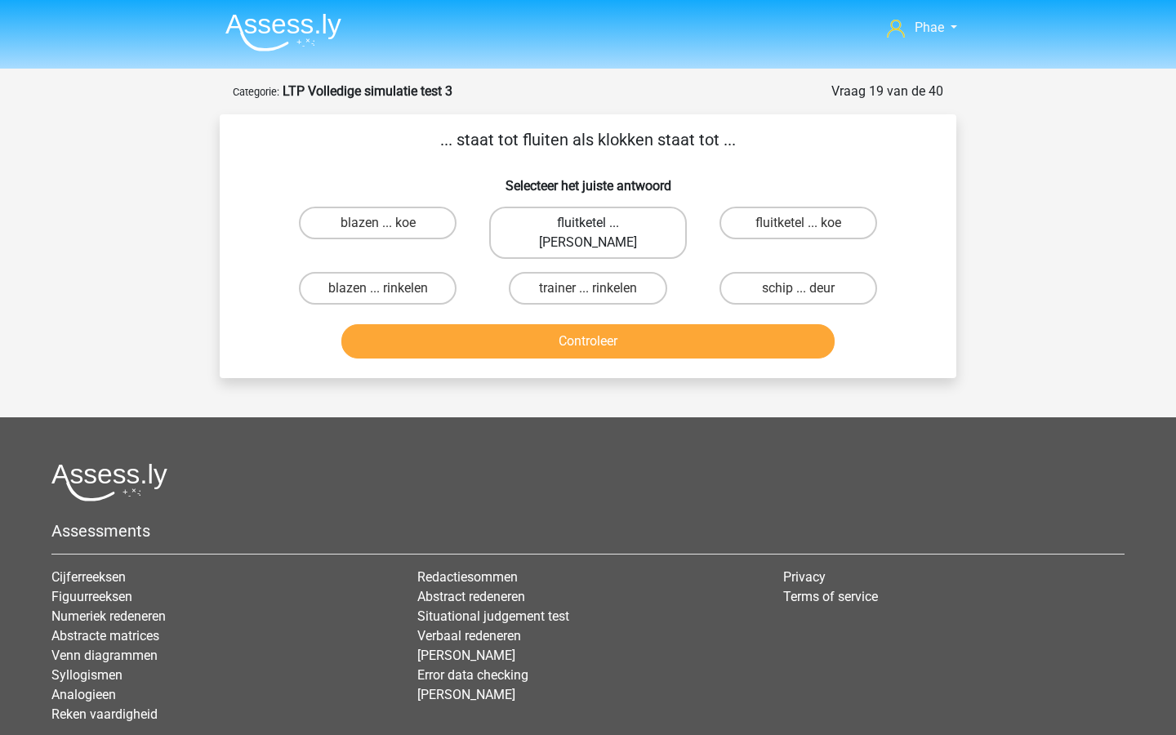
click at [652, 213] on label "fluitketel ... luiden" at bounding box center [587, 233] width 197 height 52
click at [599, 223] on input "fluitketel ... luiden" at bounding box center [593, 228] width 11 height 11
radio input "true"
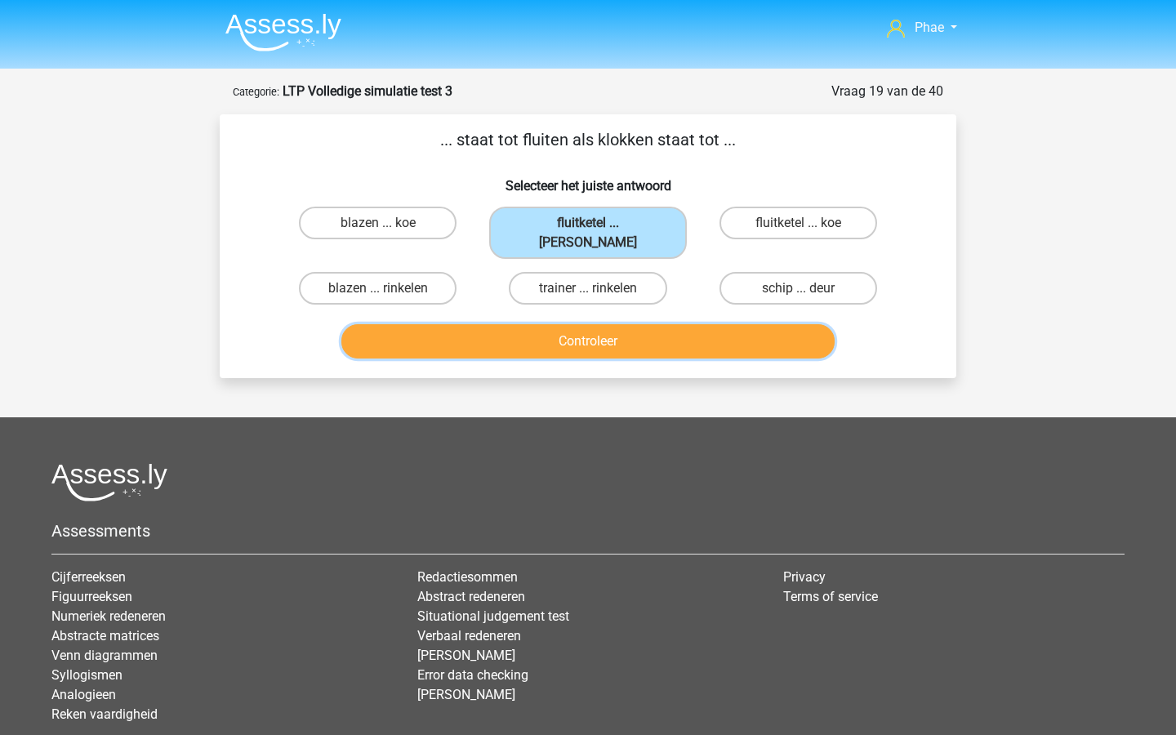
click at [650, 324] on button "Controleer" at bounding box center [589, 341] width 494 height 34
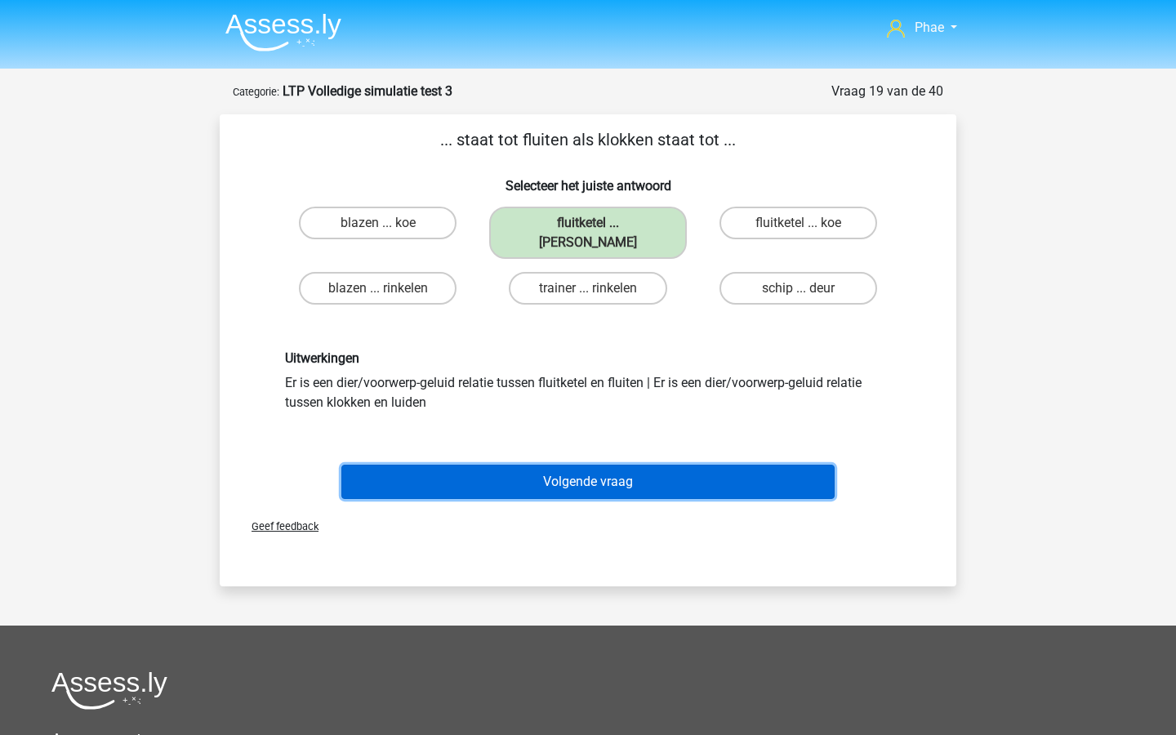
click at [646, 465] on button "Volgende vraag" at bounding box center [589, 482] width 494 height 34
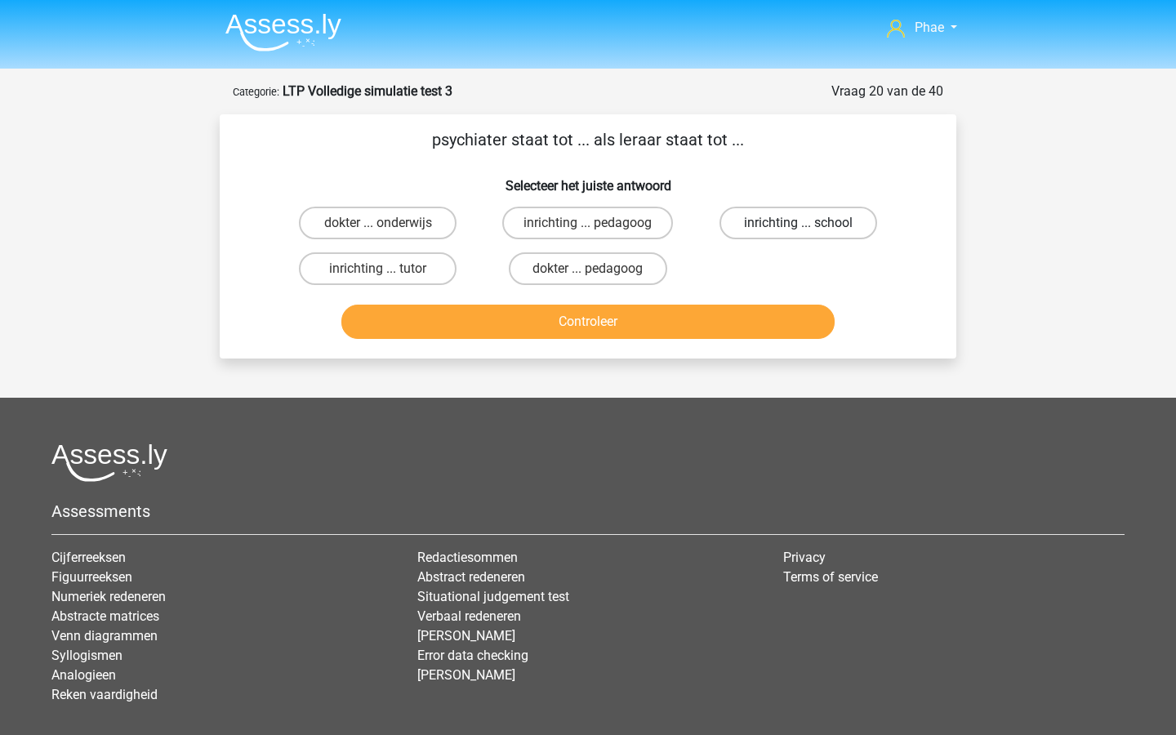
click at [857, 212] on label "inrichting ... school" at bounding box center [799, 223] width 158 height 33
click at [809, 223] on input "inrichting ... school" at bounding box center [803, 228] width 11 height 11
radio input "true"
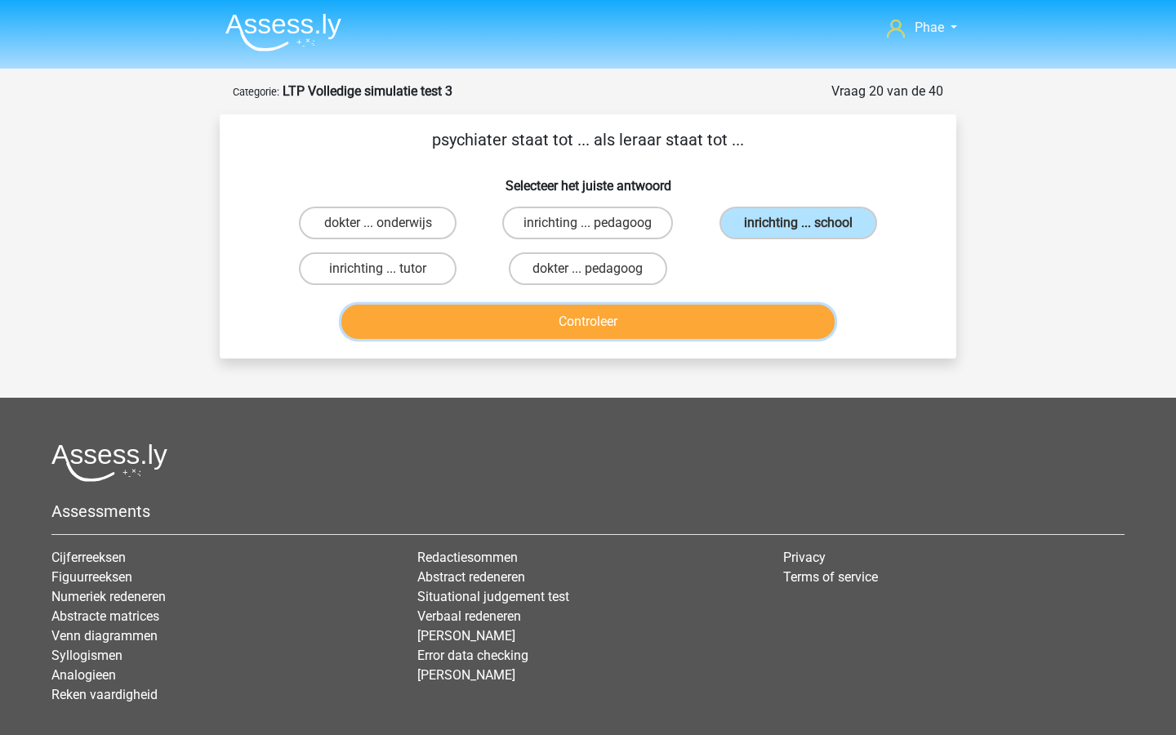
click at [787, 321] on button "Controleer" at bounding box center [589, 322] width 494 height 34
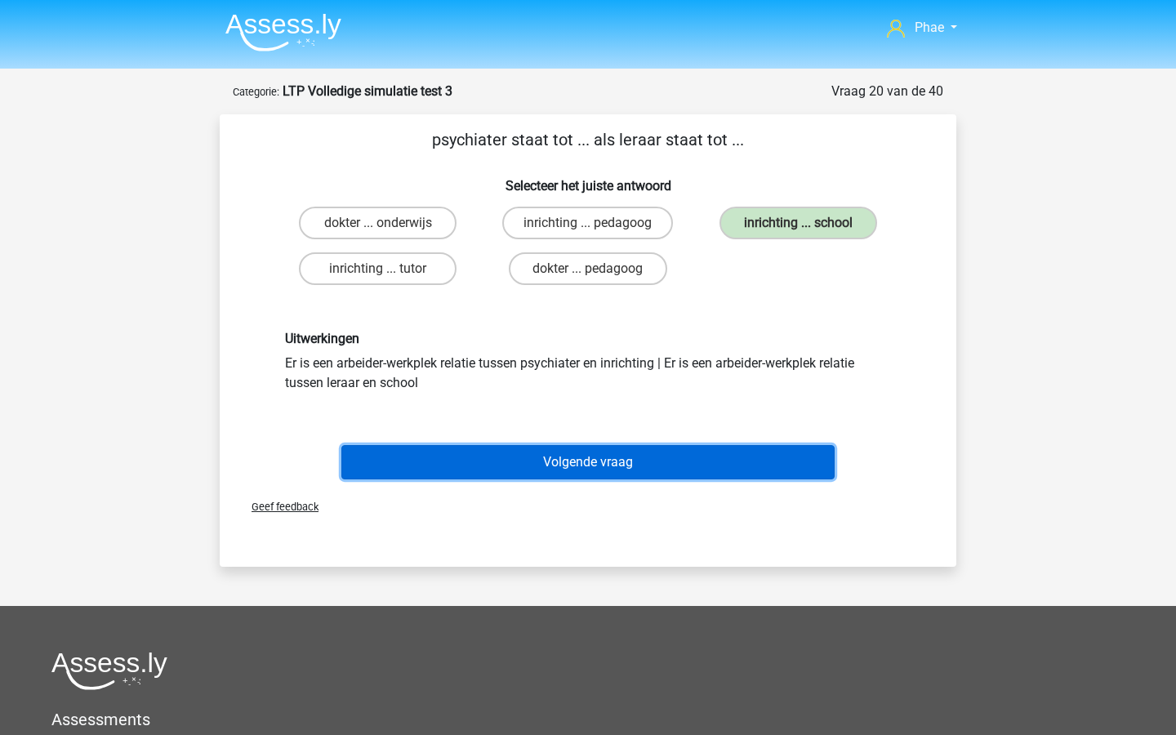
click at [760, 464] on button "Volgende vraag" at bounding box center [589, 462] width 494 height 34
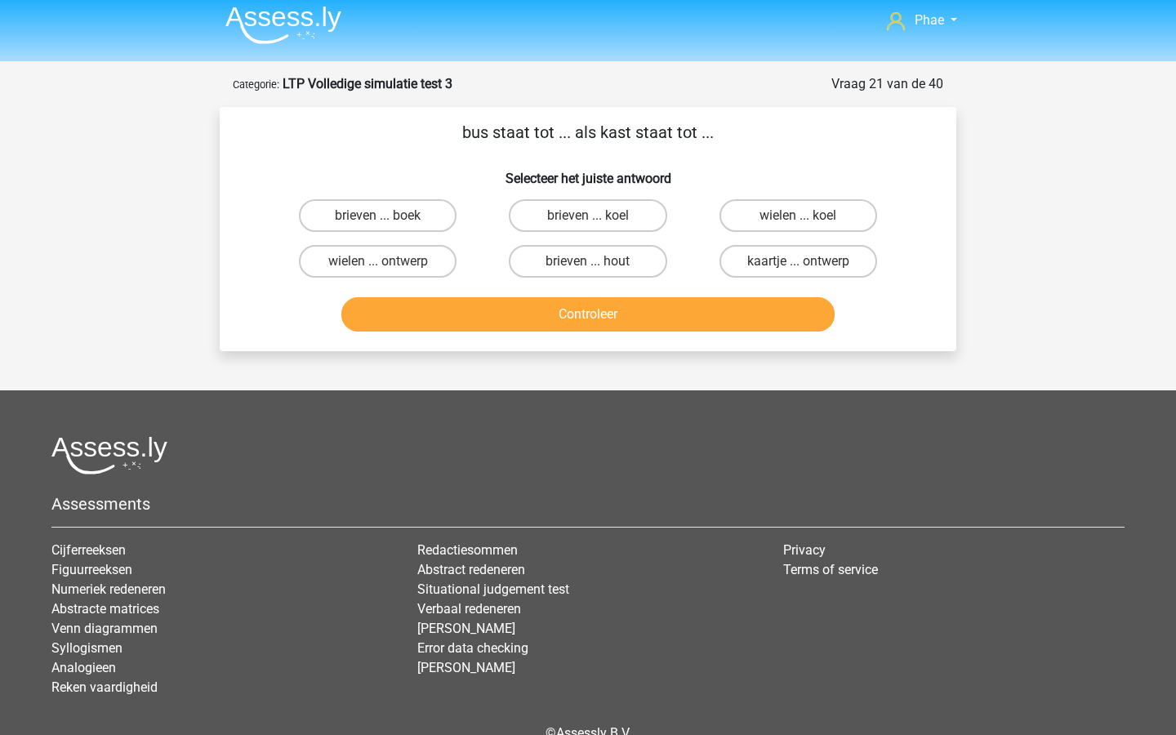
scroll to position [1, 0]
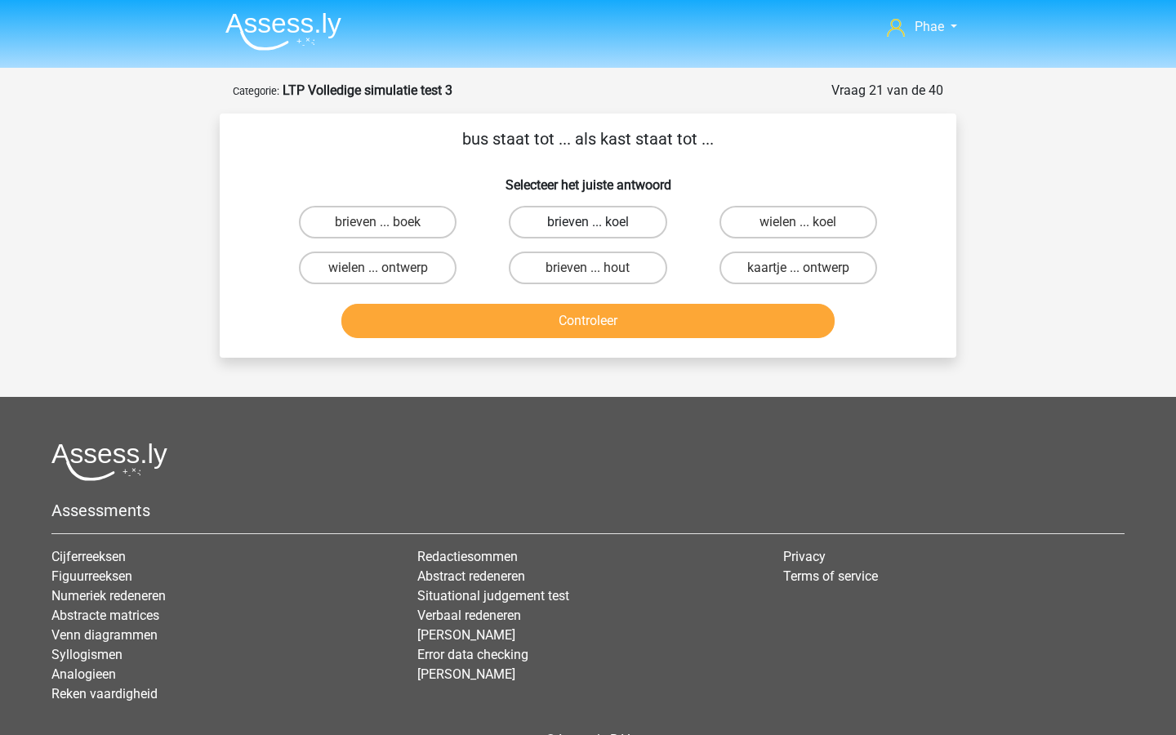
click at [614, 227] on label "brieven ... koel" at bounding box center [588, 222] width 158 height 33
click at [599, 227] on input "brieven ... koel" at bounding box center [593, 227] width 11 height 11
radio input "true"
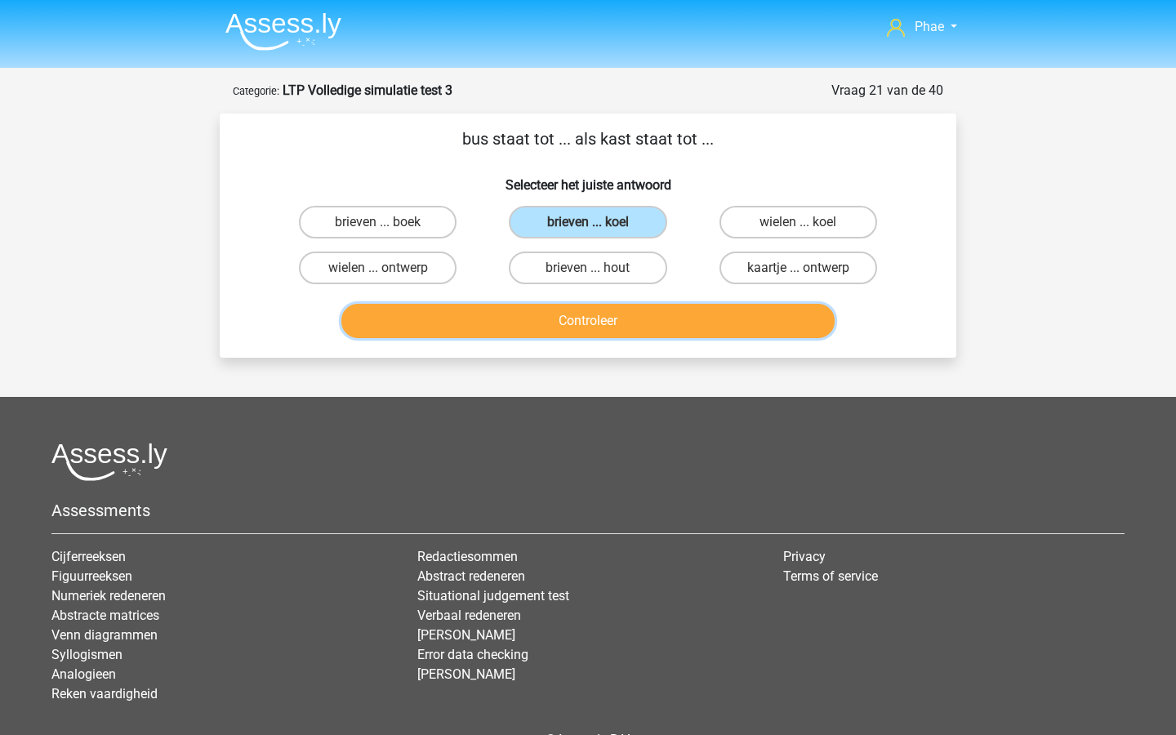
click at [635, 322] on button "Controleer" at bounding box center [589, 321] width 494 height 34
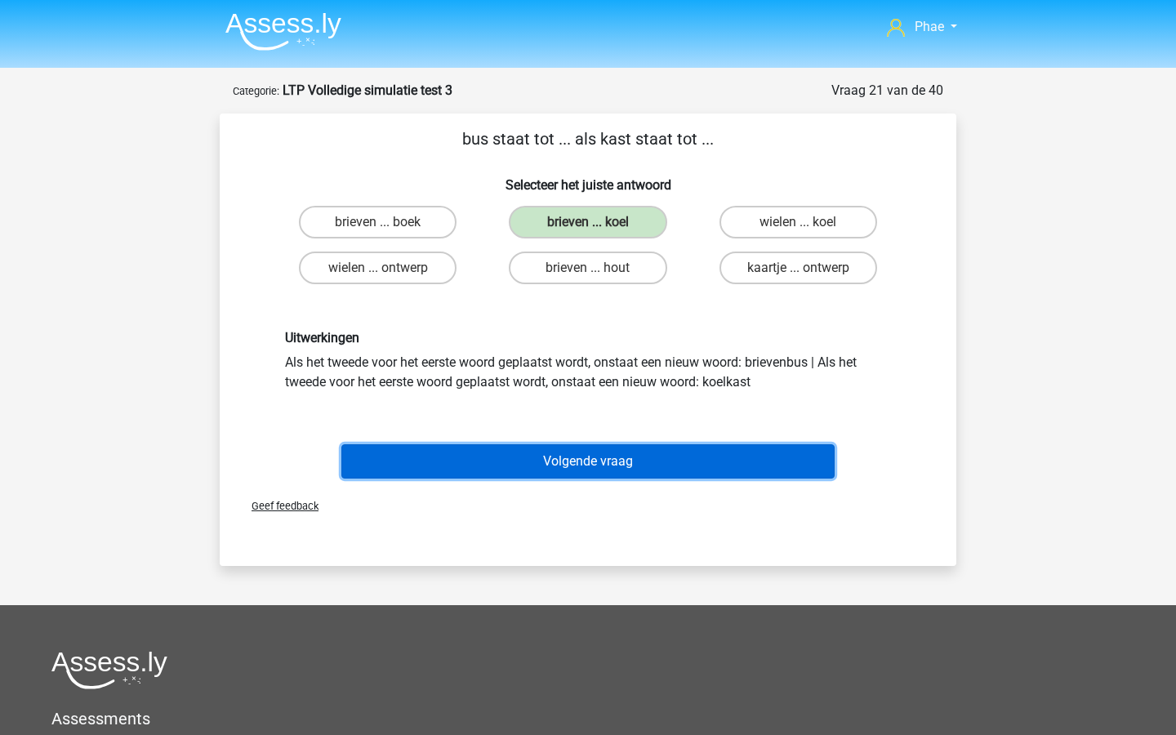
click at [665, 451] on button "Volgende vraag" at bounding box center [589, 461] width 494 height 34
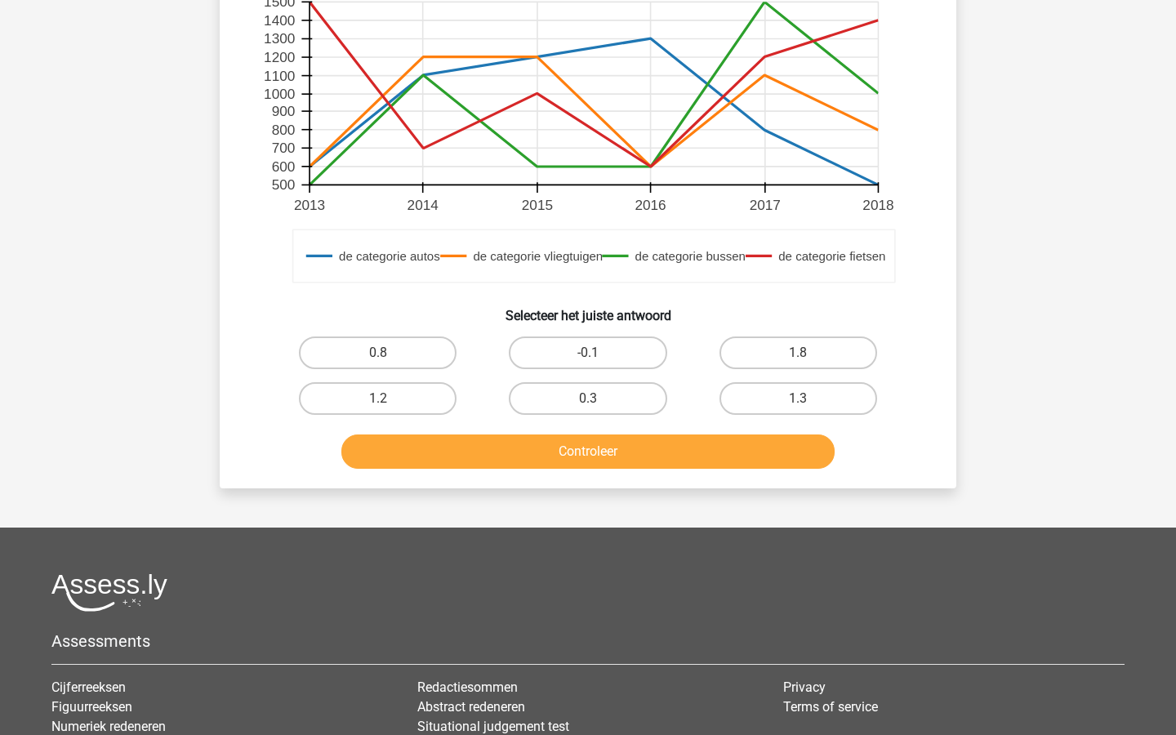
scroll to position [628, 0]
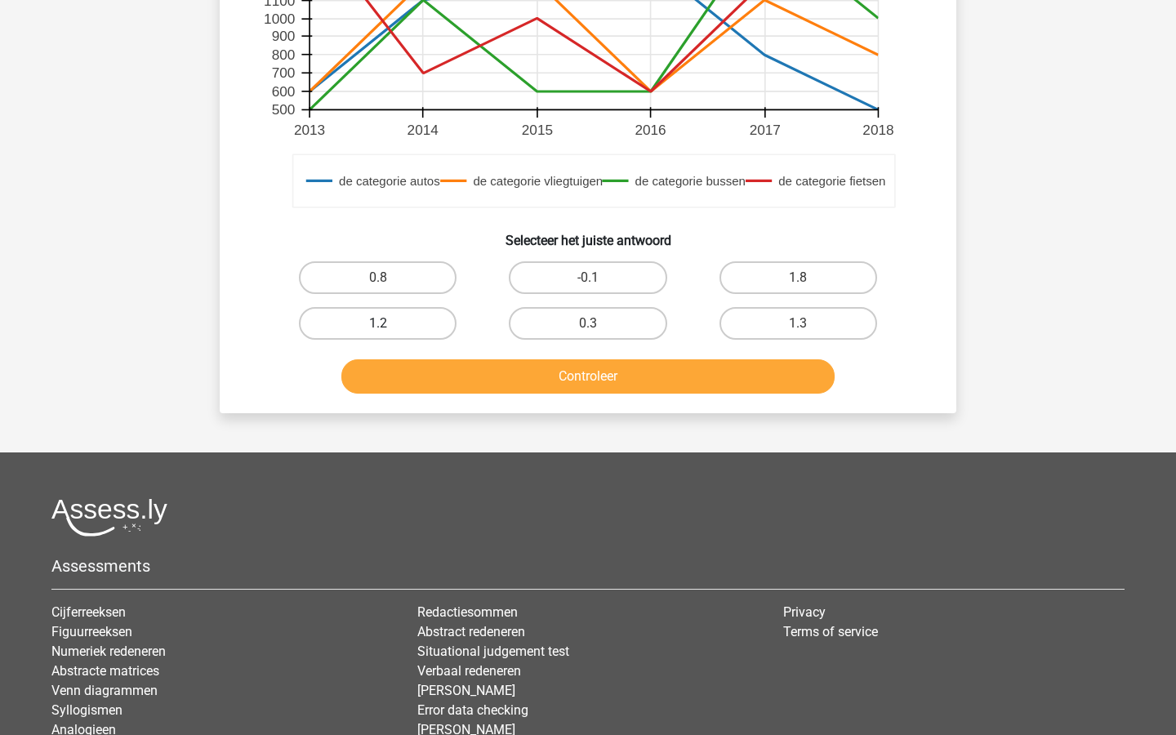
click at [415, 319] on label "1.2" at bounding box center [378, 323] width 158 height 33
click at [389, 324] on input "1.2" at bounding box center [383, 329] width 11 height 11
radio input "true"
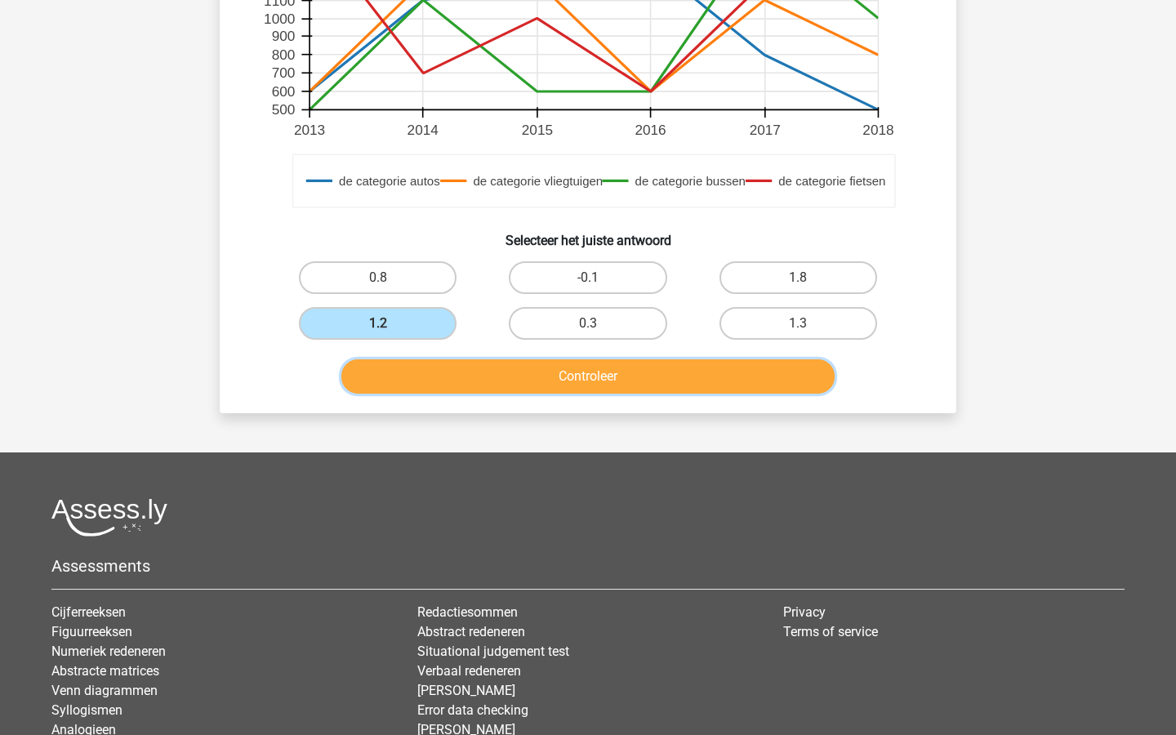
click at [468, 365] on button "Controleer" at bounding box center [589, 376] width 494 height 34
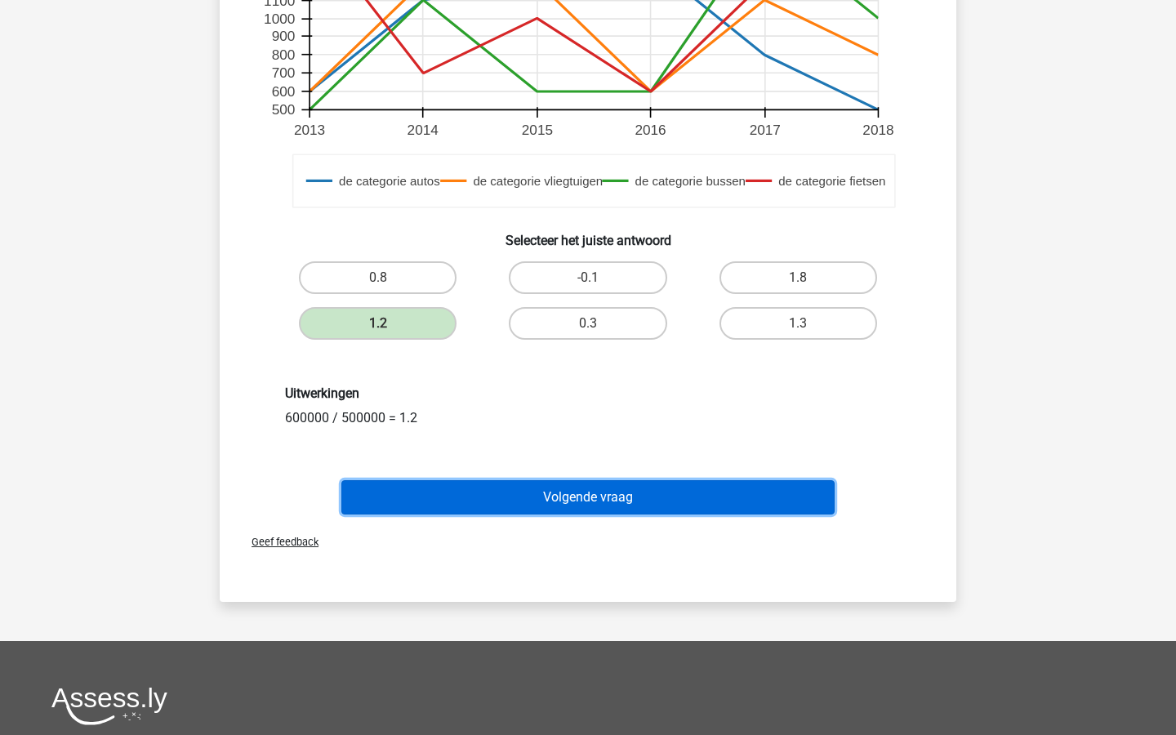
click at [519, 495] on button "Volgende vraag" at bounding box center [589, 497] width 494 height 34
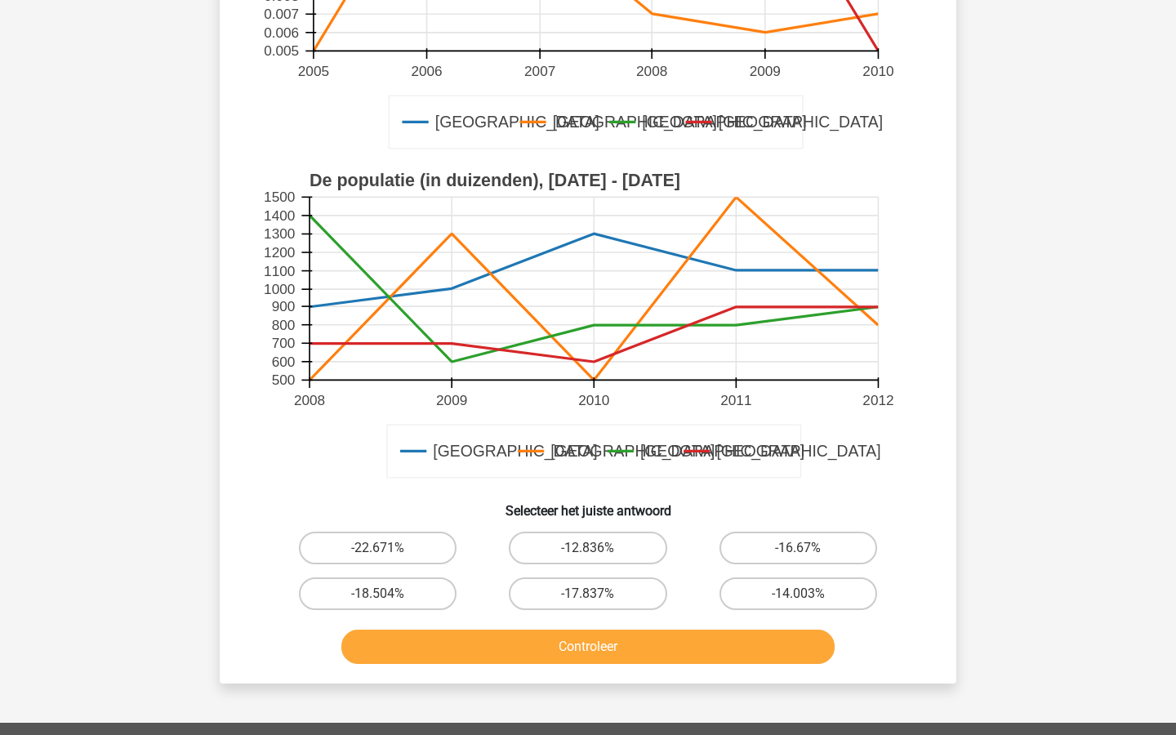
scroll to position [393, 0]
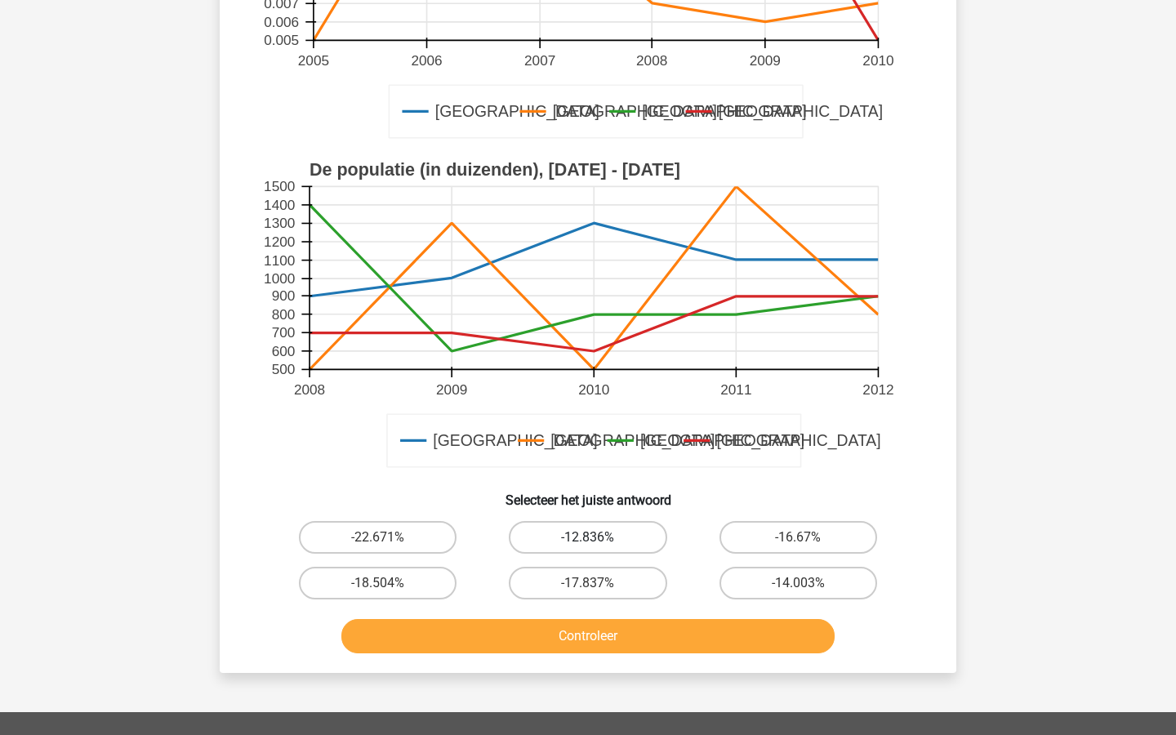
click at [560, 540] on label "-12.836%" at bounding box center [588, 537] width 158 height 33
click at [588, 540] on input "-12.836%" at bounding box center [593, 543] width 11 height 11
radio input "true"
click at [578, 655] on div "Controleer" at bounding box center [588, 639] width 631 height 41
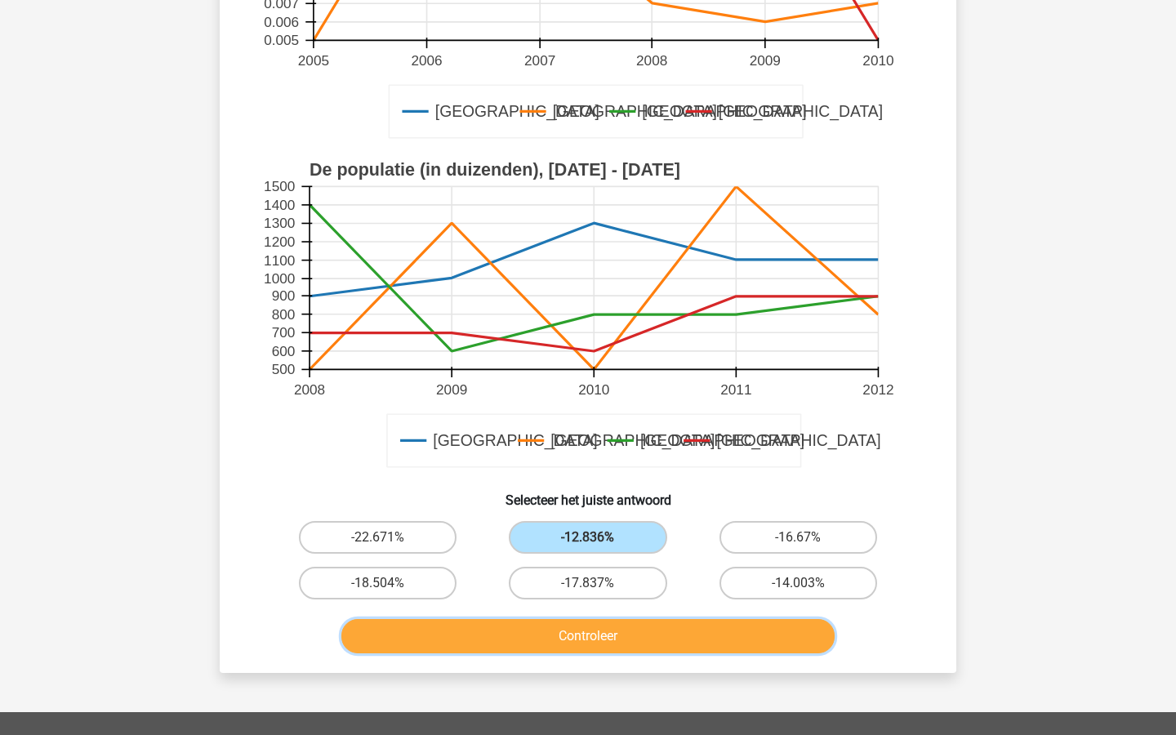
click at [578, 644] on button "Controleer" at bounding box center [589, 636] width 494 height 34
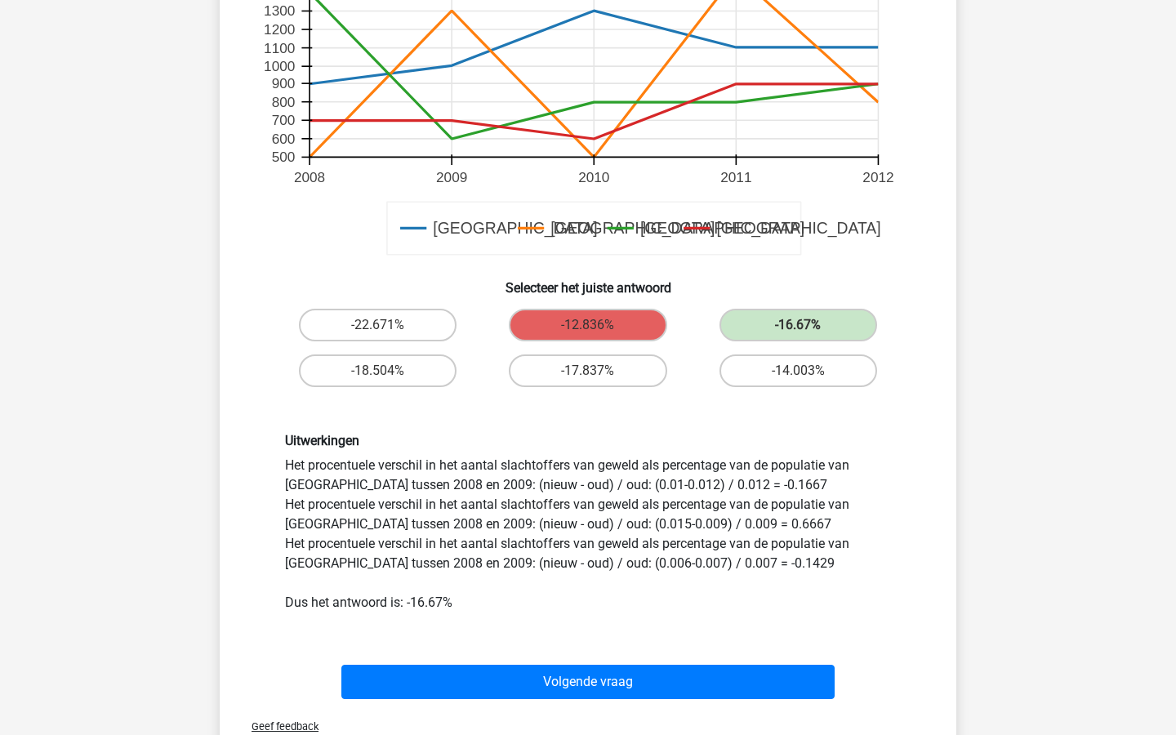
scroll to position [609, 0]
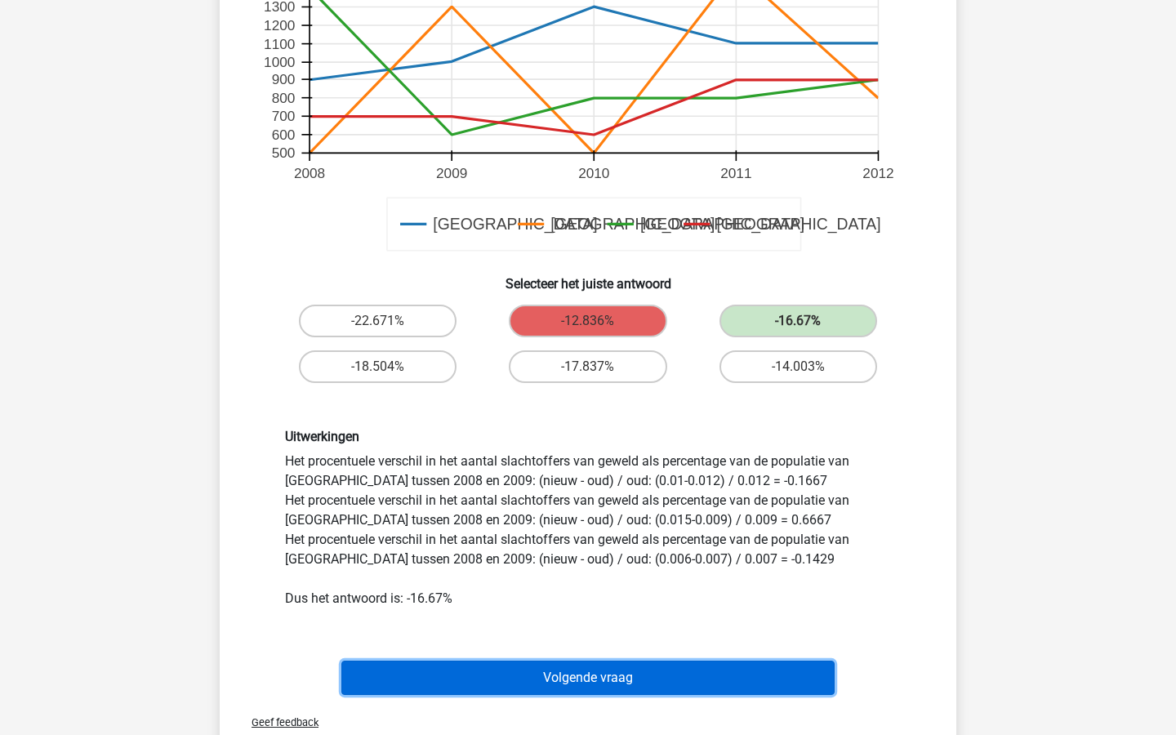
click at [577, 690] on button "Volgende vraag" at bounding box center [589, 678] width 494 height 34
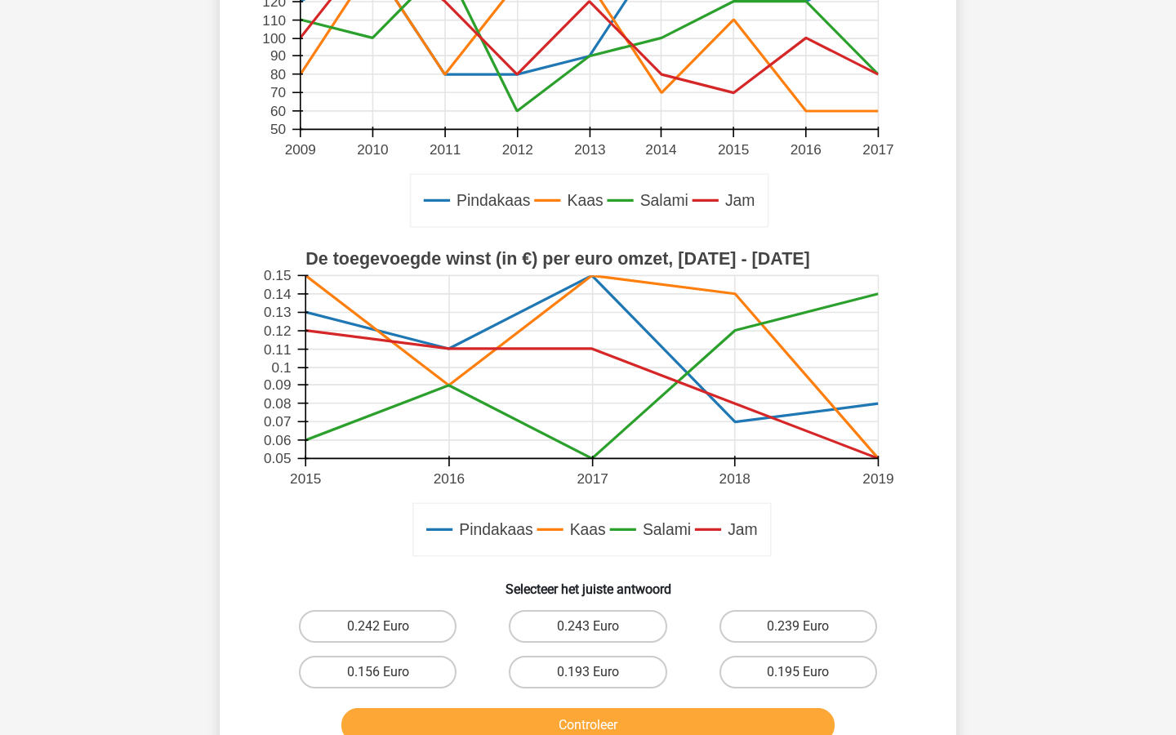
scroll to position [426, 0]
